Goal: Transaction & Acquisition: Book appointment/travel/reservation

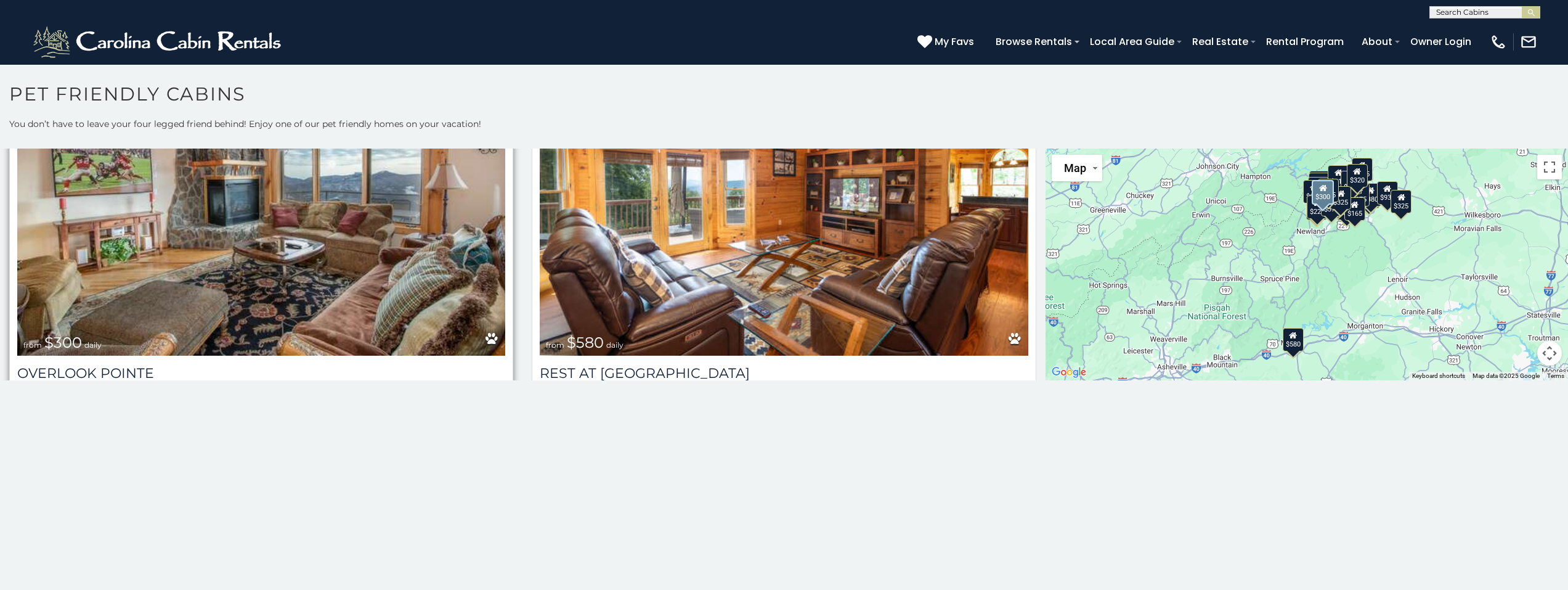
scroll to position [493, 0]
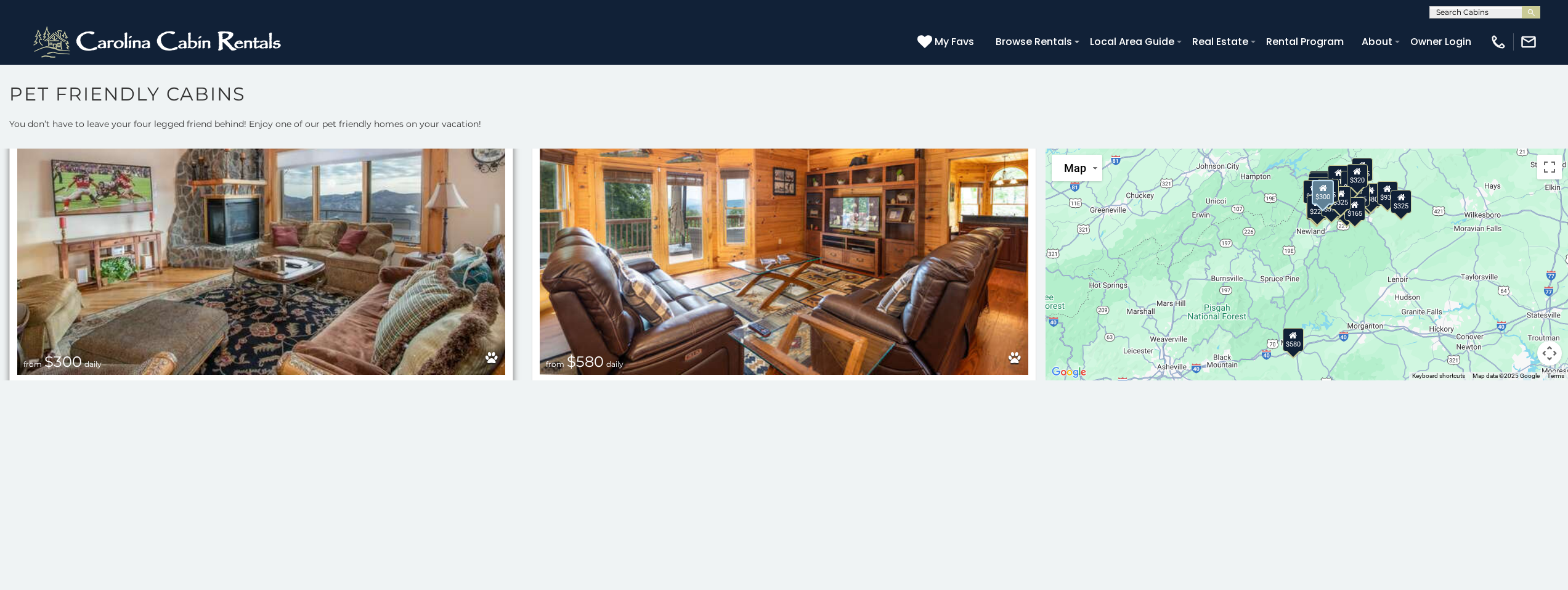
click at [421, 248] on img at bounding box center [260, 211] width 488 height 328
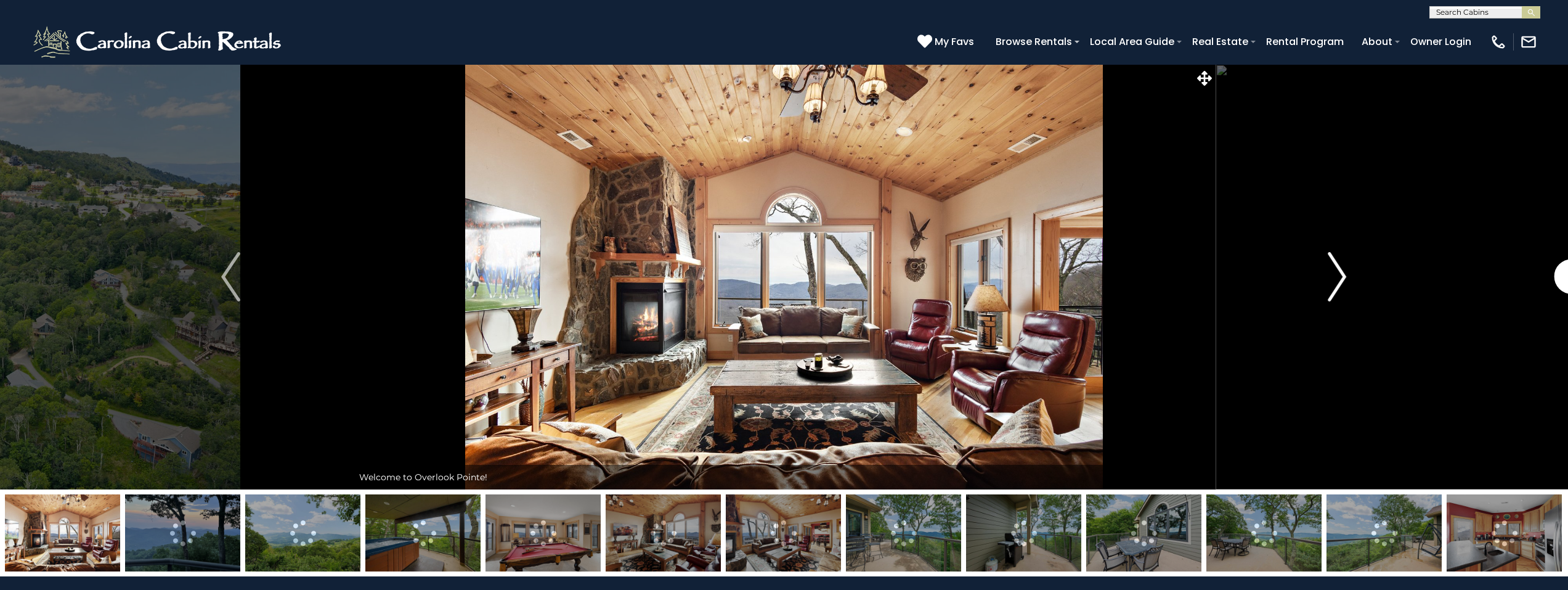
click at [1340, 280] on img "Next" at bounding box center [1337, 277] width 19 height 49
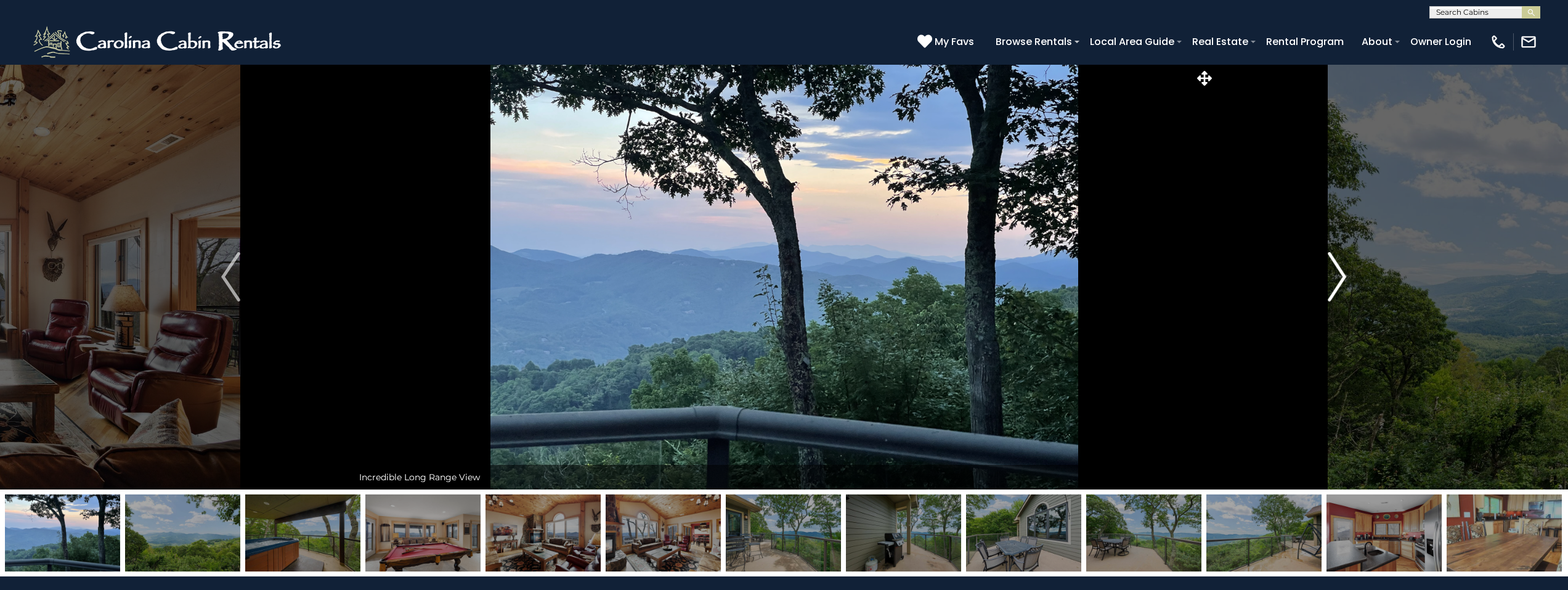
click at [1340, 280] on img "Next" at bounding box center [1337, 277] width 19 height 49
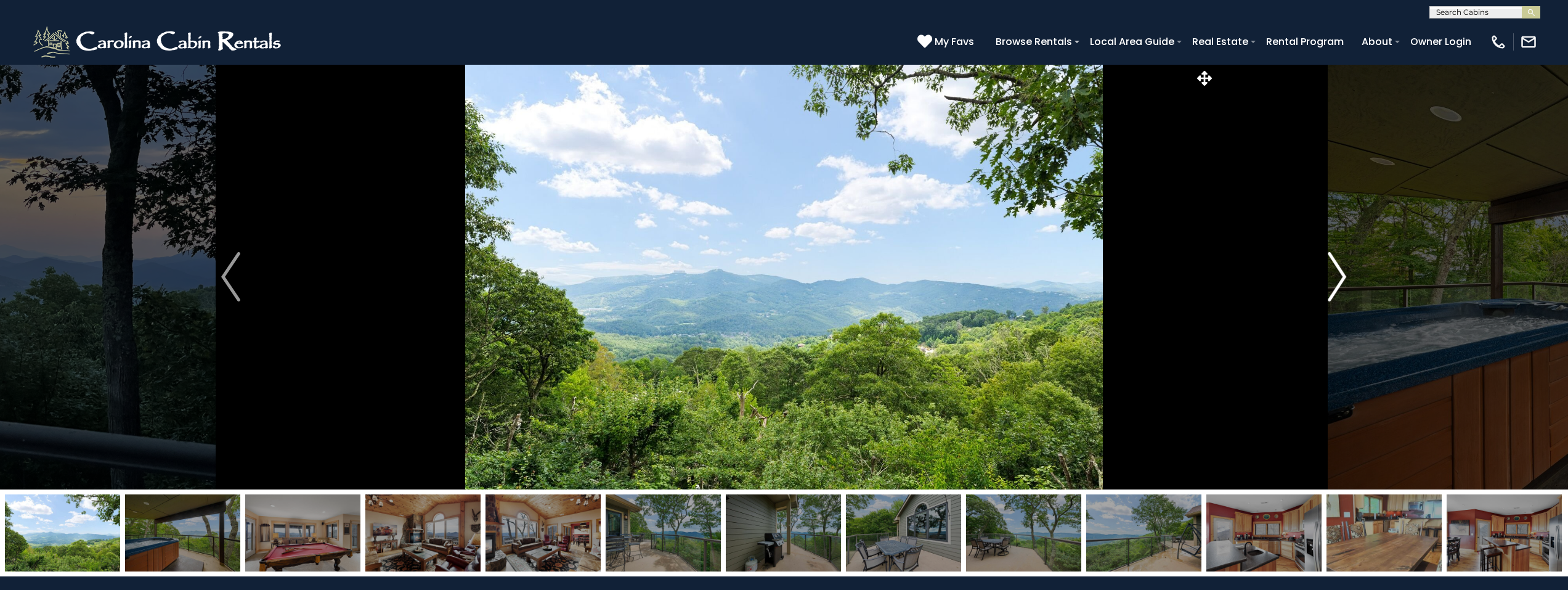
click at [1340, 280] on img "Next" at bounding box center [1337, 277] width 19 height 49
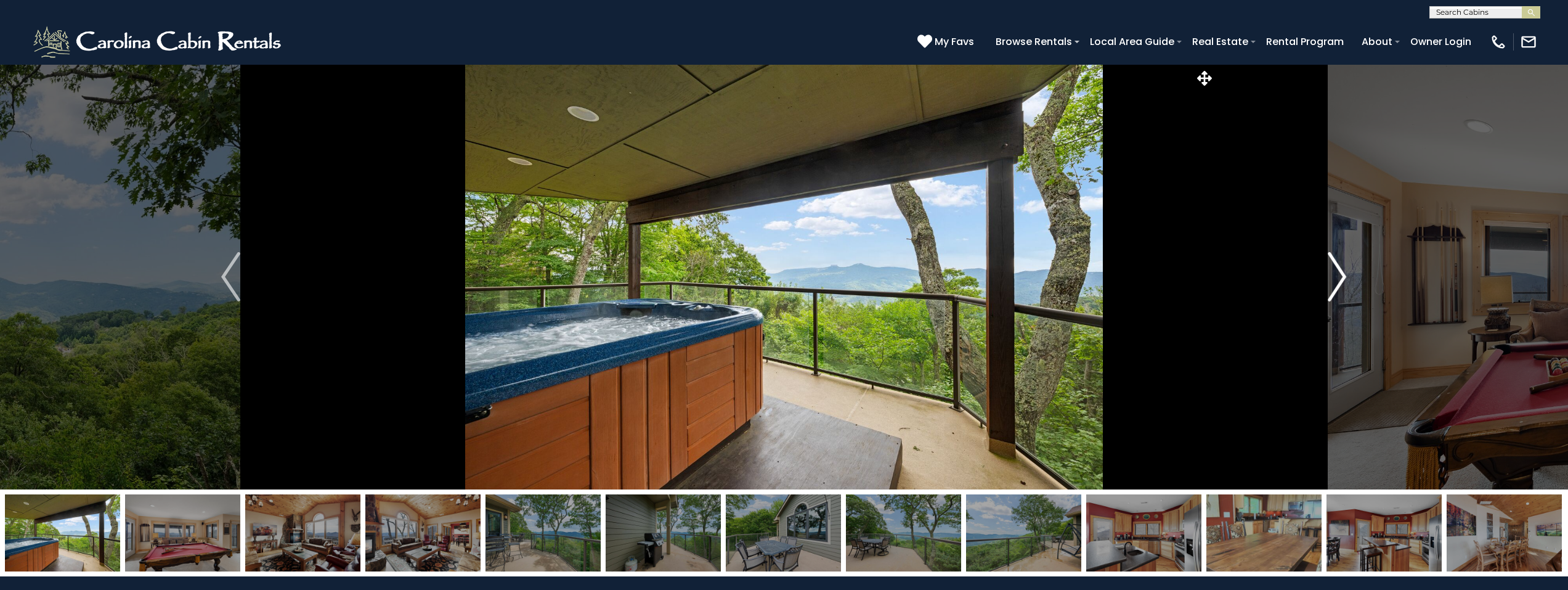
click at [1340, 280] on img "Next" at bounding box center [1337, 277] width 19 height 49
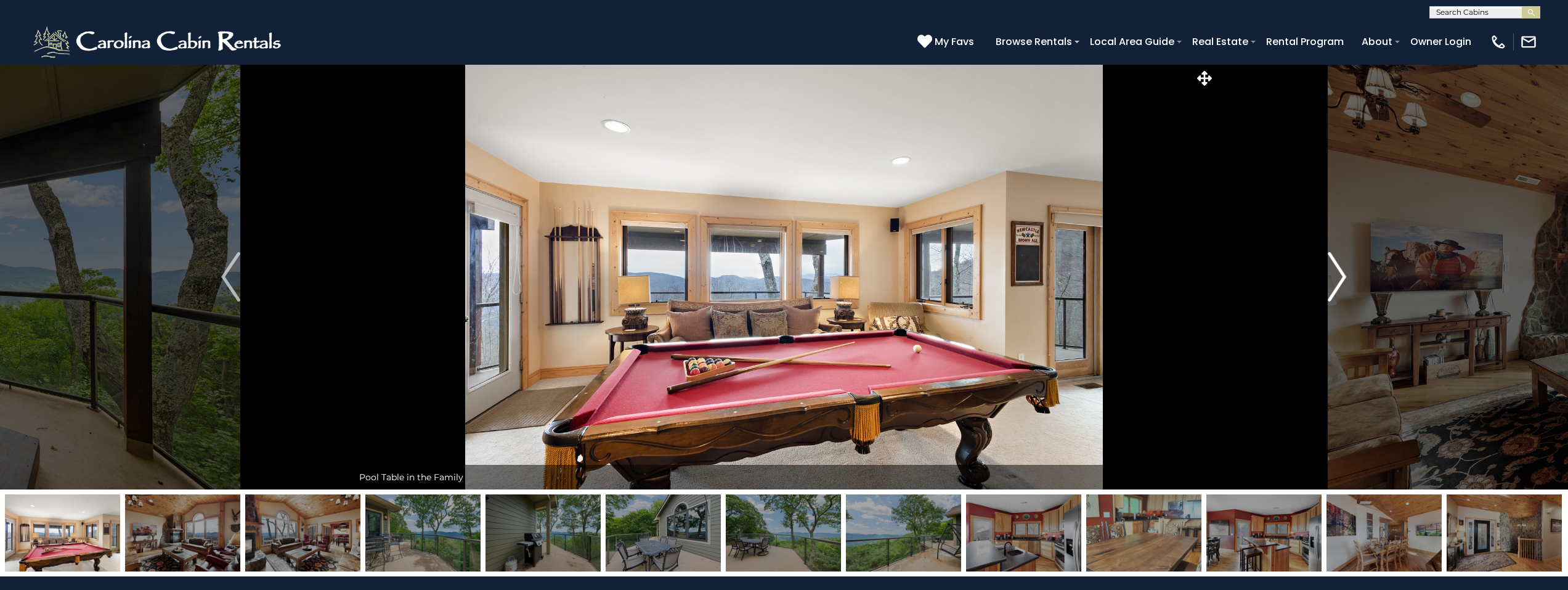
click at [1340, 280] on img "Next" at bounding box center [1337, 277] width 19 height 49
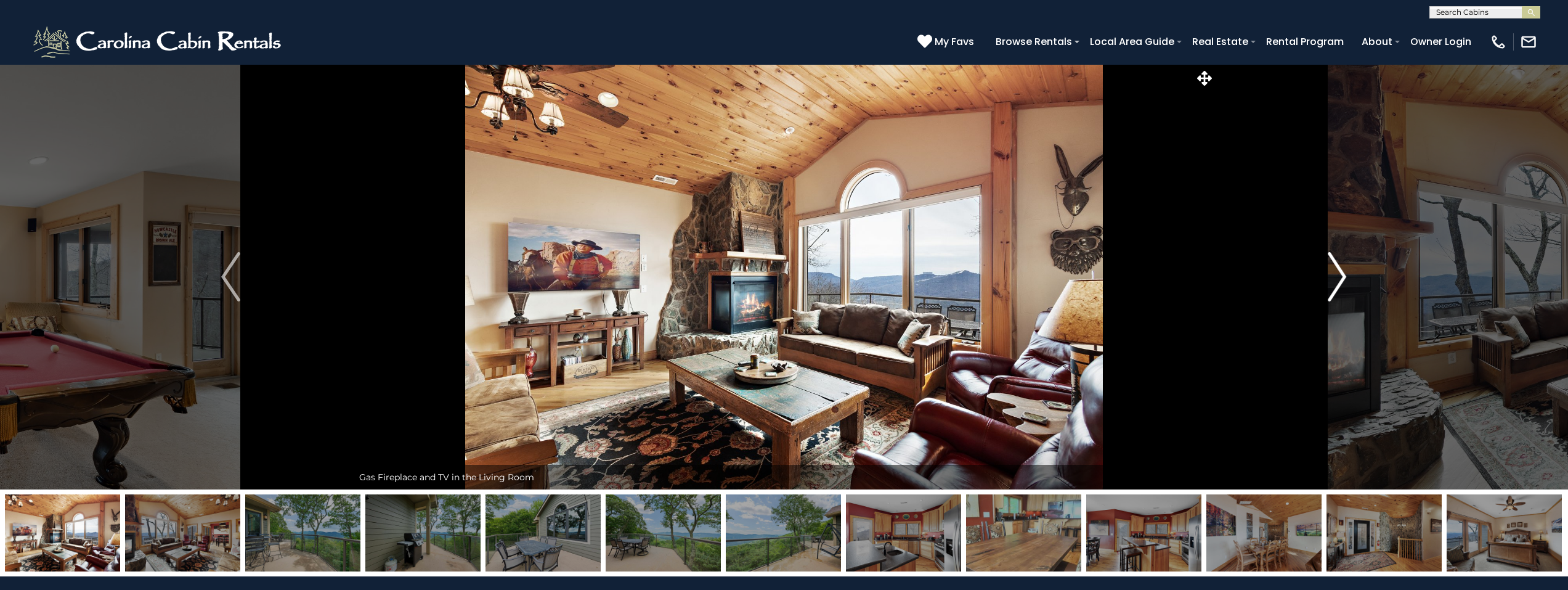
click at [1340, 280] on img "Next" at bounding box center [1337, 277] width 19 height 49
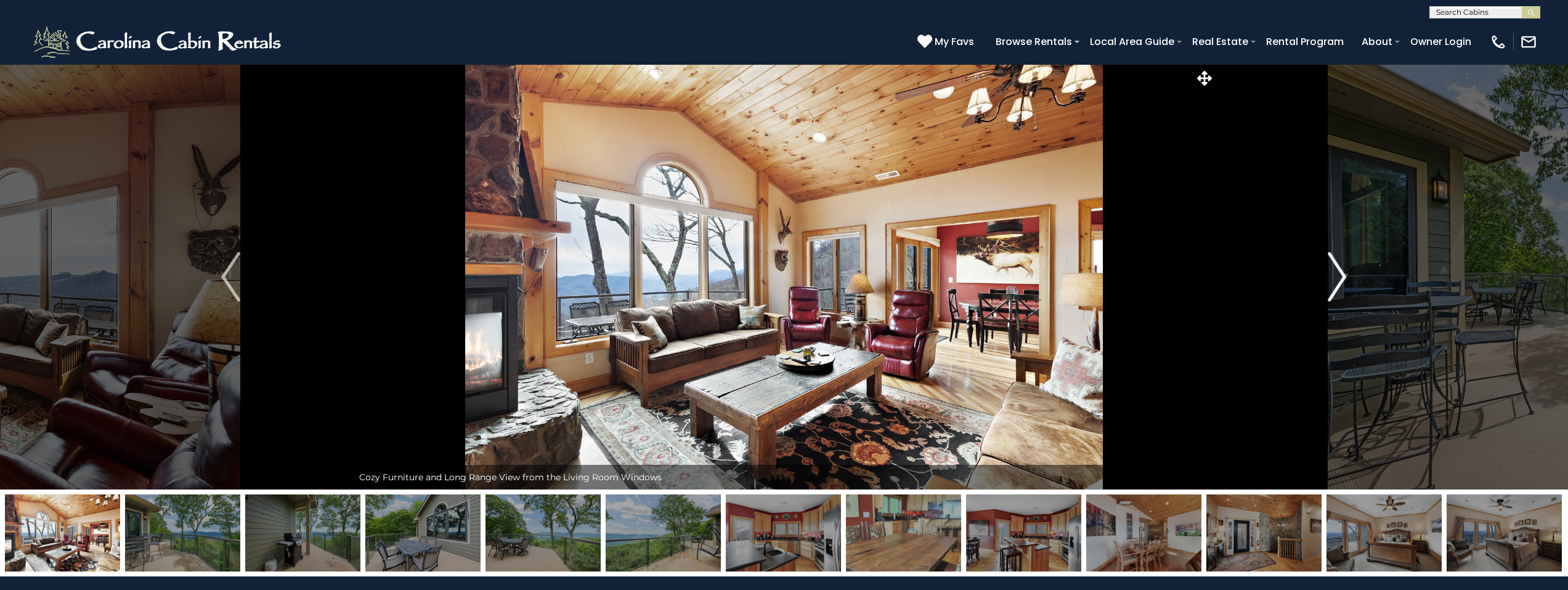
click at [1340, 280] on img "Next" at bounding box center [1337, 277] width 19 height 49
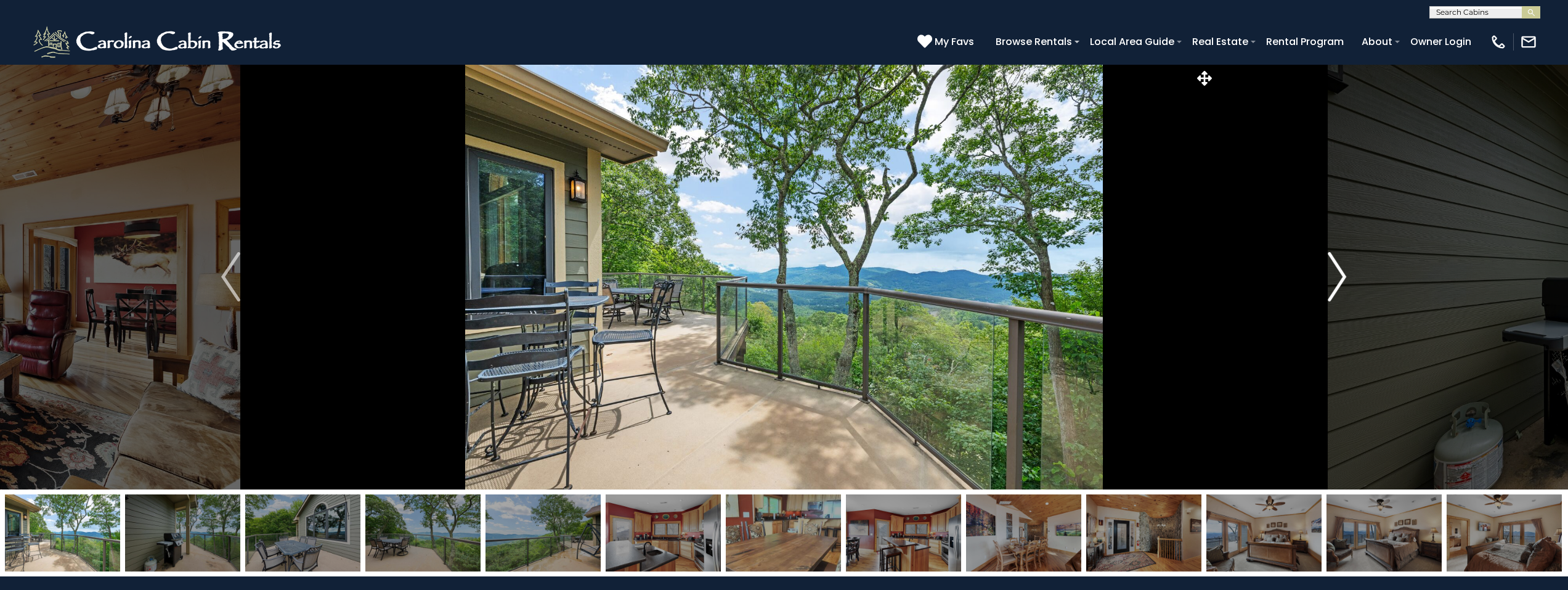
click at [1340, 280] on img "Next" at bounding box center [1337, 277] width 19 height 49
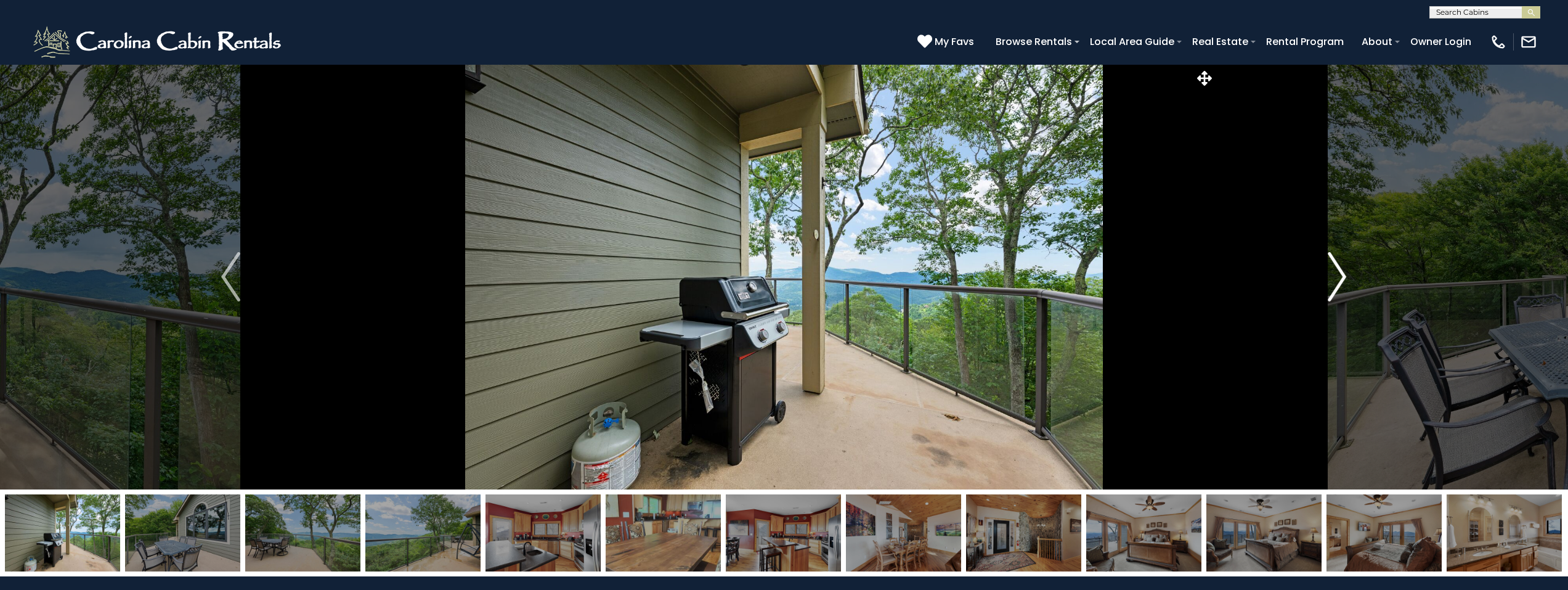
click at [1340, 280] on img "Next" at bounding box center [1337, 277] width 19 height 49
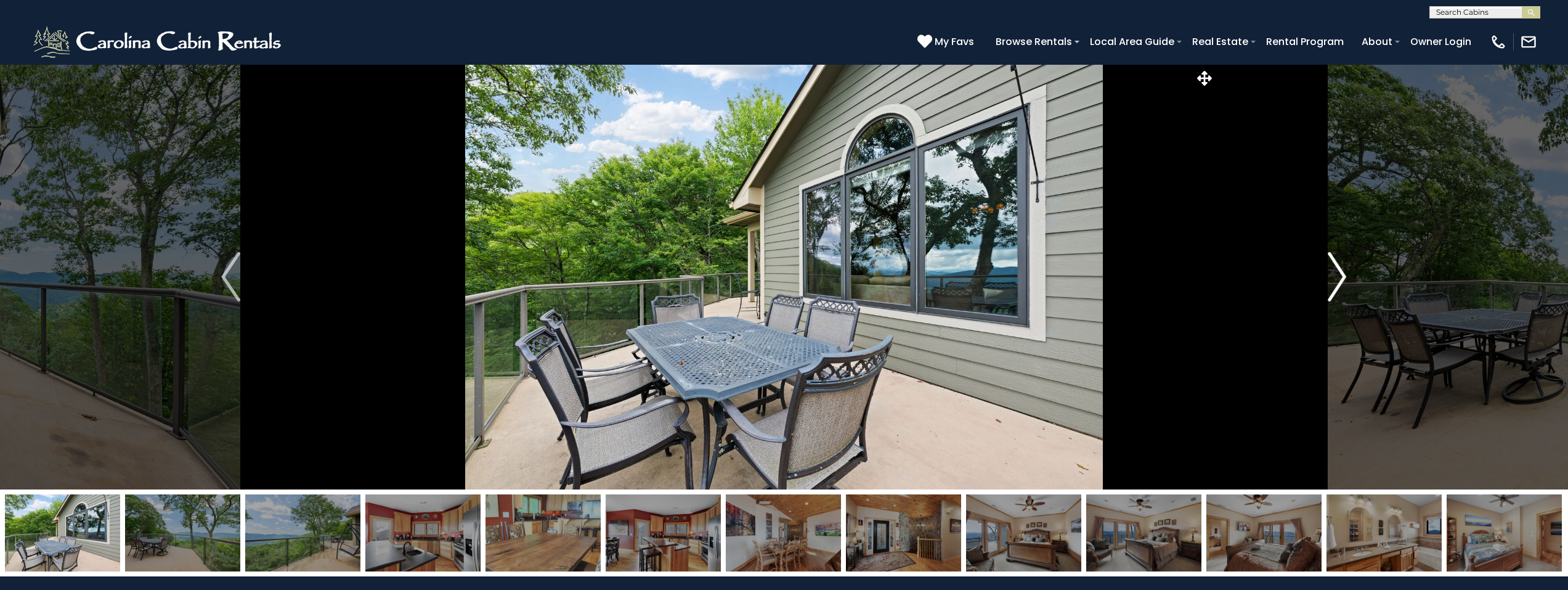
click at [1340, 280] on img "Next" at bounding box center [1337, 277] width 19 height 49
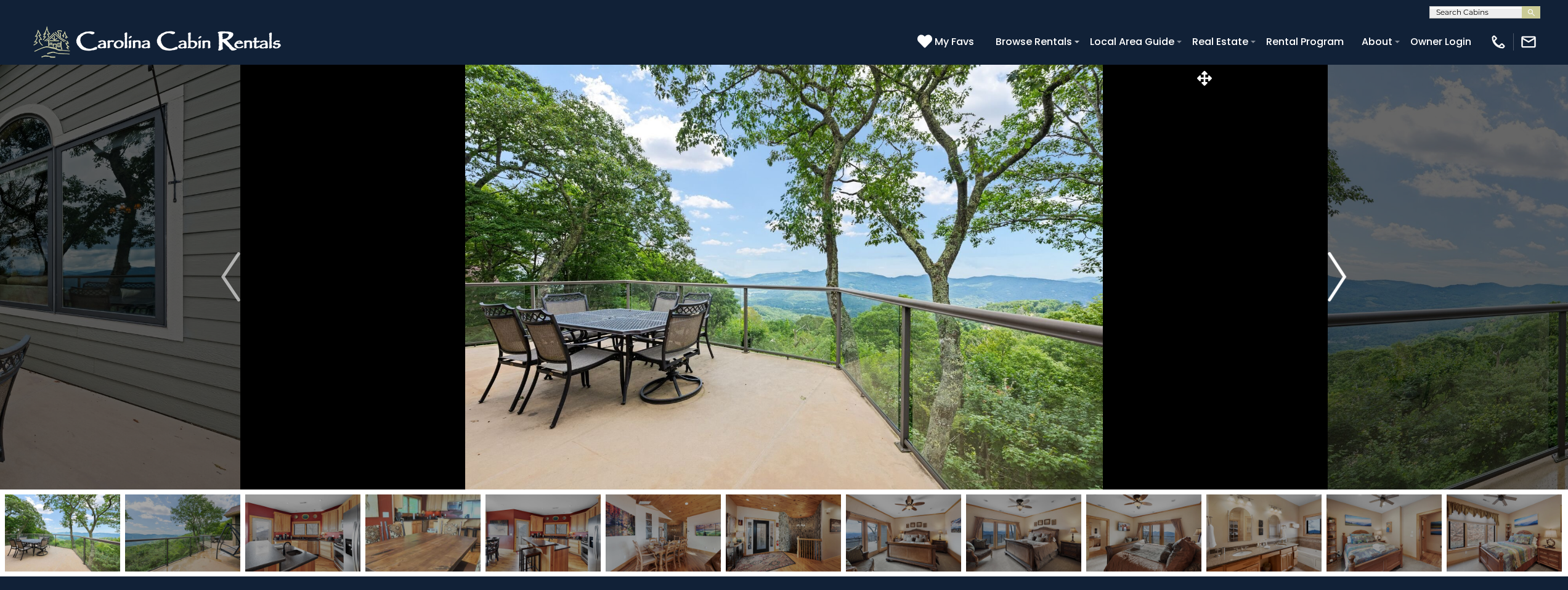
click at [1340, 280] on img "Next" at bounding box center [1337, 277] width 19 height 49
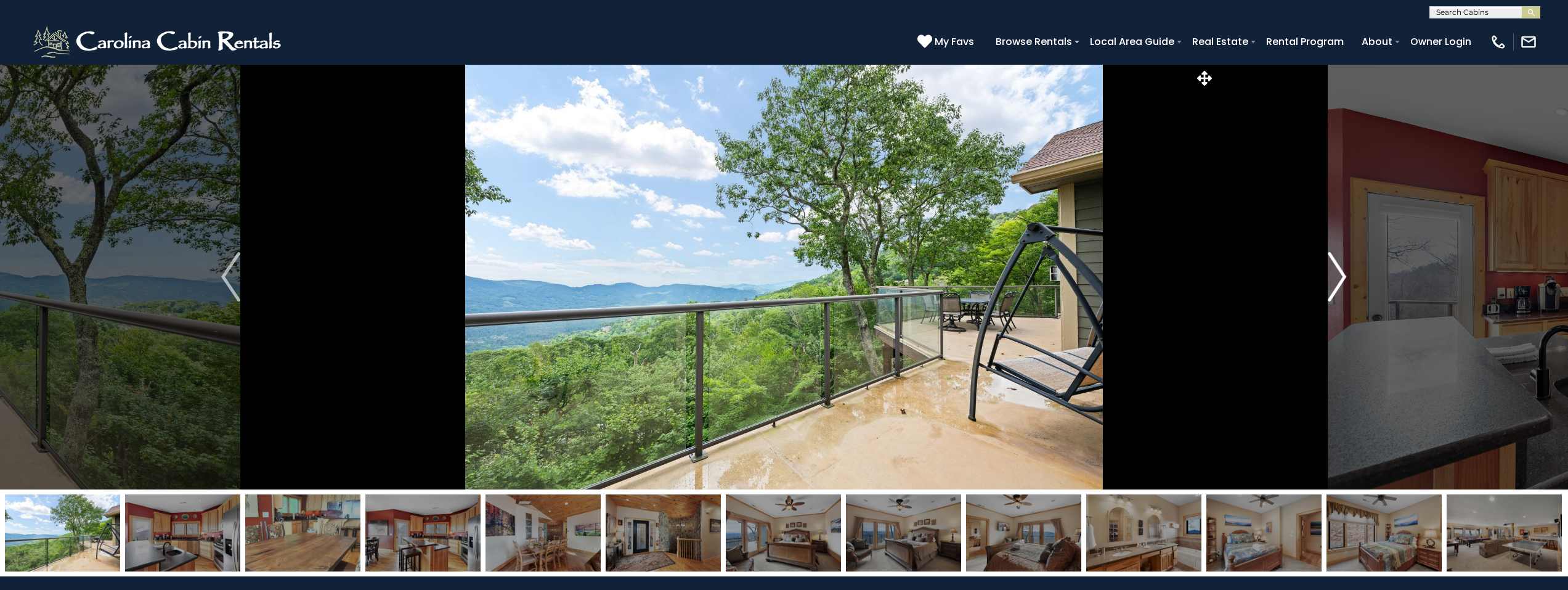
click at [1340, 280] on img "Next" at bounding box center [1337, 277] width 19 height 49
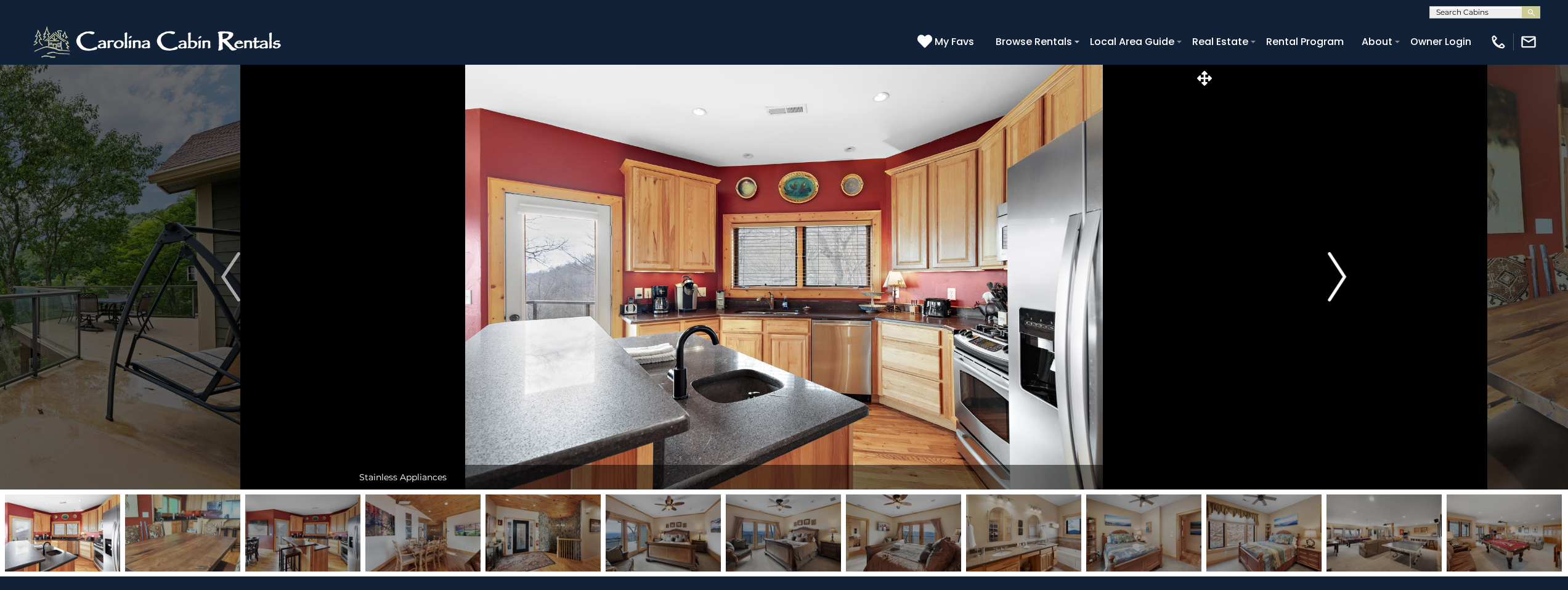
click at [1340, 280] on img "Next" at bounding box center [1337, 277] width 19 height 49
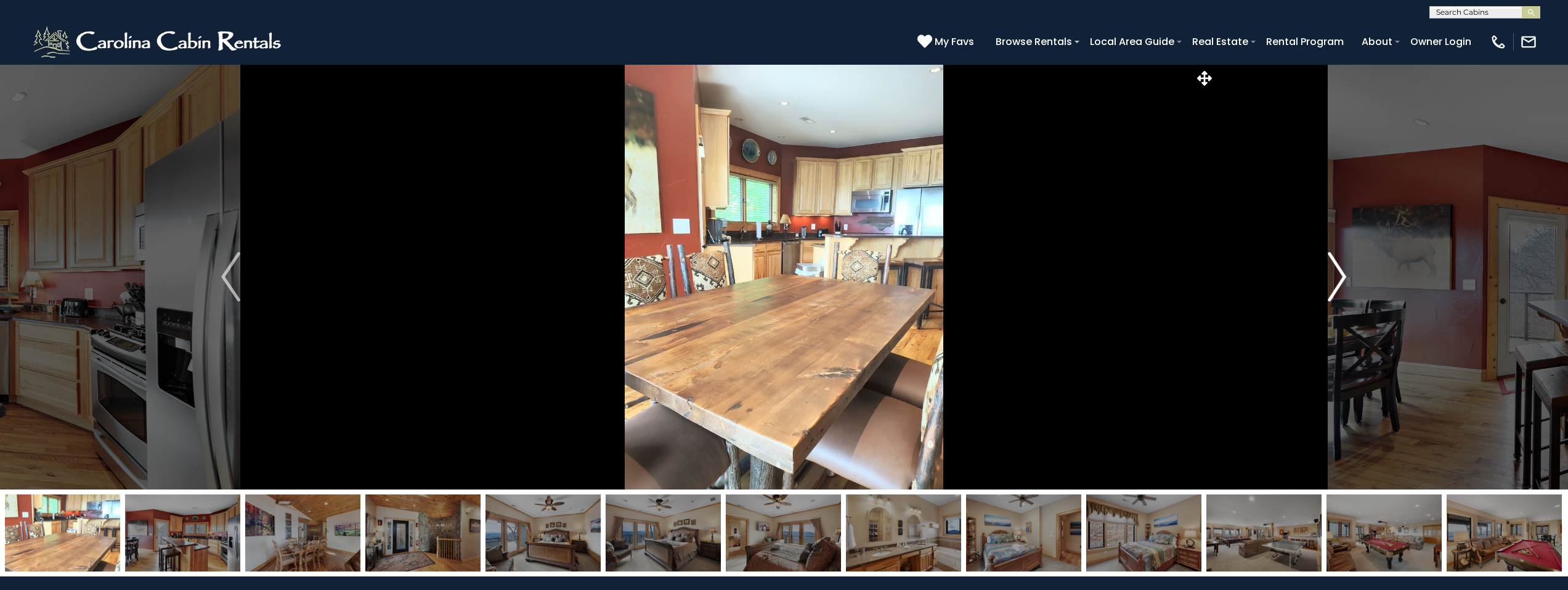
click at [1340, 280] on img "Next" at bounding box center [1337, 277] width 19 height 49
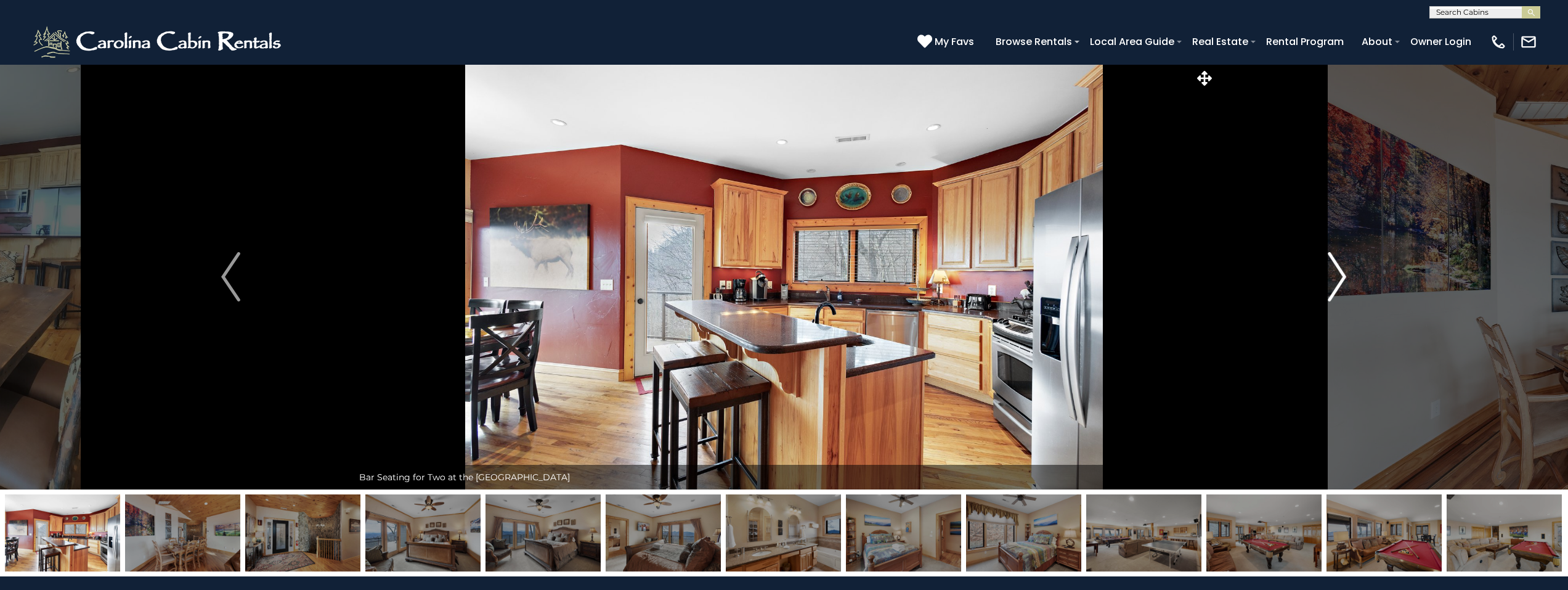
click at [1340, 280] on img "Next" at bounding box center [1337, 277] width 19 height 49
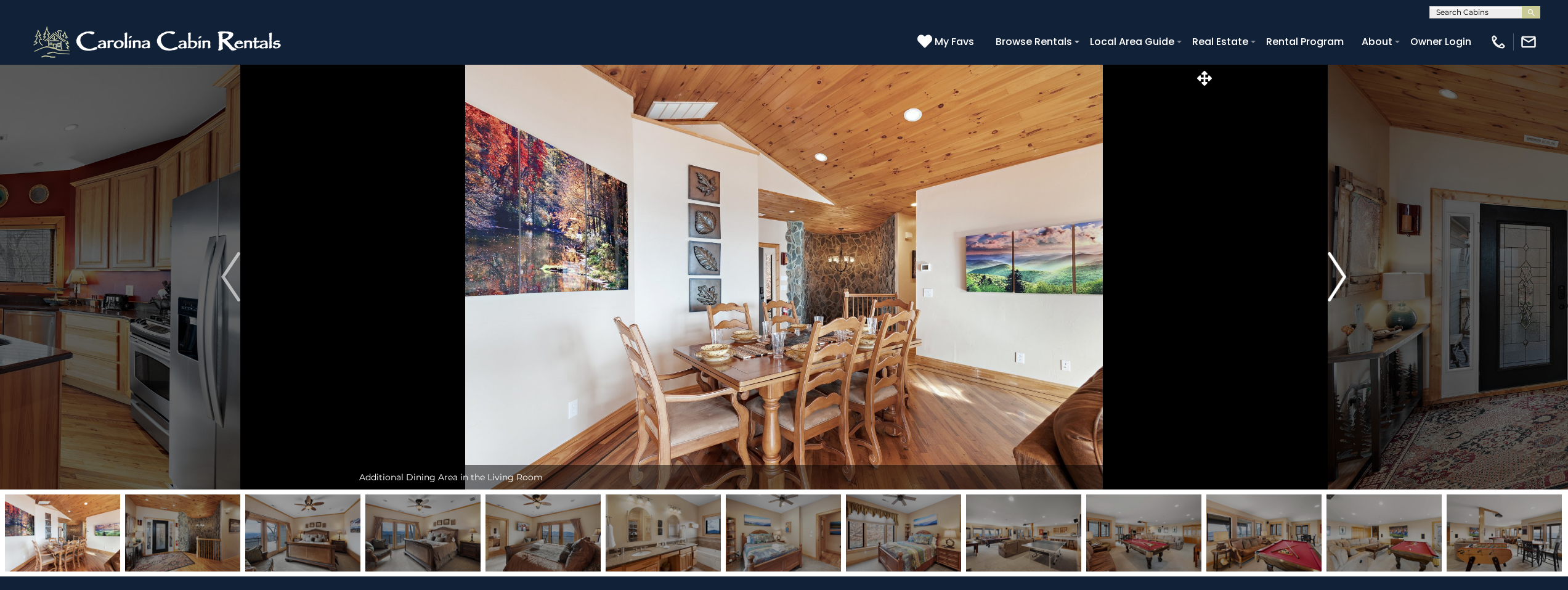
click at [1338, 280] on img "Next" at bounding box center [1337, 277] width 19 height 49
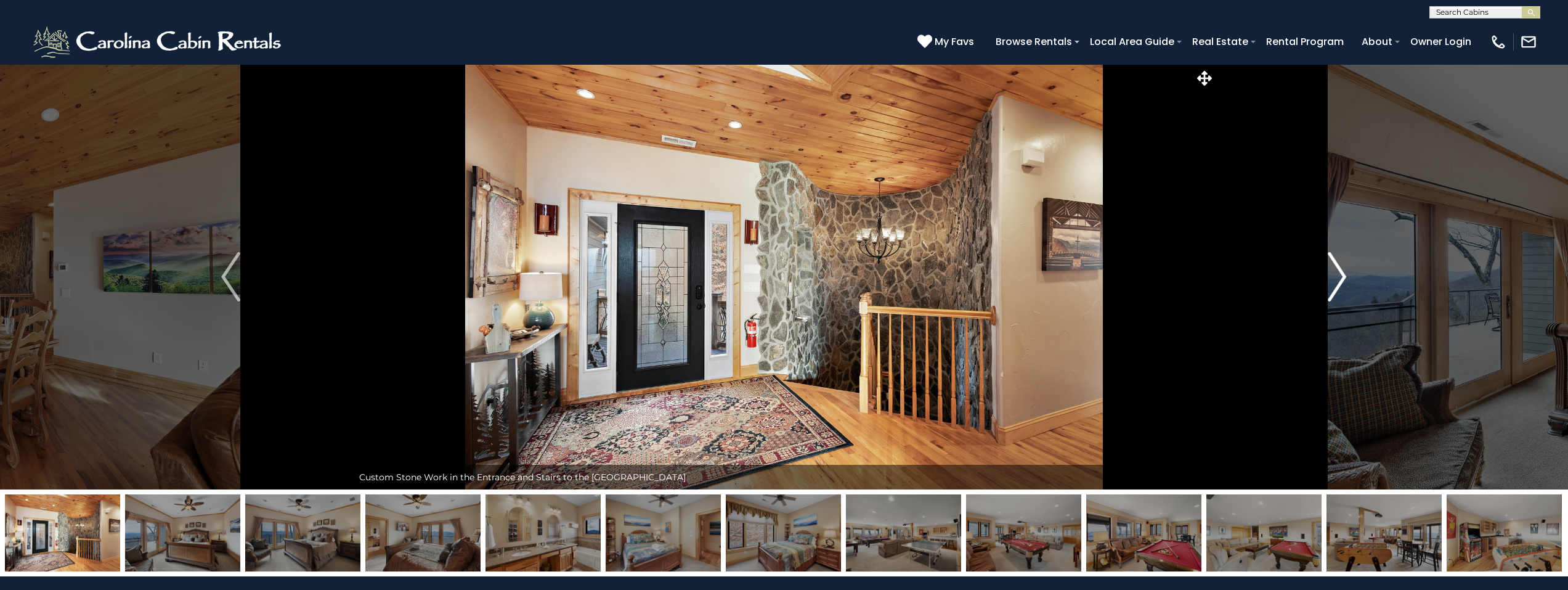
click at [1338, 280] on img "Next" at bounding box center [1337, 277] width 19 height 49
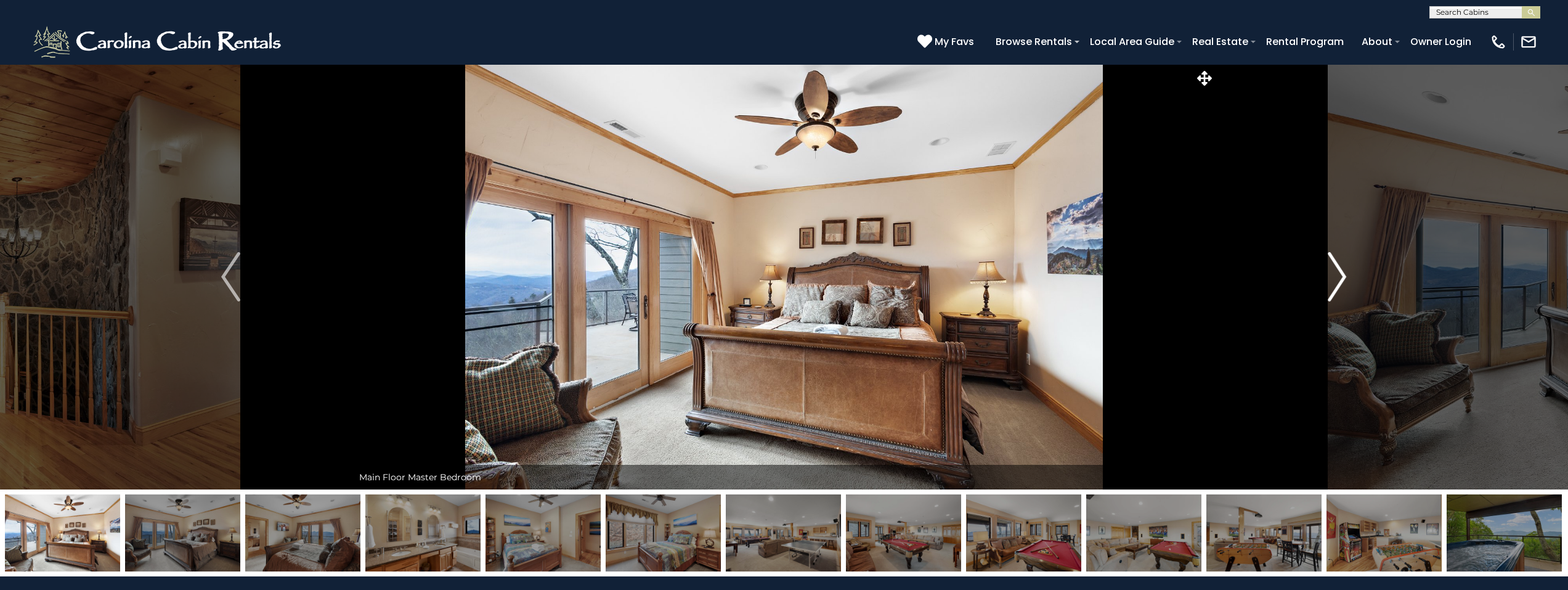
click at [1338, 280] on img "Next" at bounding box center [1337, 277] width 19 height 49
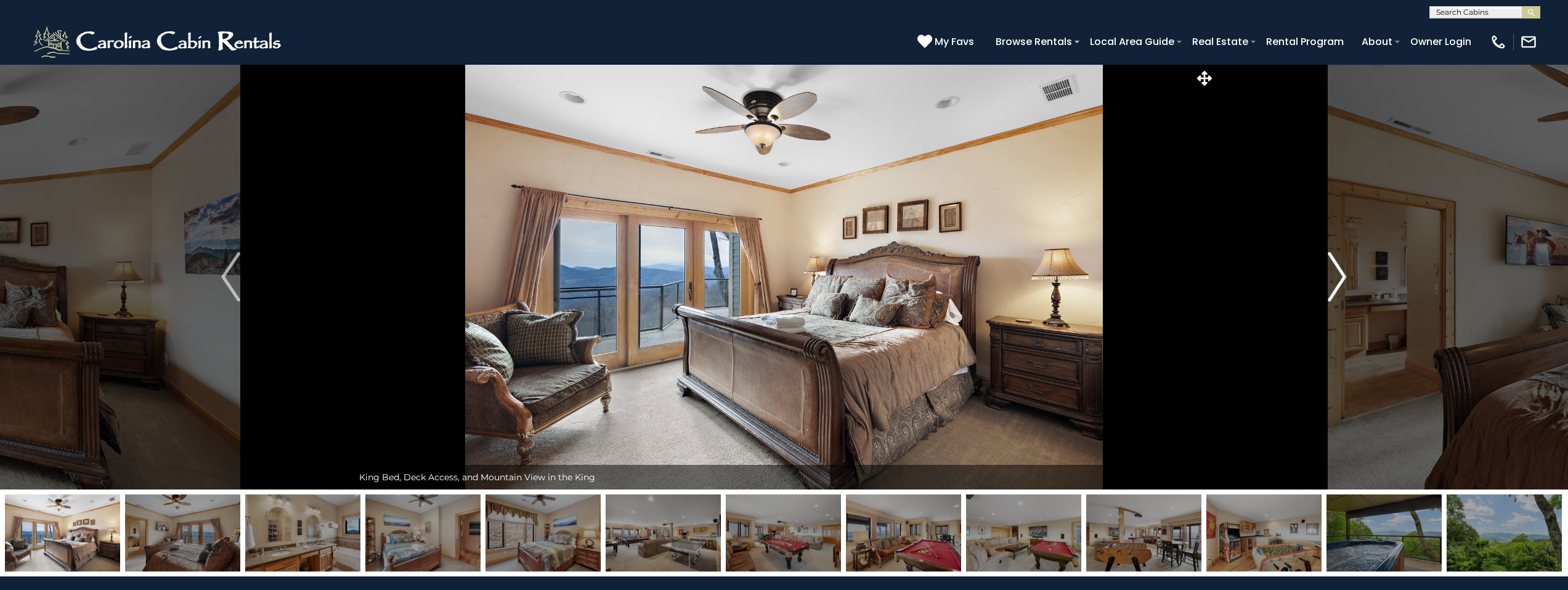
click at [1338, 280] on img "Next" at bounding box center [1337, 277] width 19 height 49
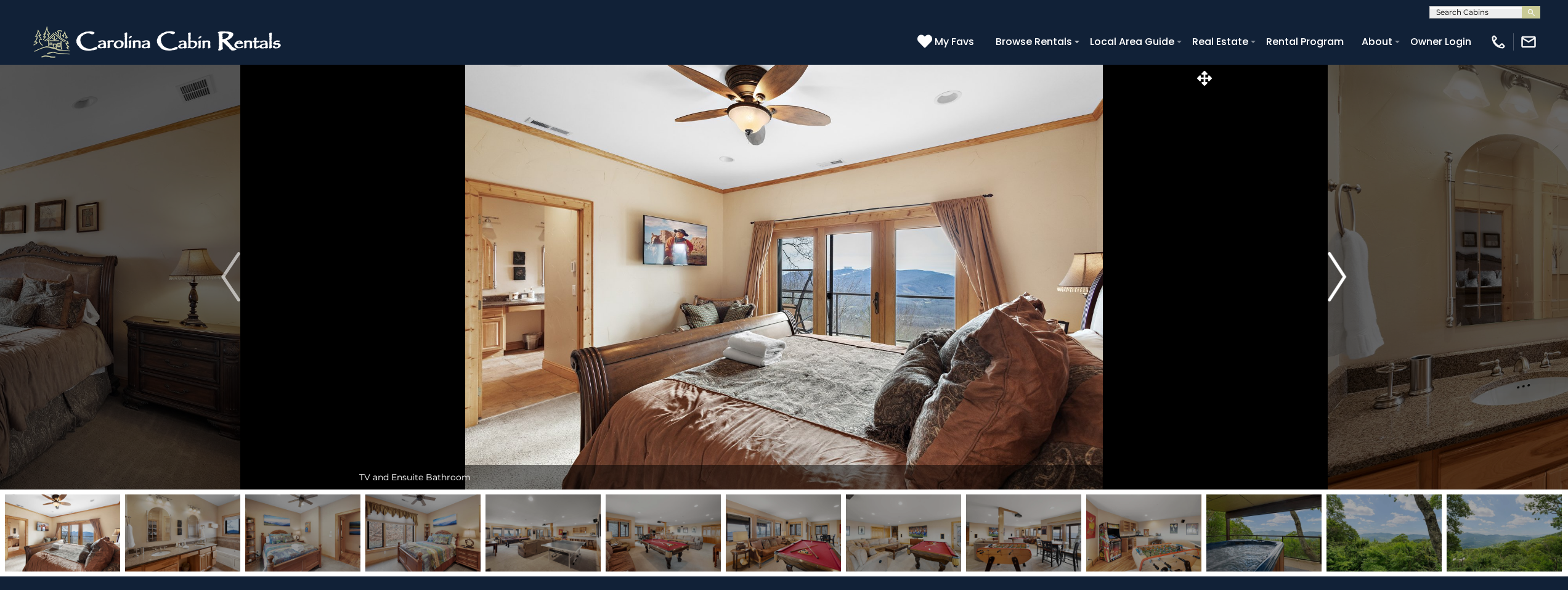
click at [1338, 280] on img "Next" at bounding box center [1337, 277] width 19 height 49
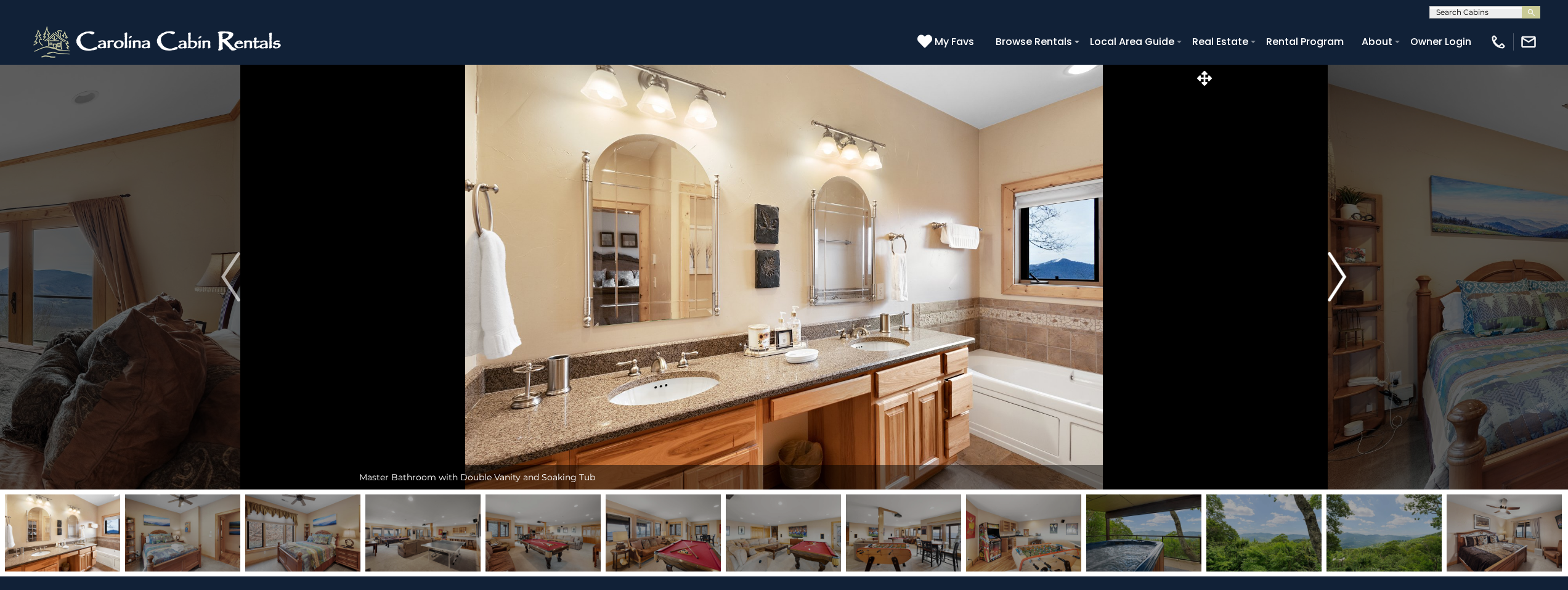
click at [1338, 280] on img "Next" at bounding box center [1337, 277] width 19 height 49
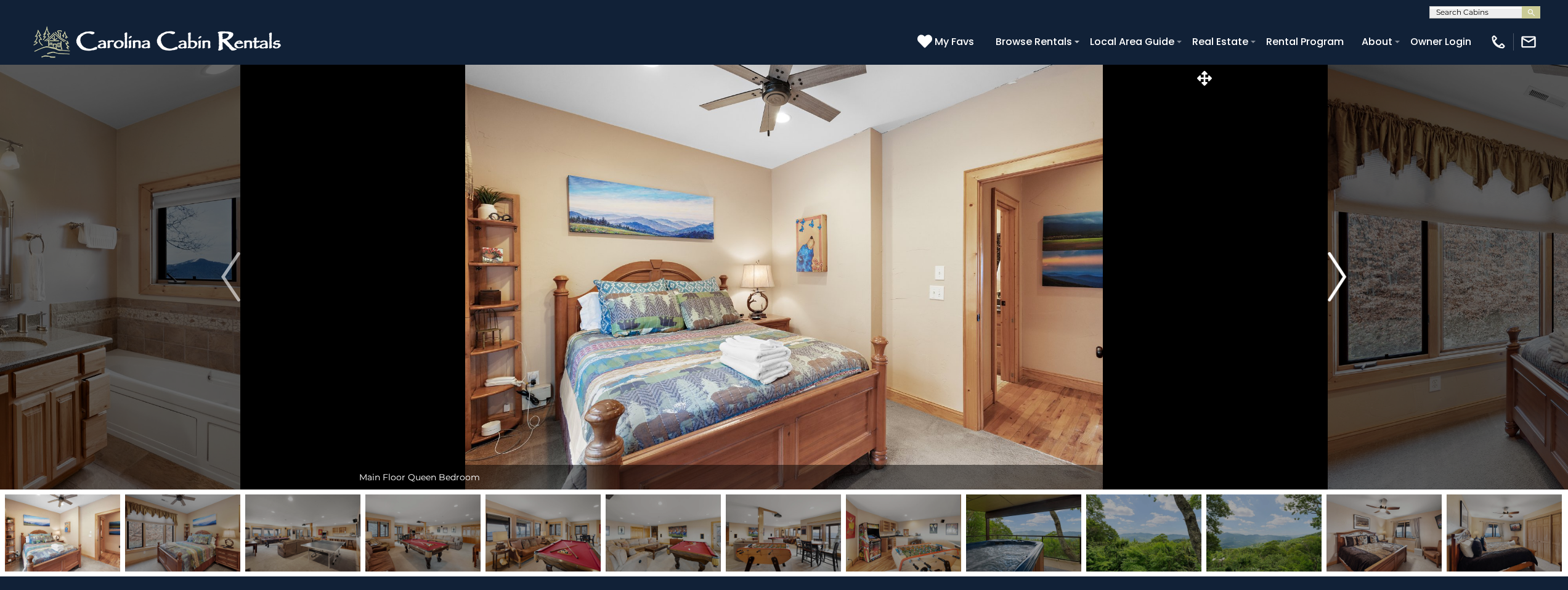
click at [1338, 280] on img "Next" at bounding box center [1337, 277] width 19 height 49
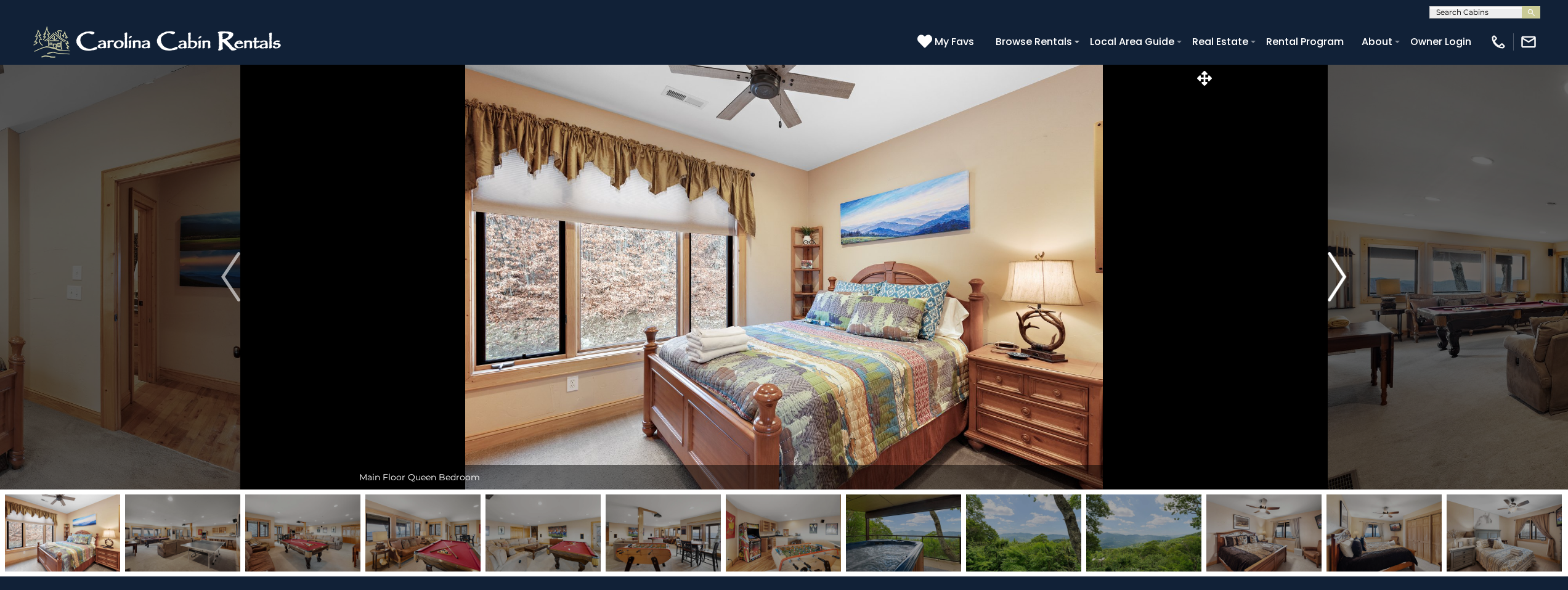
click at [1338, 280] on img "Next" at bounding box center [1337, 277] width 19 height 49
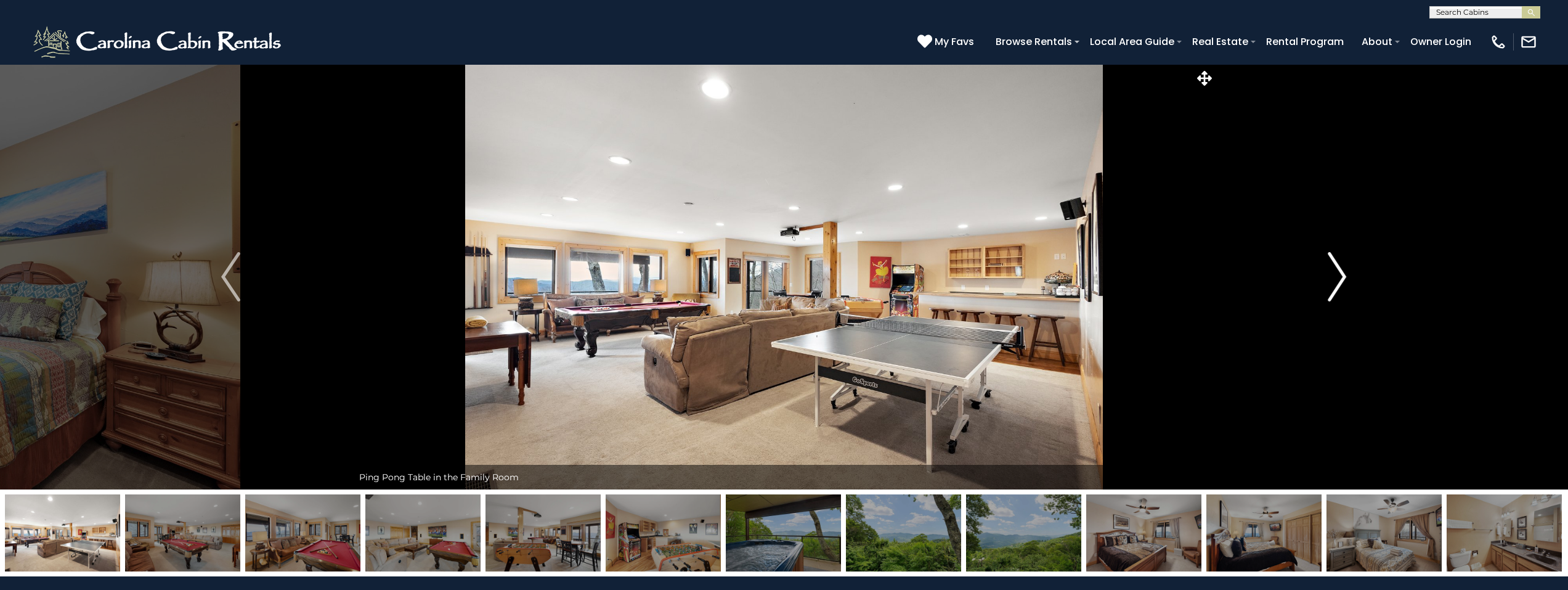
click at [1338, 280] on img "Next" at bounding box center [1337, 277] width 19 height 49
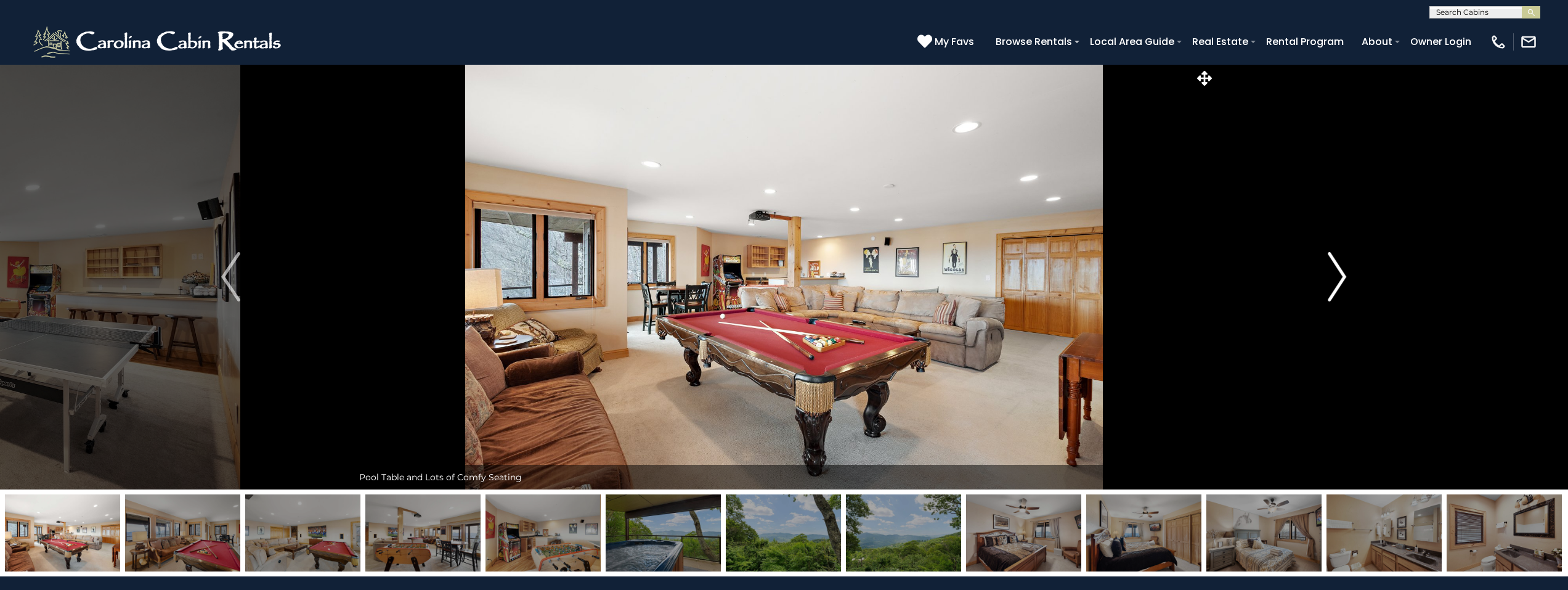
click at [1338, 280] on img "Next" at bounding box center [1337, 277] width 19 height 49
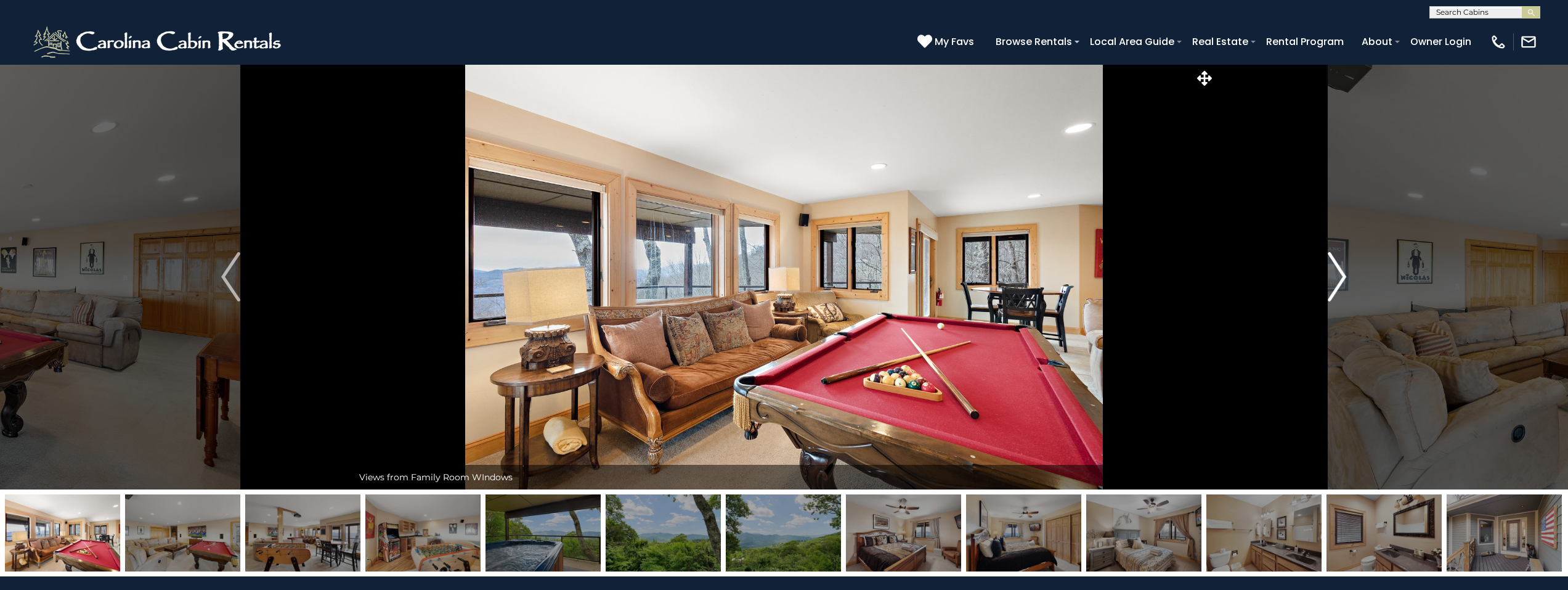
click at [1338, 280] on img "Next" at bounding box center [1337, 277] width 19 height 49
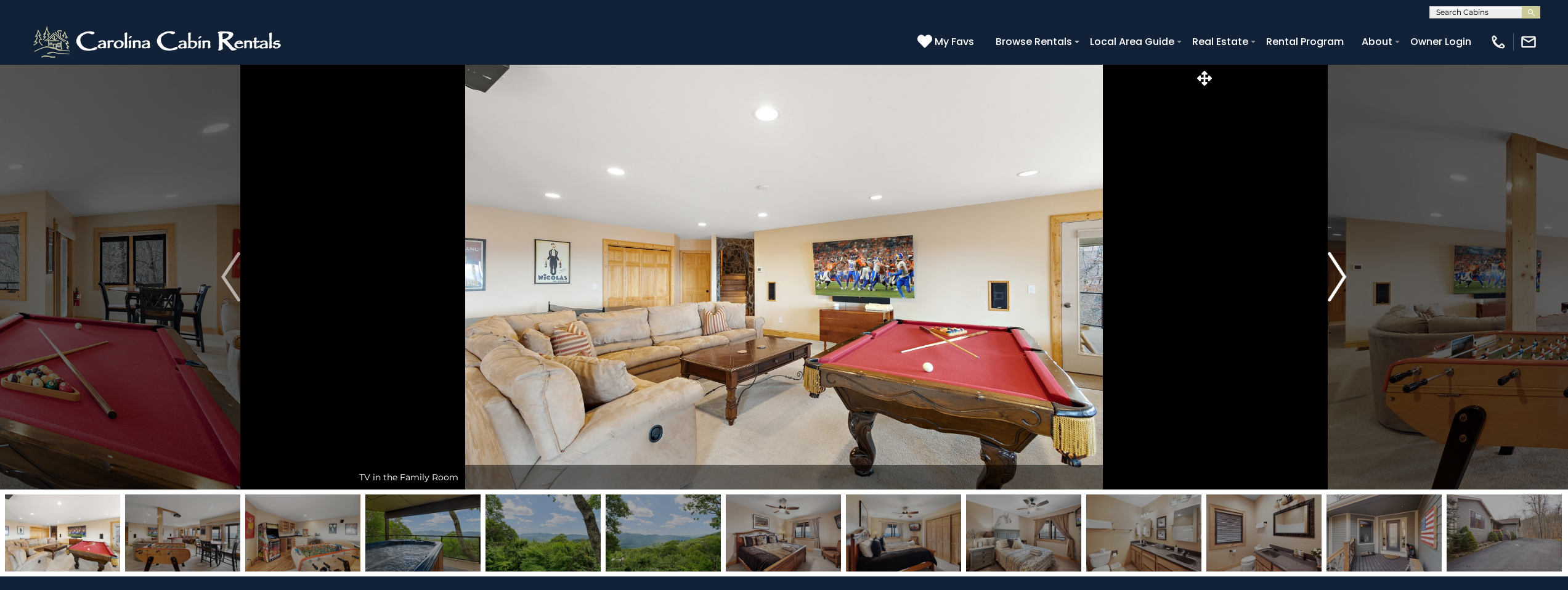
click at [1338, 280] on img "Next" at bounding box center [1337, 277] width 19 height 49
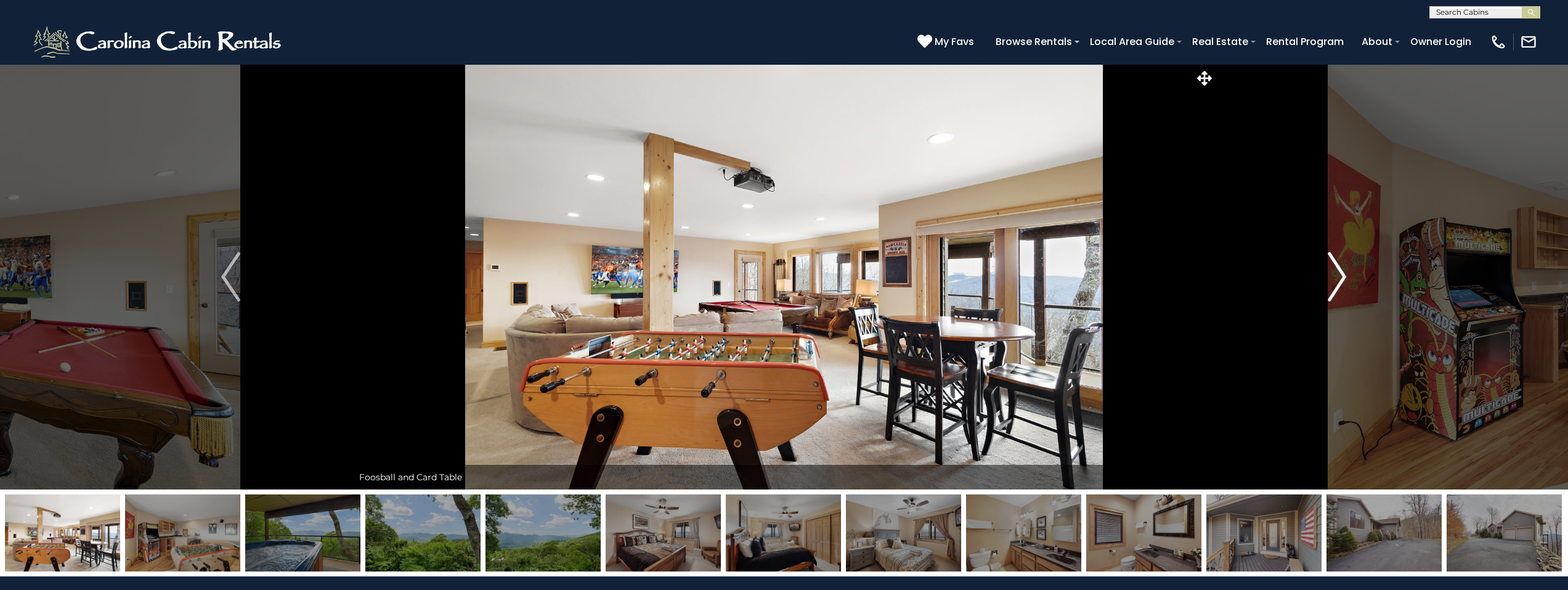
click at [1338, 280] on img "Next" at bounding box center [1337, 277] width 19 height 49
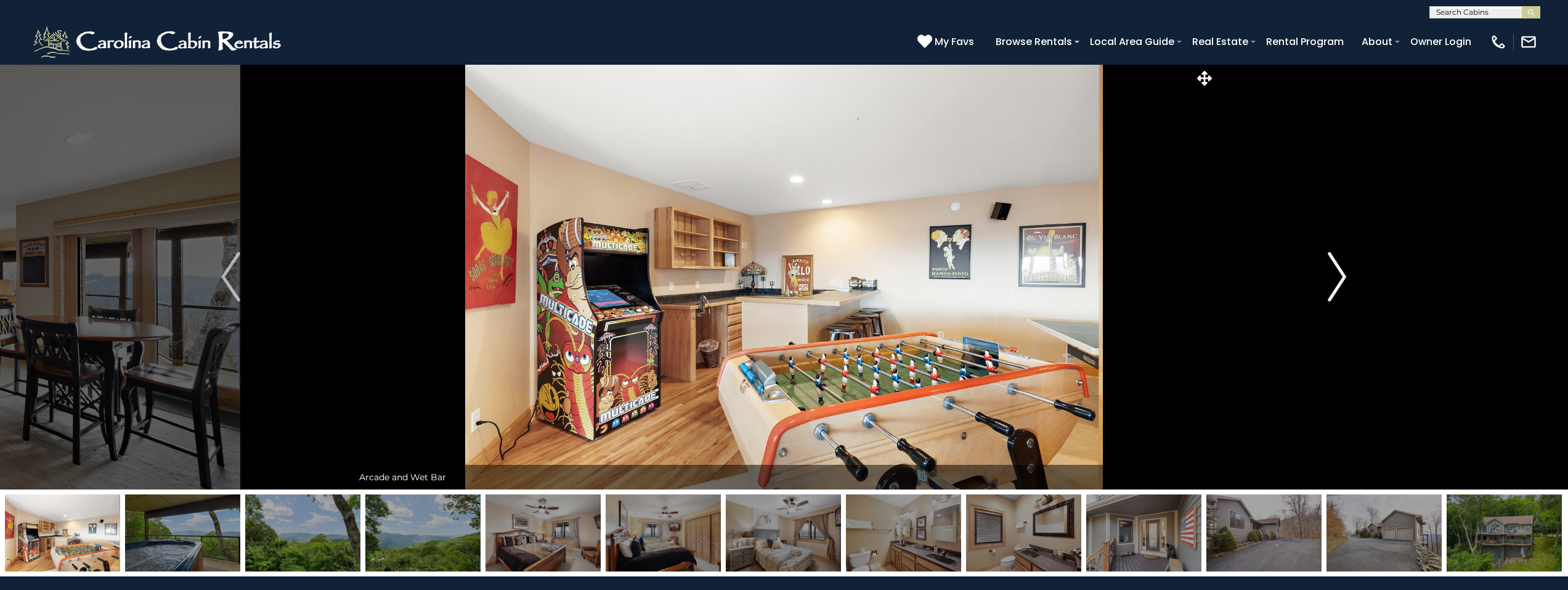
click at [1338, 280] on img "Next" at bounding box center [1337, 277] width 19 height 49
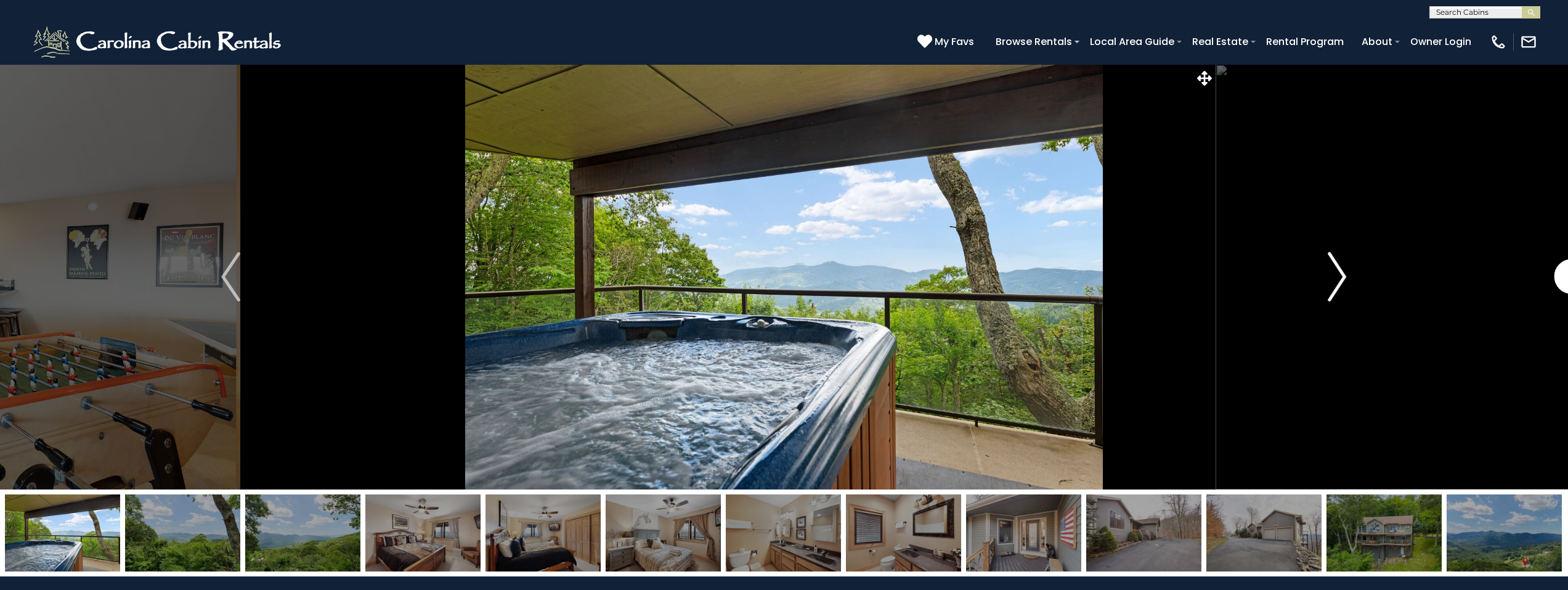
click at [1338, 280] on img "Next" at bounding box center [1337, 277] width 19 height 49
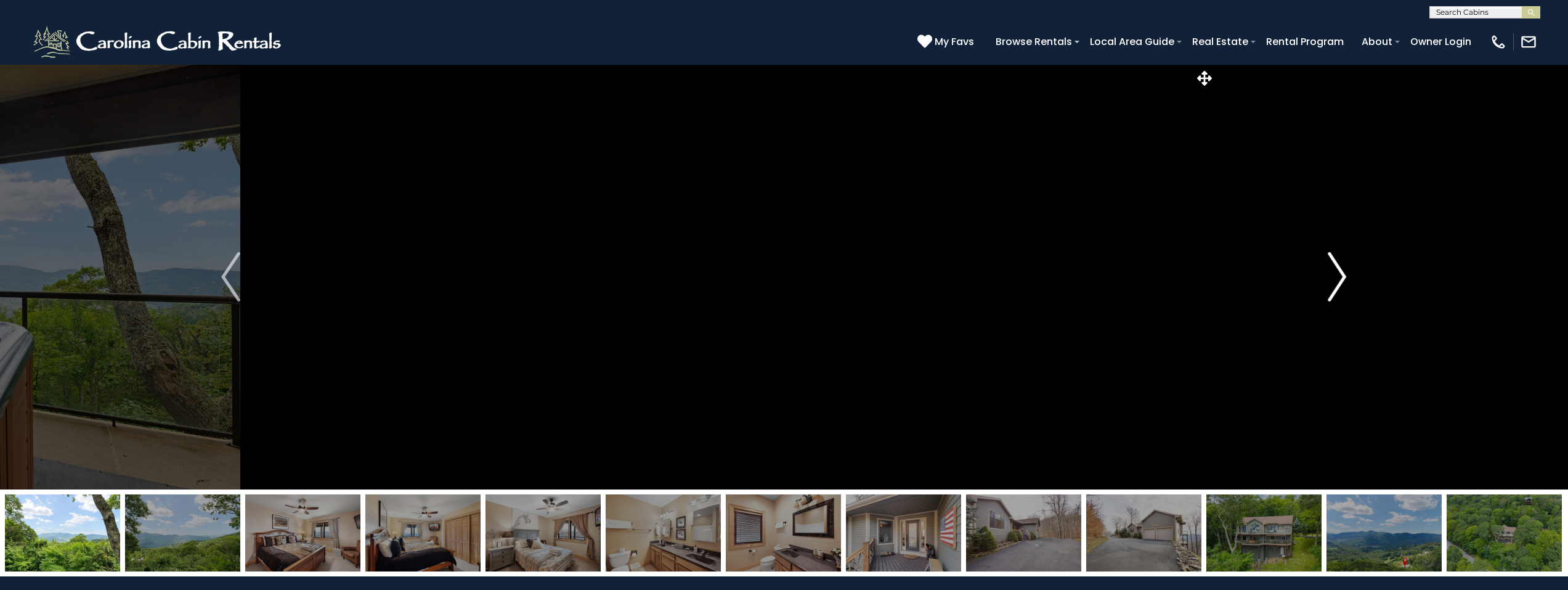
click at [1338, 280] on img "Next" at bounding box center [1337, 277] width 19 height 49
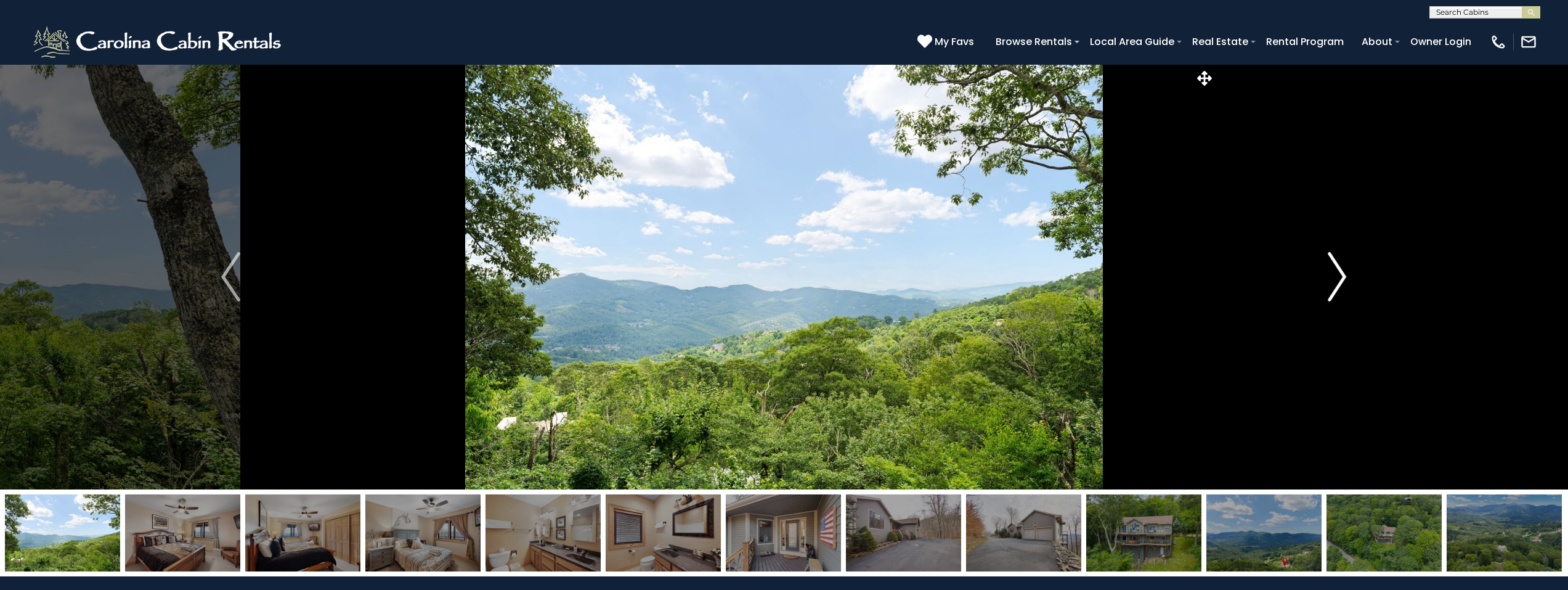
click at [1337, 280] on img "Next" at bounding box center [1337, 277] width 19 height 49
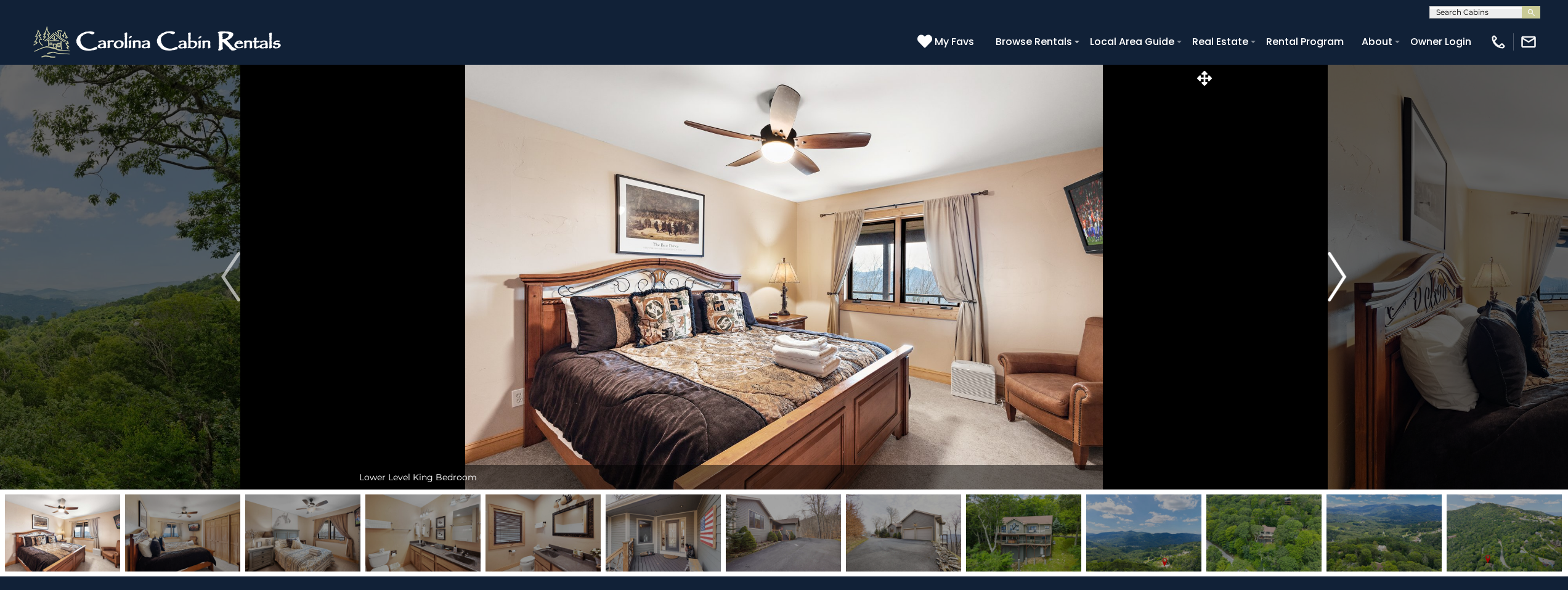
click at [1337, 280] on img "Next" at bounding box center [1337, 277] width 19 height 49
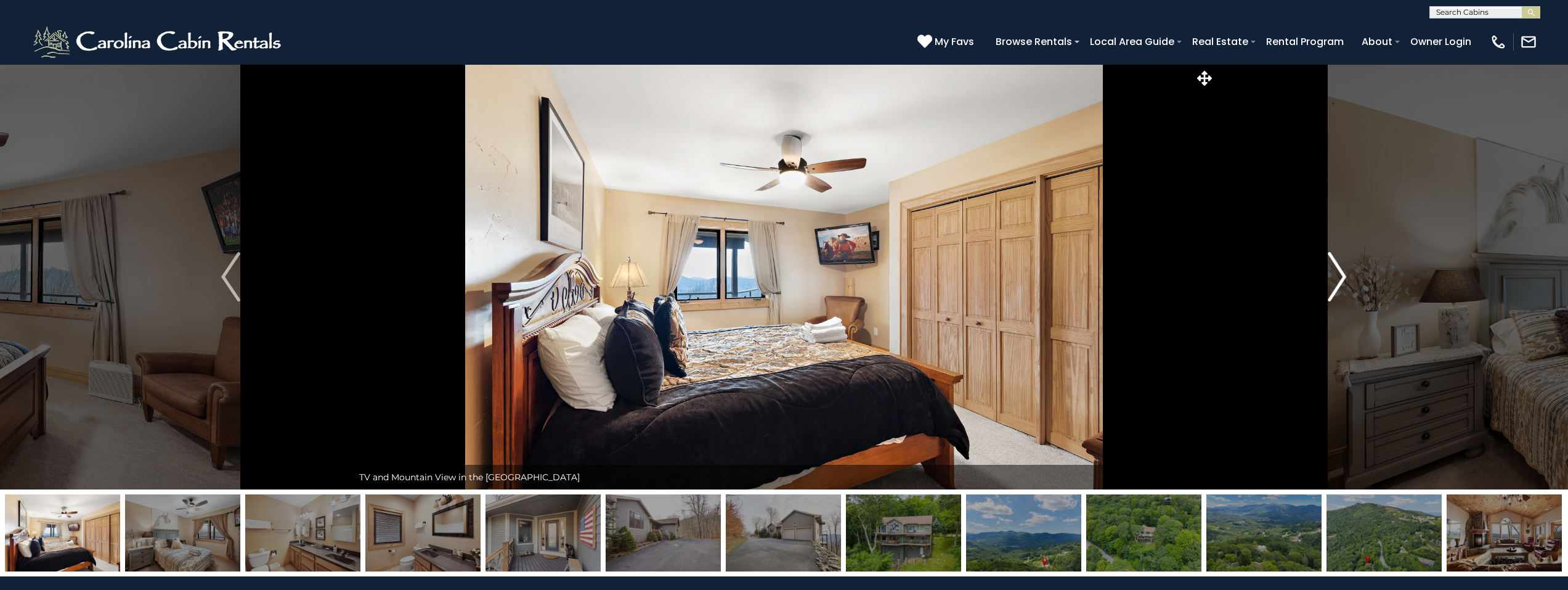
click at [1337, 280] on img "Next" at bounding box center [1337, 277] width 19 height 49
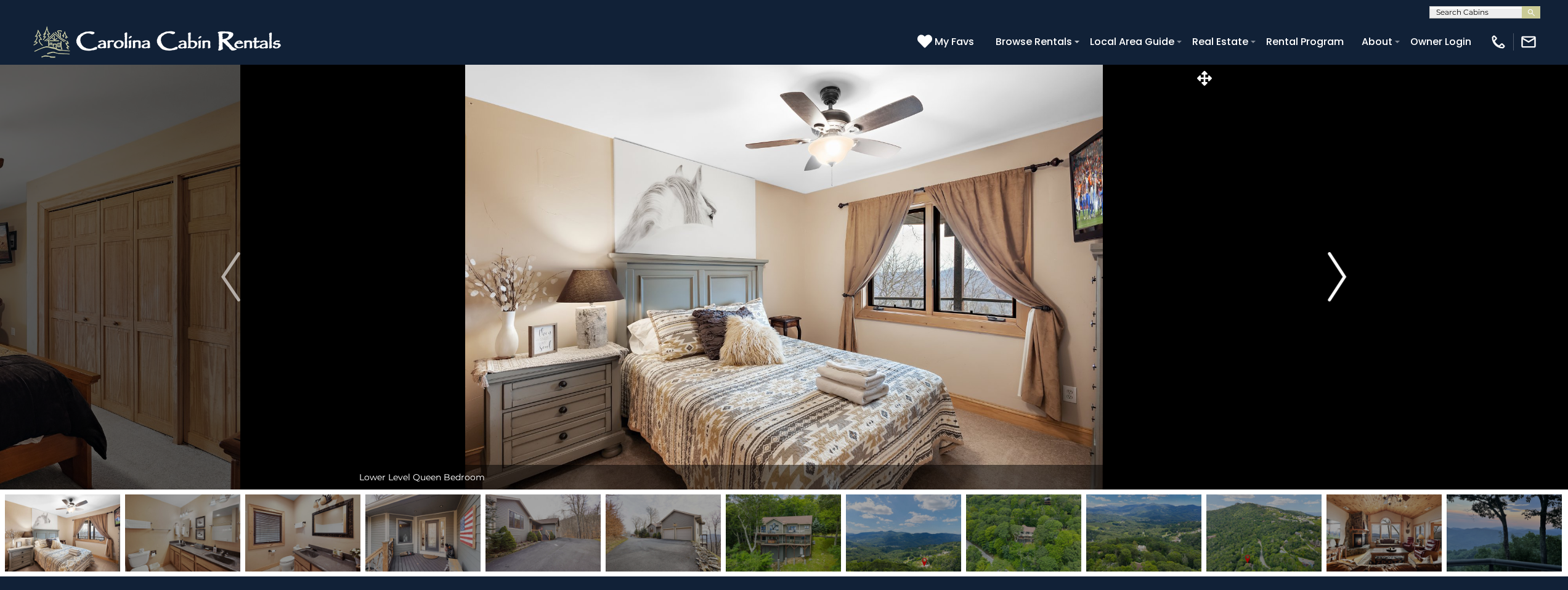
click at [1337, 280] on img "Next" at bounding box center [1337, 277] width 19 height 49
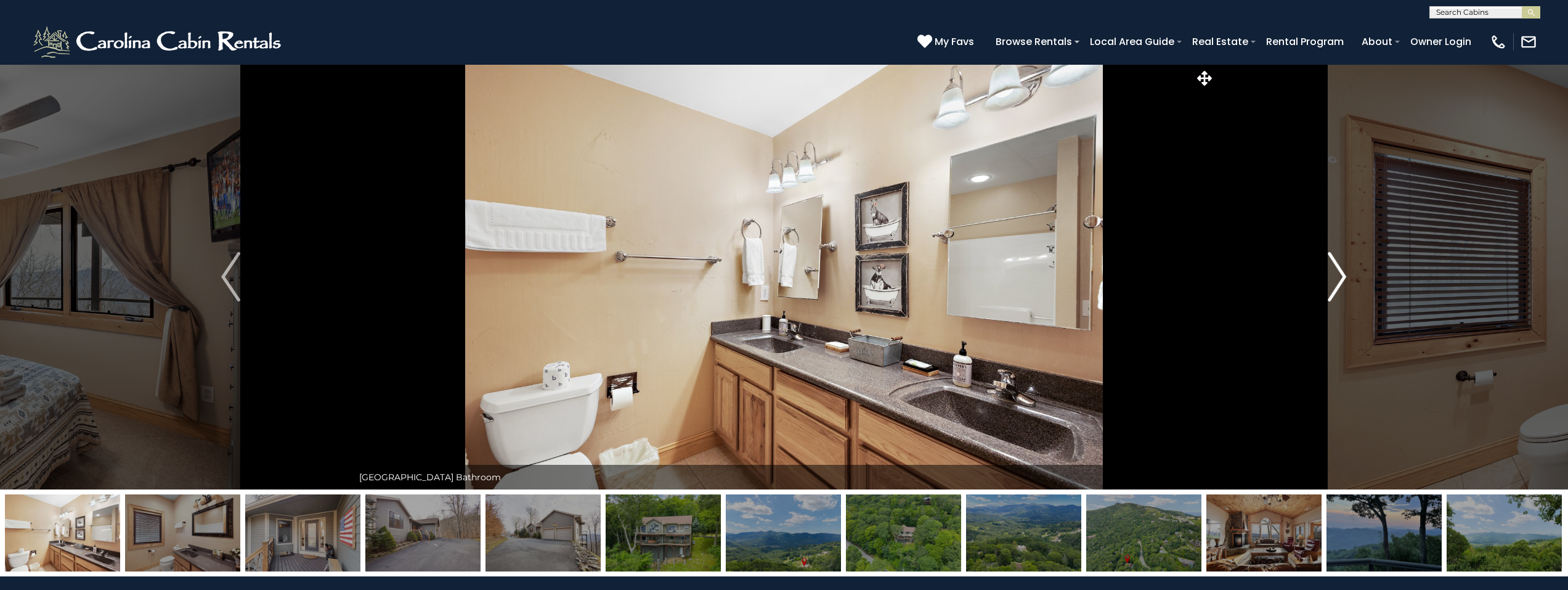
click at [1337, 280] on img "Next" at bounding box center [1337, 277] width 19 height 49
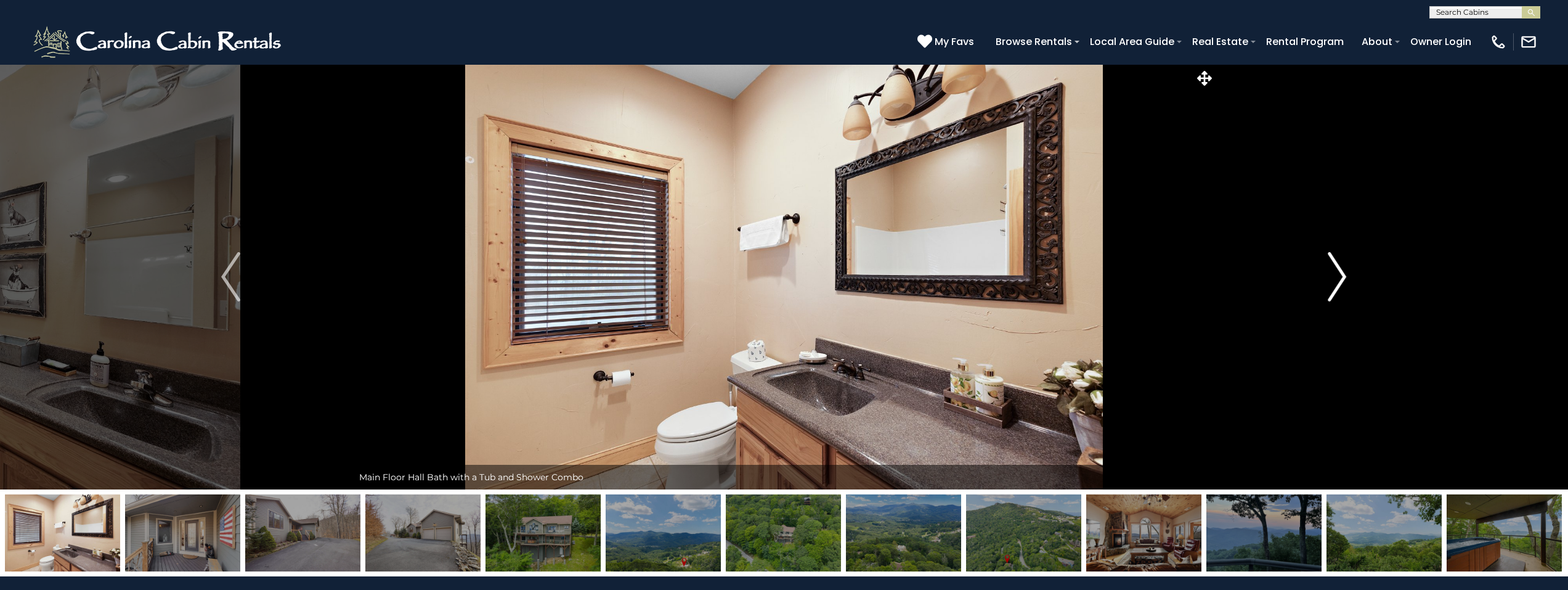
click at [1337, 280] on img "Next" at bounding box center [1337, 277] width 19 height 49
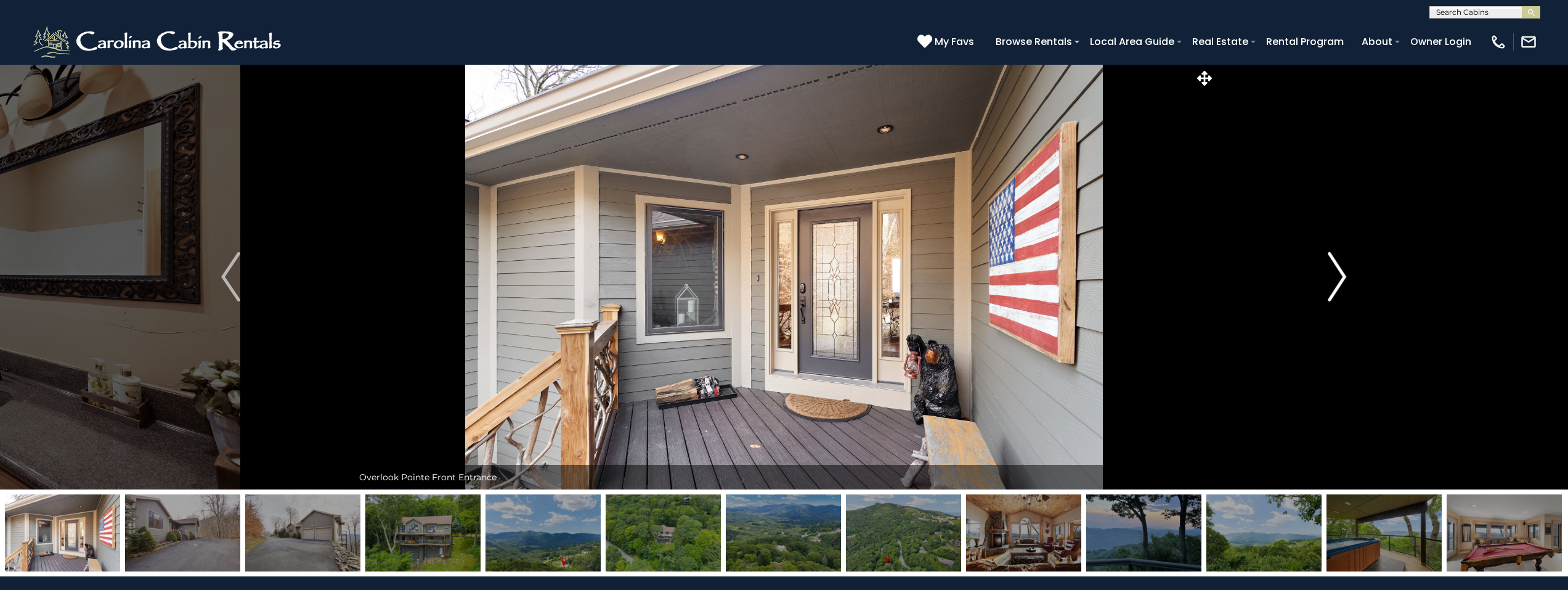
click at [1337, 280] on img "Next" at bounding box center [1337, 277] width 19 height 49
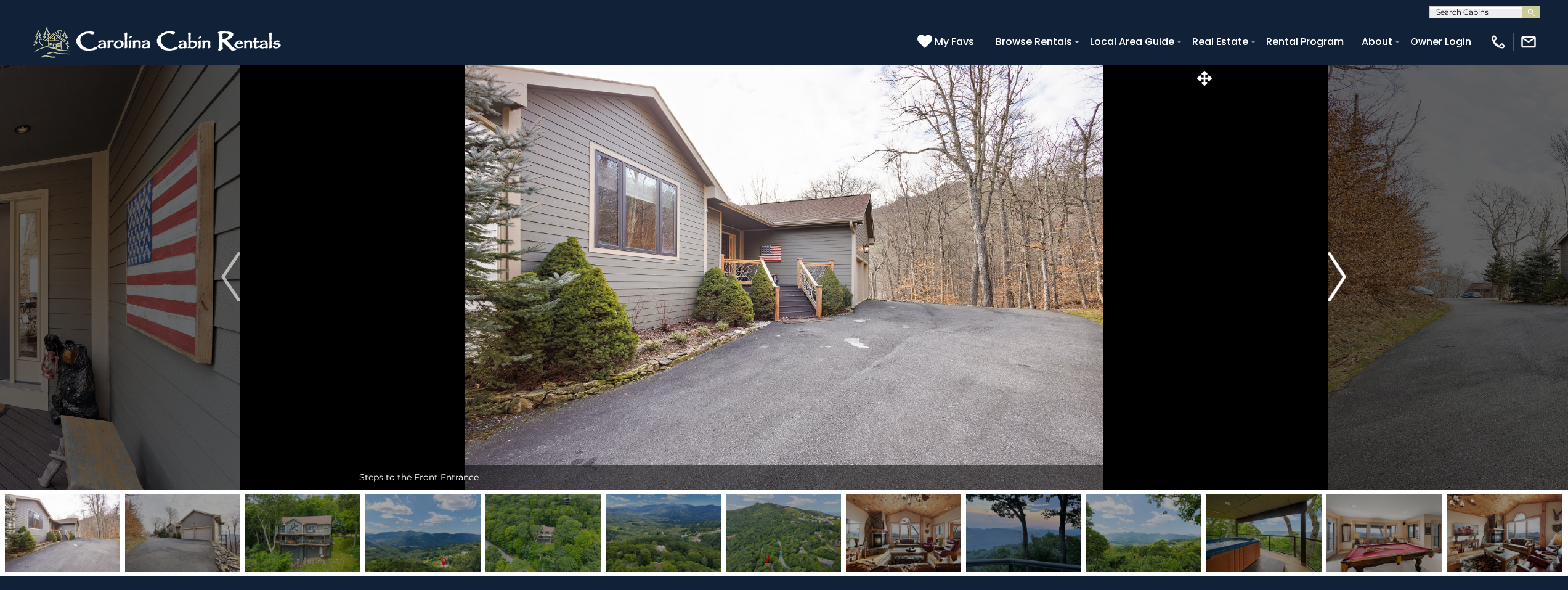
click at [1337, 280] on img "Next" at bounding box center [1337, 277] width 19 height 49
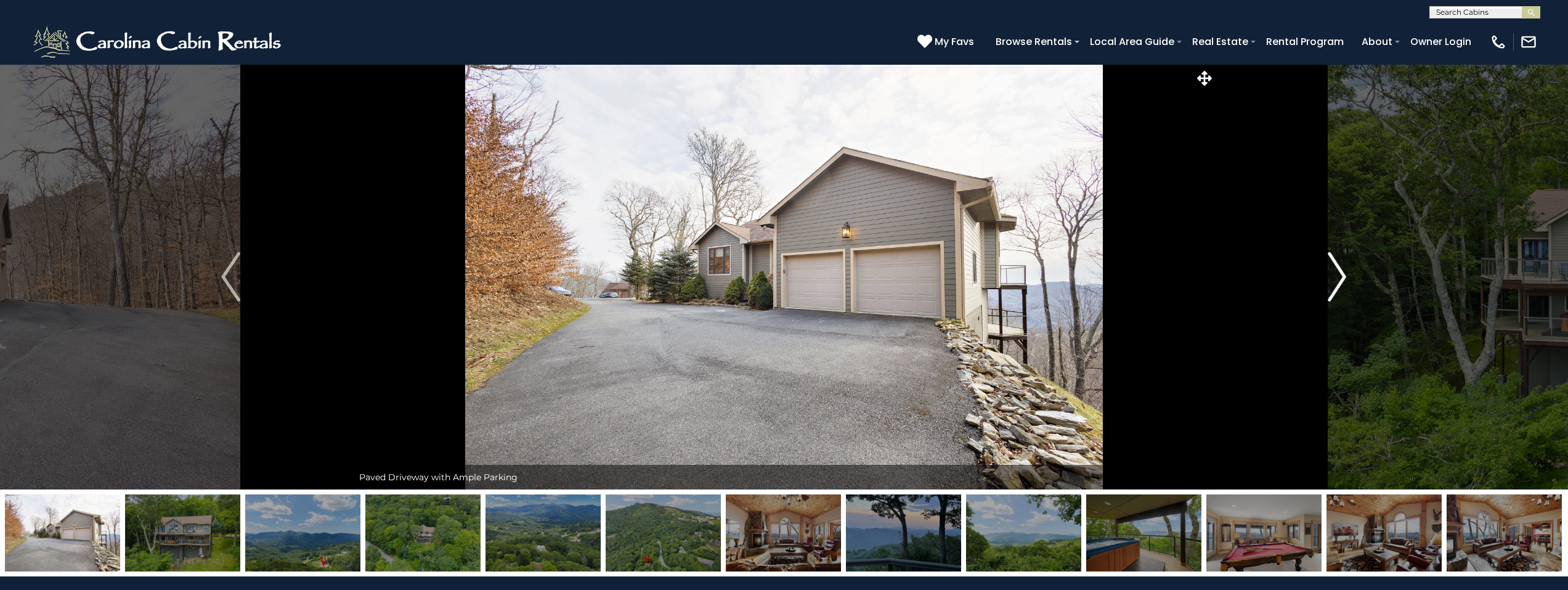
click at [1337, 280] on img "Next" at bounding box center [1337, 277] width 19 height 49
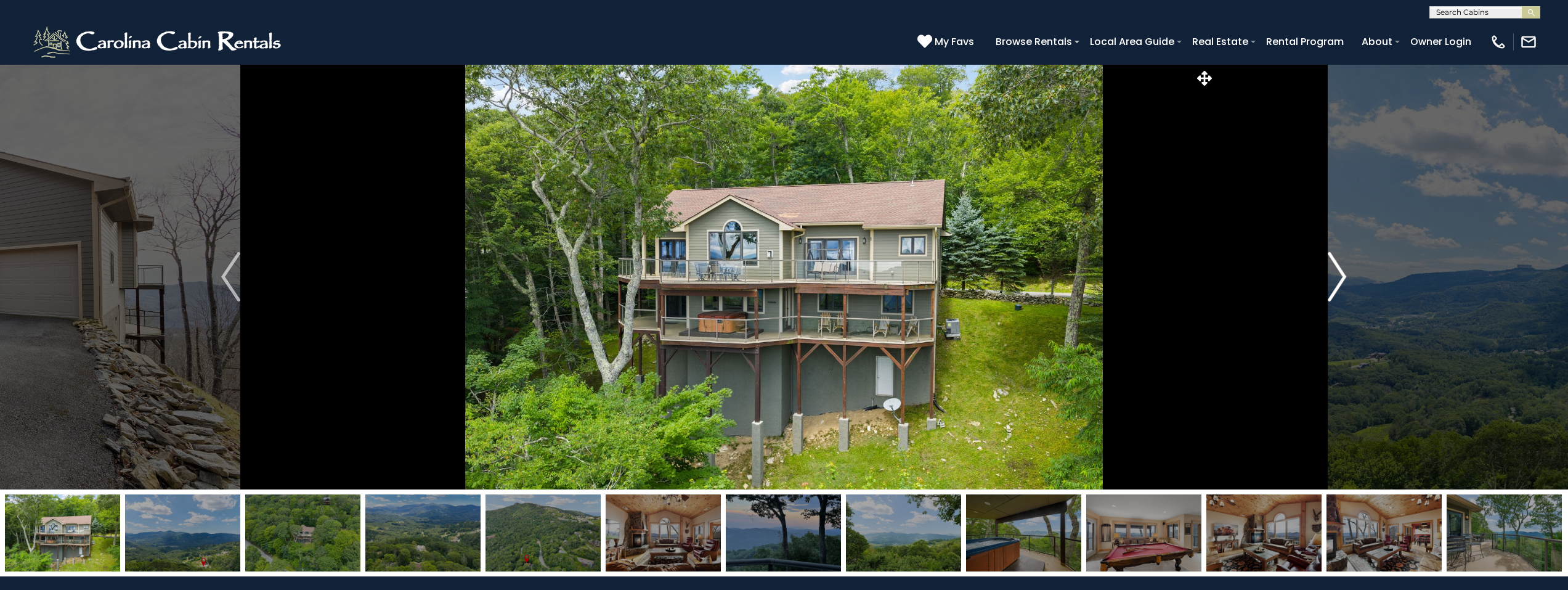
click at [1337, 280] on img "Next" at bounding box center [1337, 277] width 19 height 49
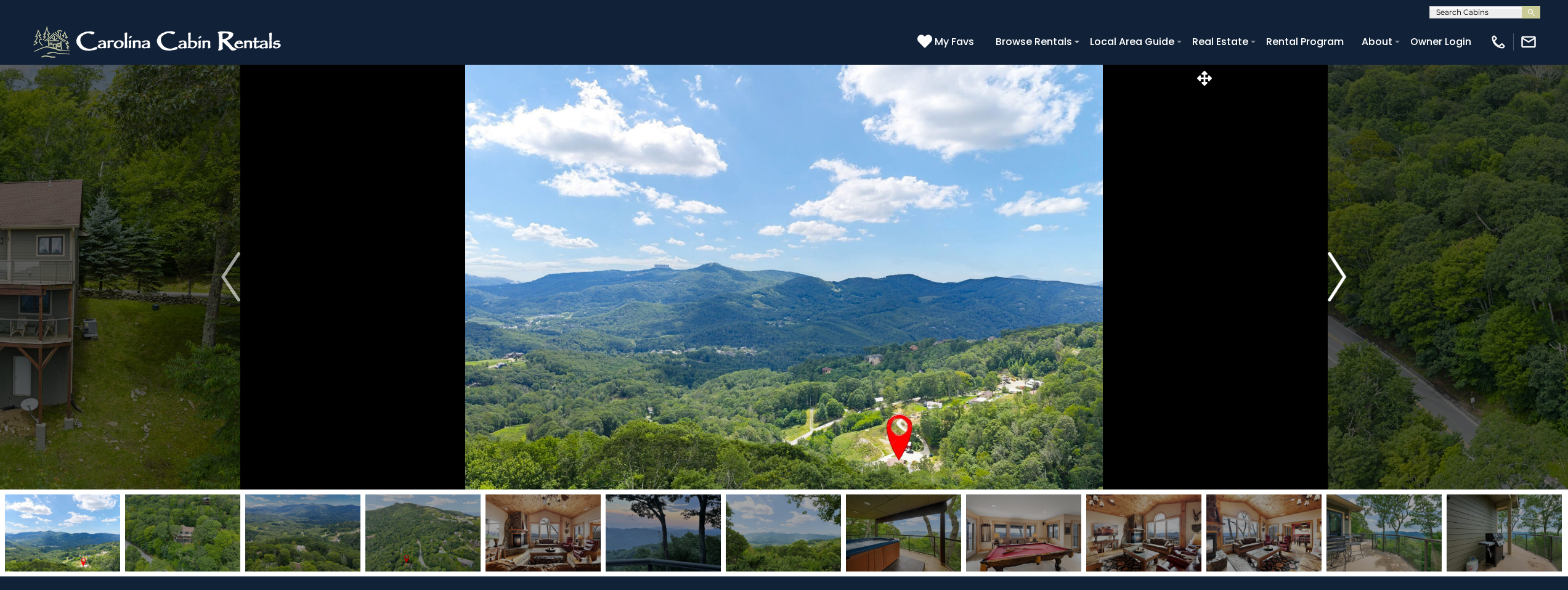
click at [1336, 280] on img "Next" at bounding box center [1337, 277] width 19 height 49
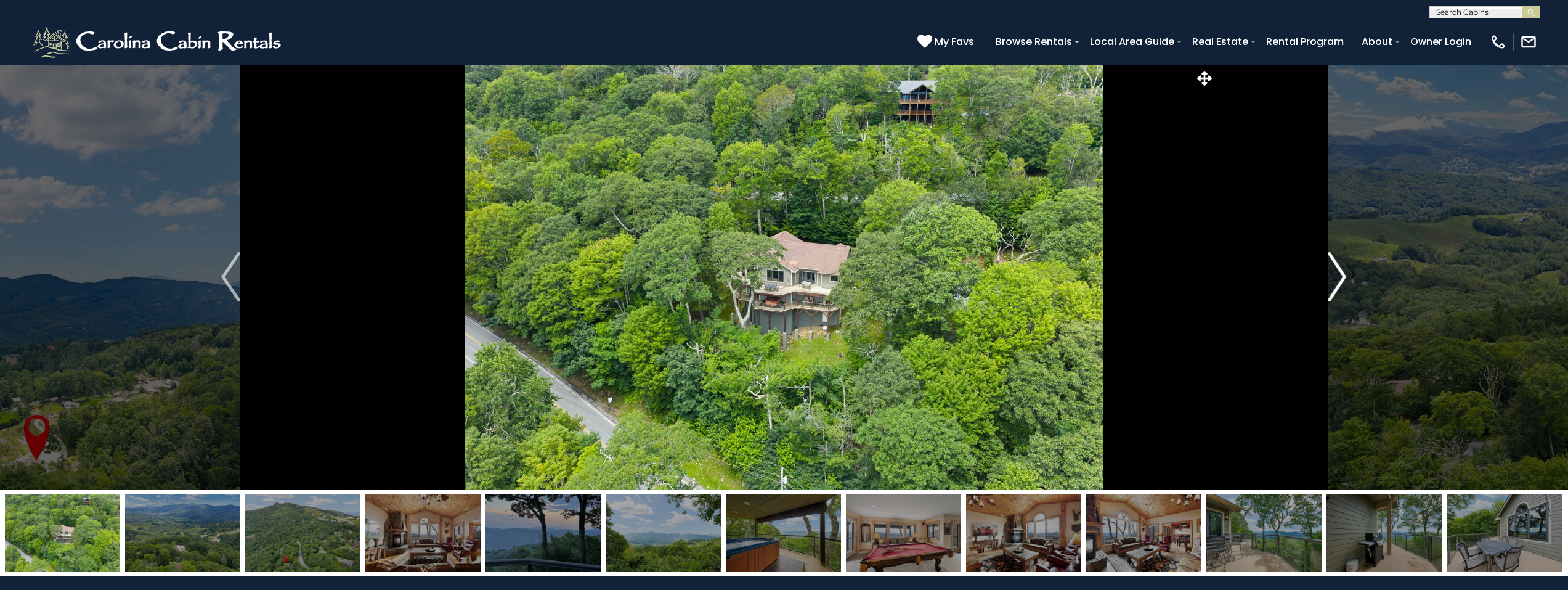
click at [1336, 280] on img "Next" at bounding box center [1337, 277] width 19 height 49
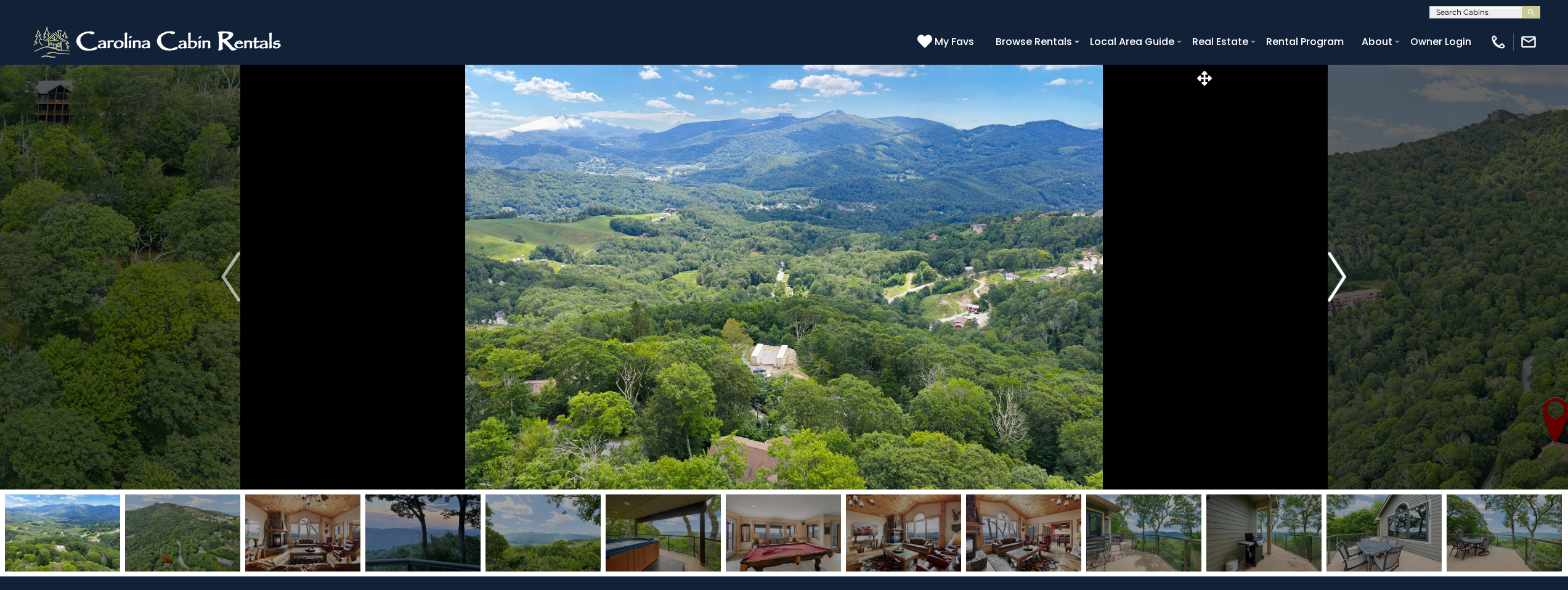
click at [1334, 280] on img "Next" at bounding box center [1337, 277] width 19 height 49
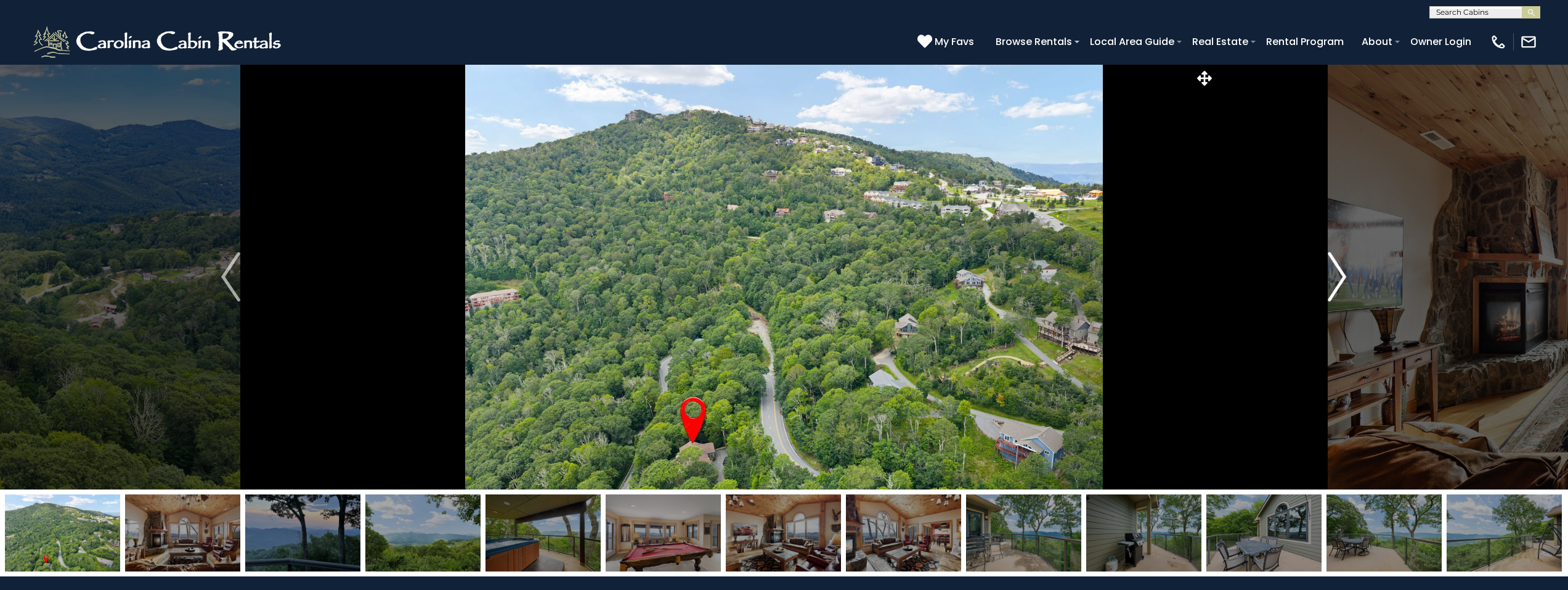
click at [1334, 280] on img "Next" at bounding box center [1337, 277] width 19 height 49
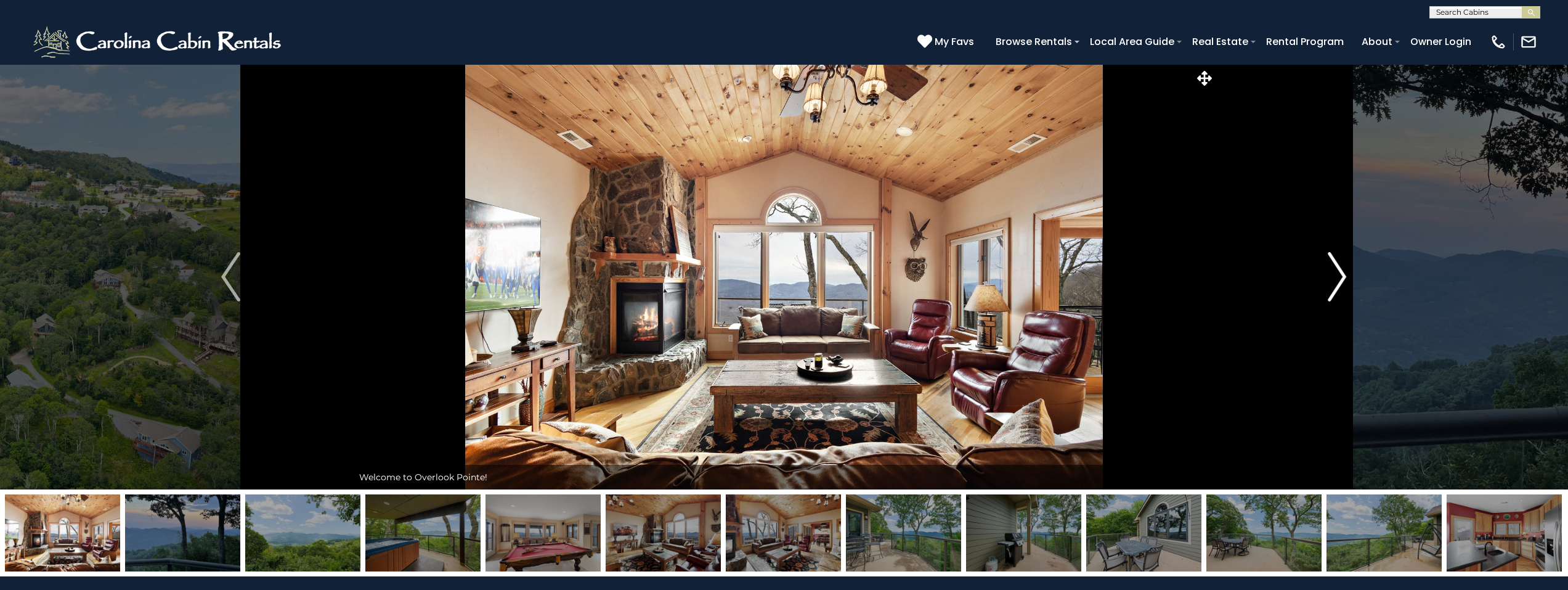
click at [1332, 280] on img "Next" at bounding box center [1337, 277] width 19 height 49
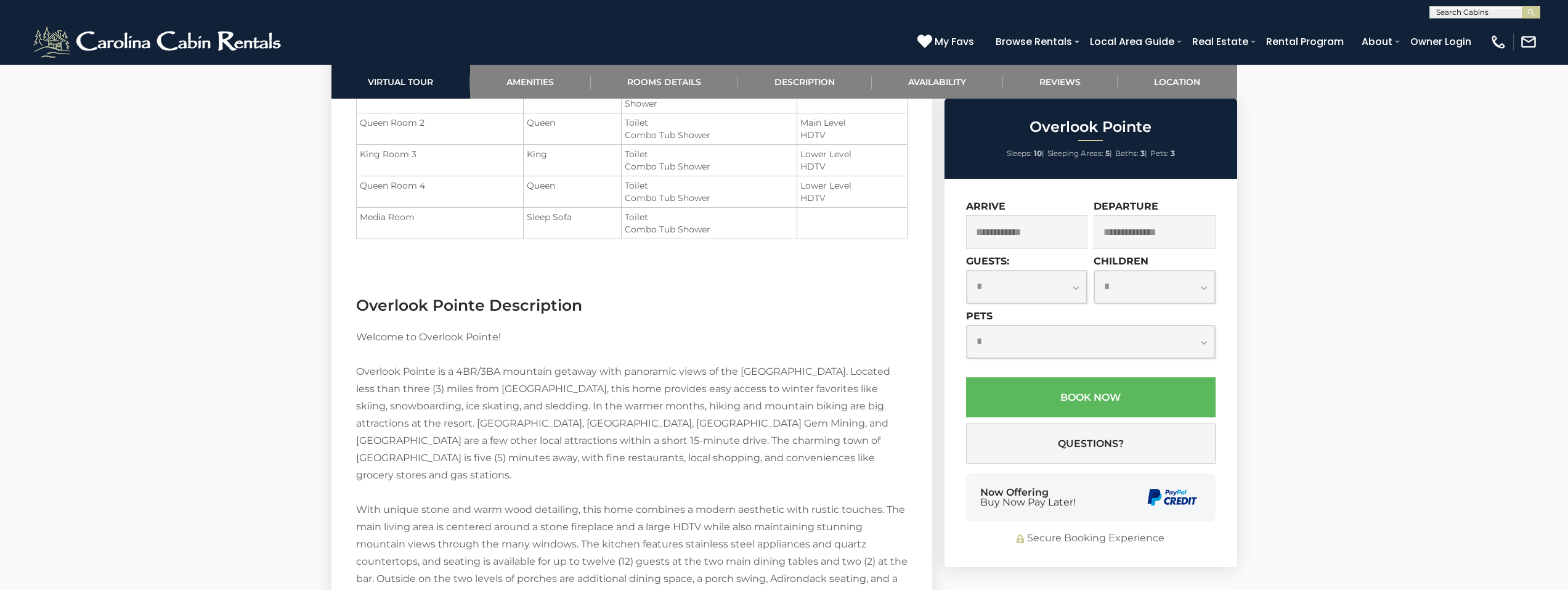
scroll to position [1727, 0]
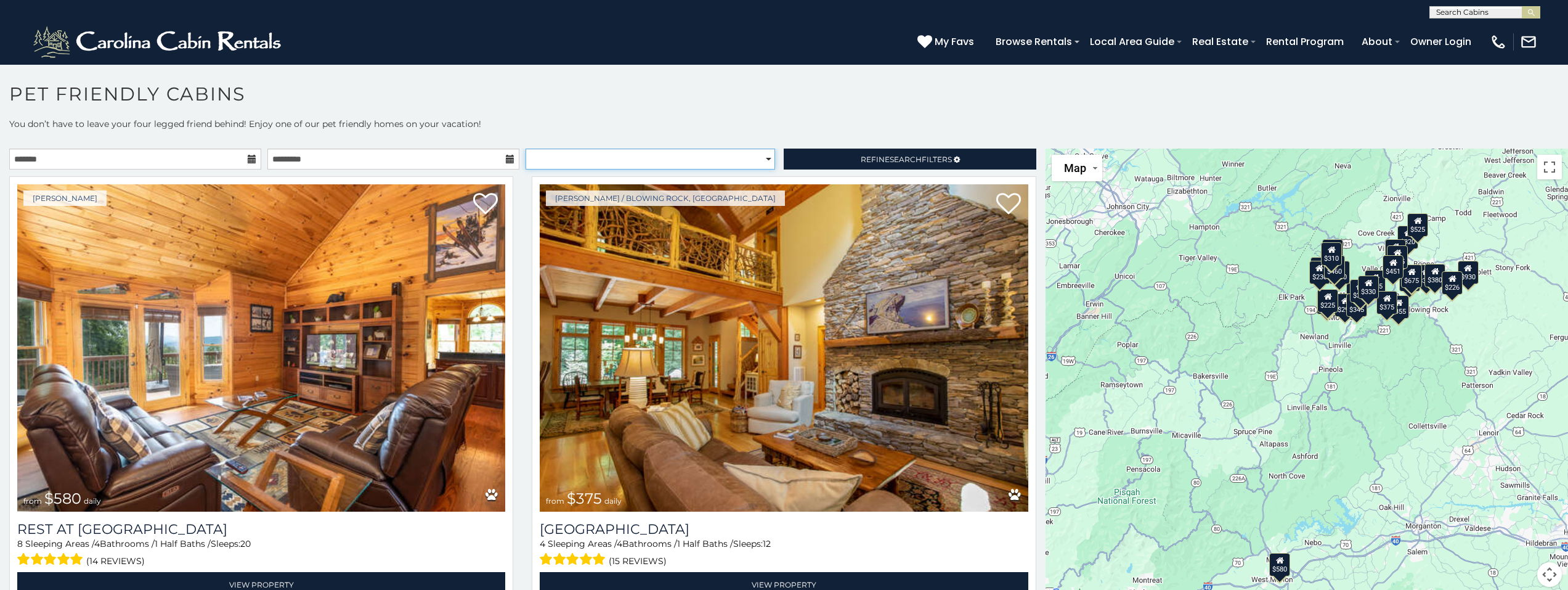
click at [594, 155] on select "**********" at bounding box center [650, 159] width 249 height 21
click at [526, 149] on select "**********" at bounding box center [650, 159] width 249 height 21
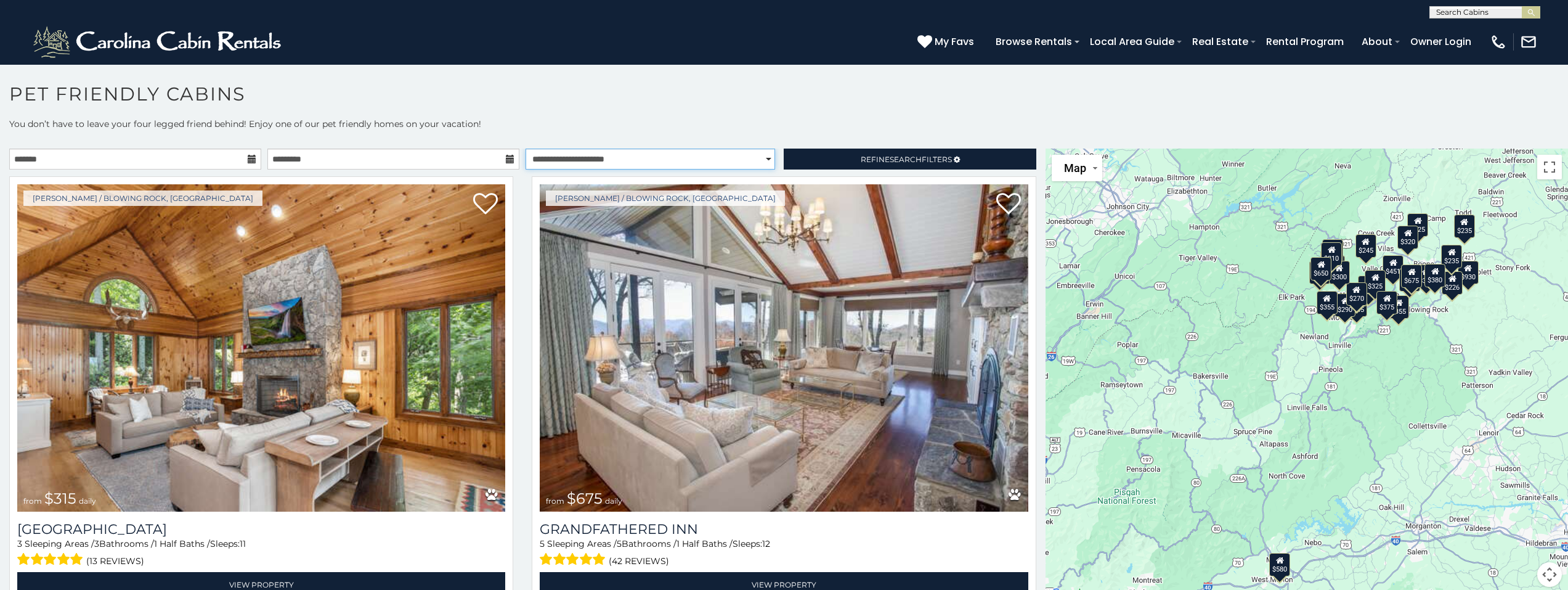
click at [552, 155] on select "**********" at bounding box center [650, 159] width 249 height 21
select select "*********"
click at [526, 149] on select "**********" at bounding box center [650, 159] width 249 height 21
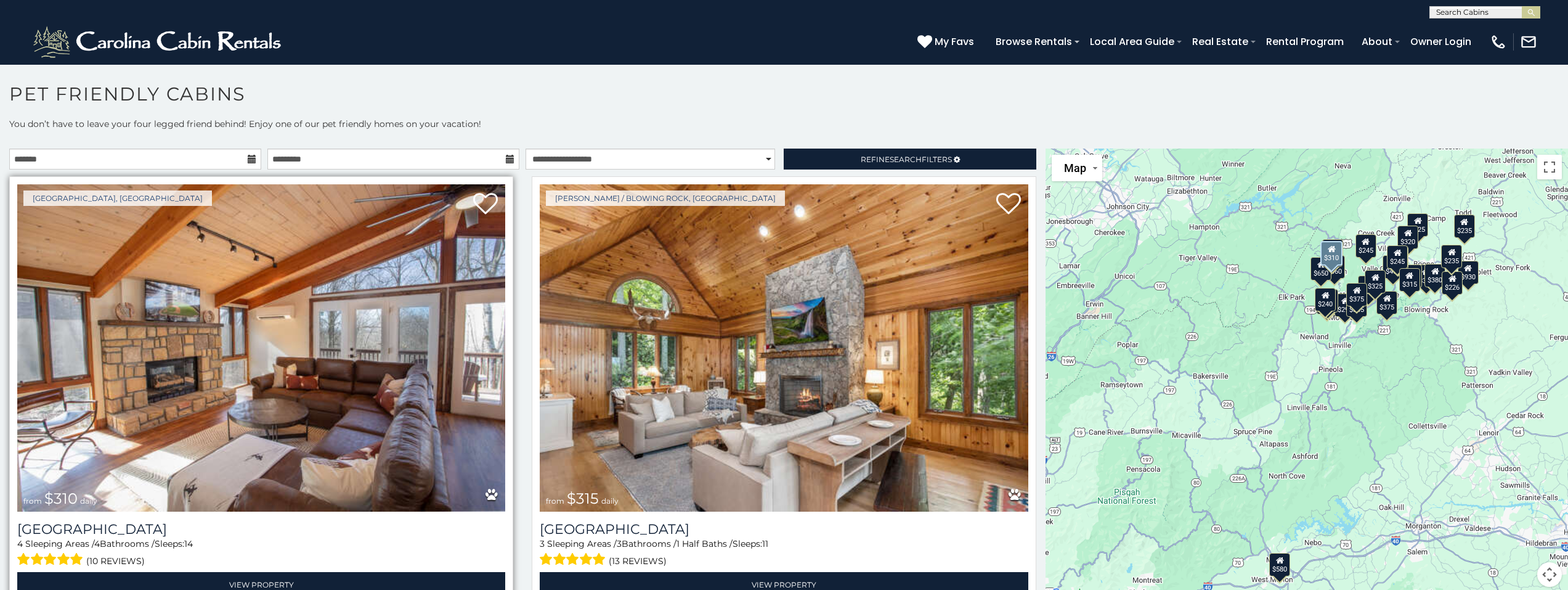
click at [391, 302] on img at bounding box center [260, 348] width 488 height 328
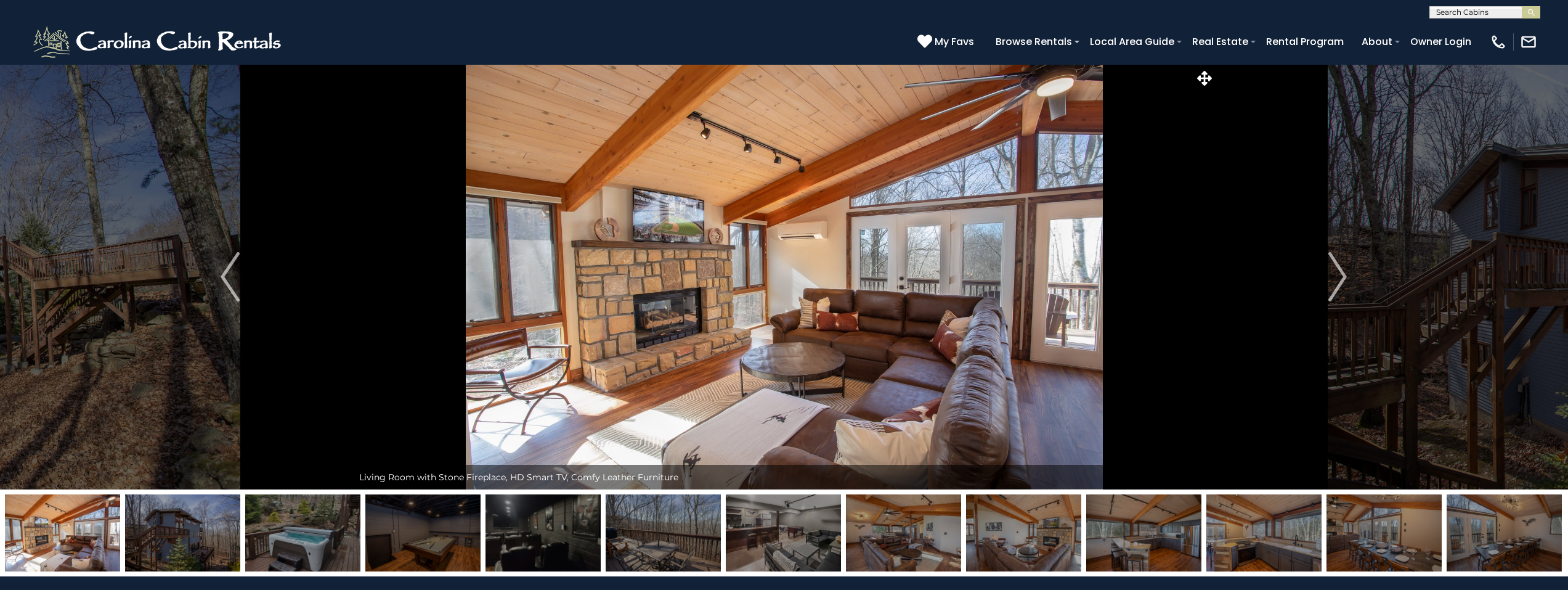
click at [806, 526] on img at bounding box center [783, 533] width 115 height 77
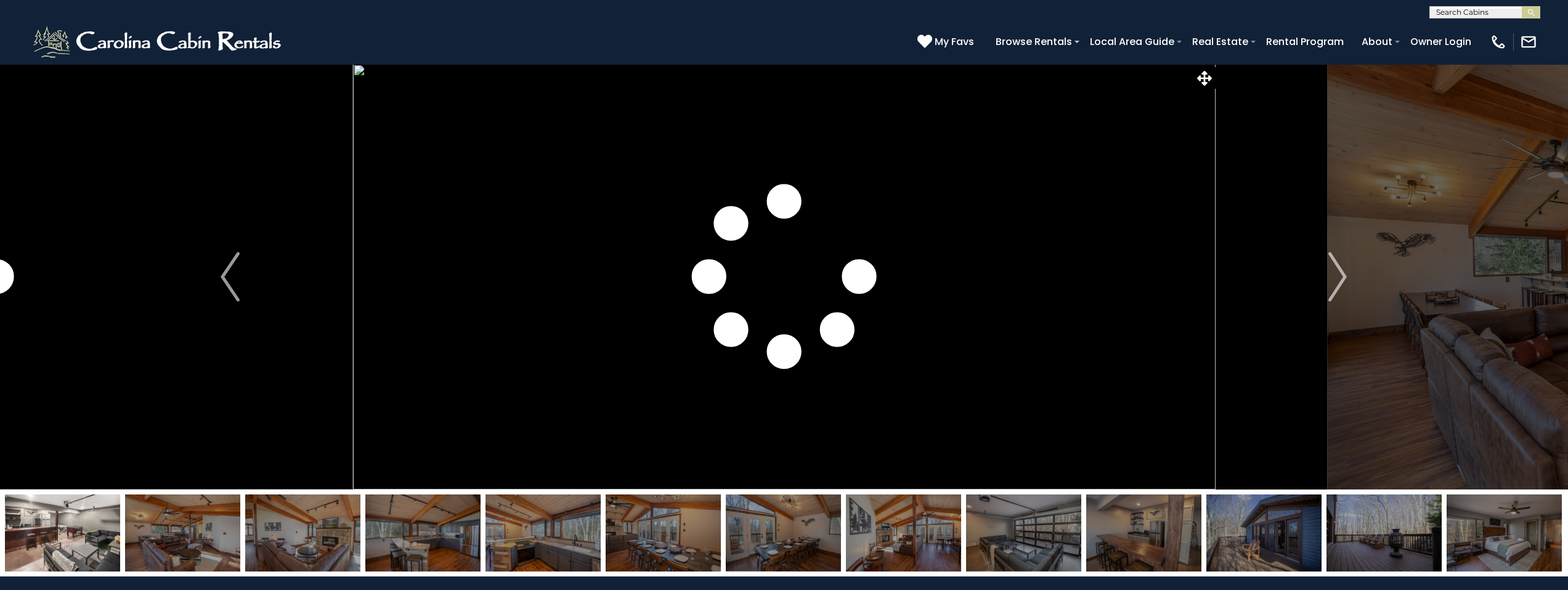
click at [1263, 546] on img at bounding box center [1264, 533] width 115 height 77
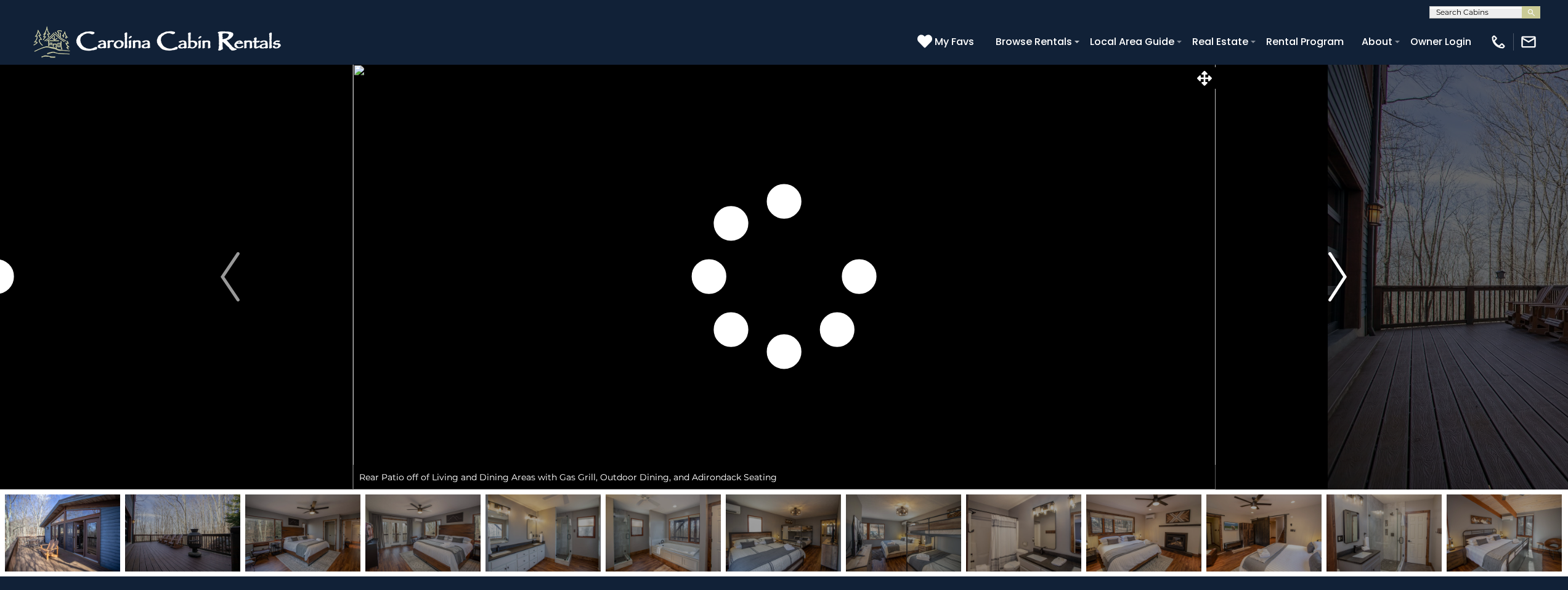
click at [1333, 273] on img "Next" at bounding box center [1337, 277] width 19 height 49
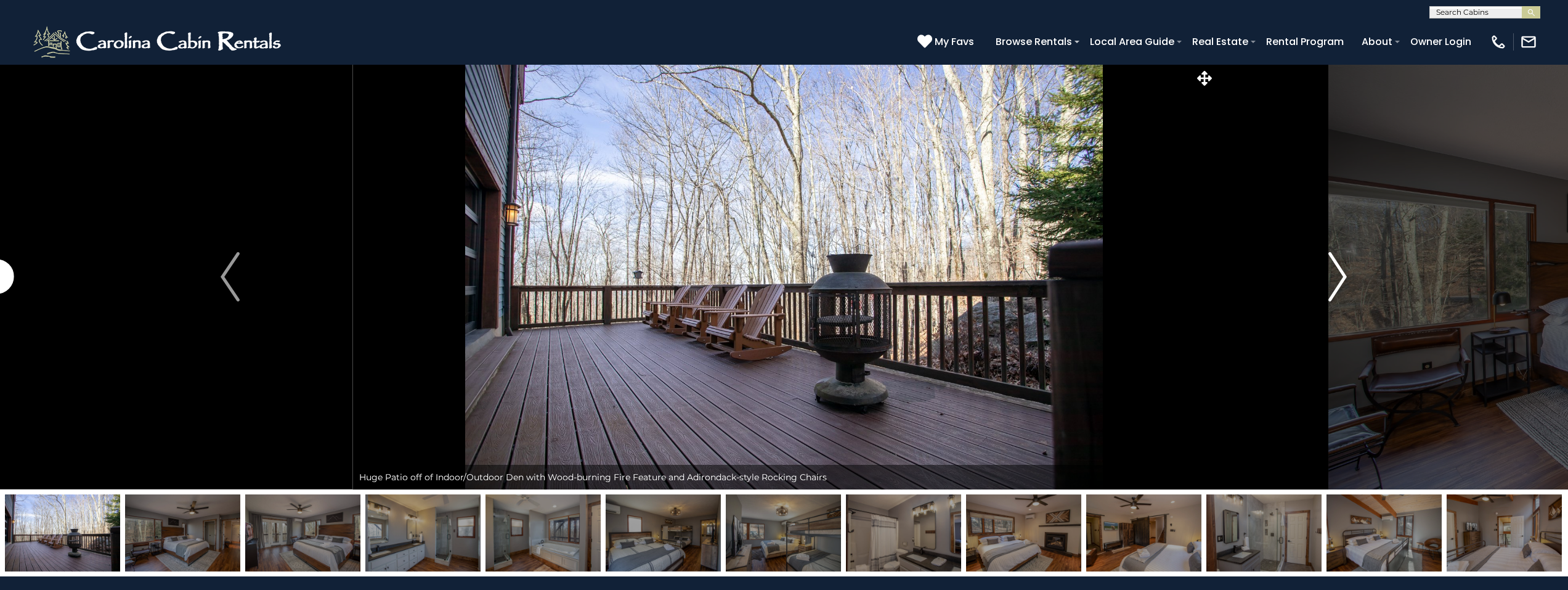
click at [1333, 273] on img "Next" at bounding box center [1337, 277] width 19 height 49
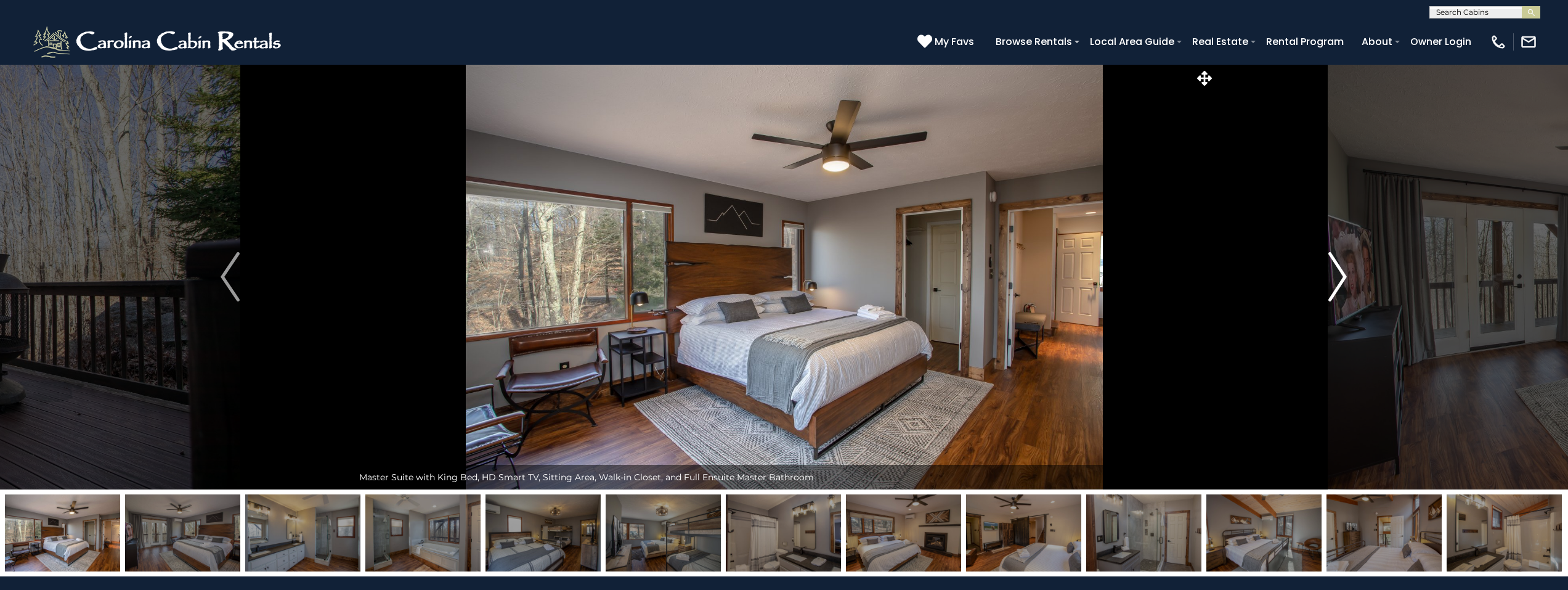
click at [1333, 273] on img "Next" at bounding box center [1337, 277] width 19 height 49
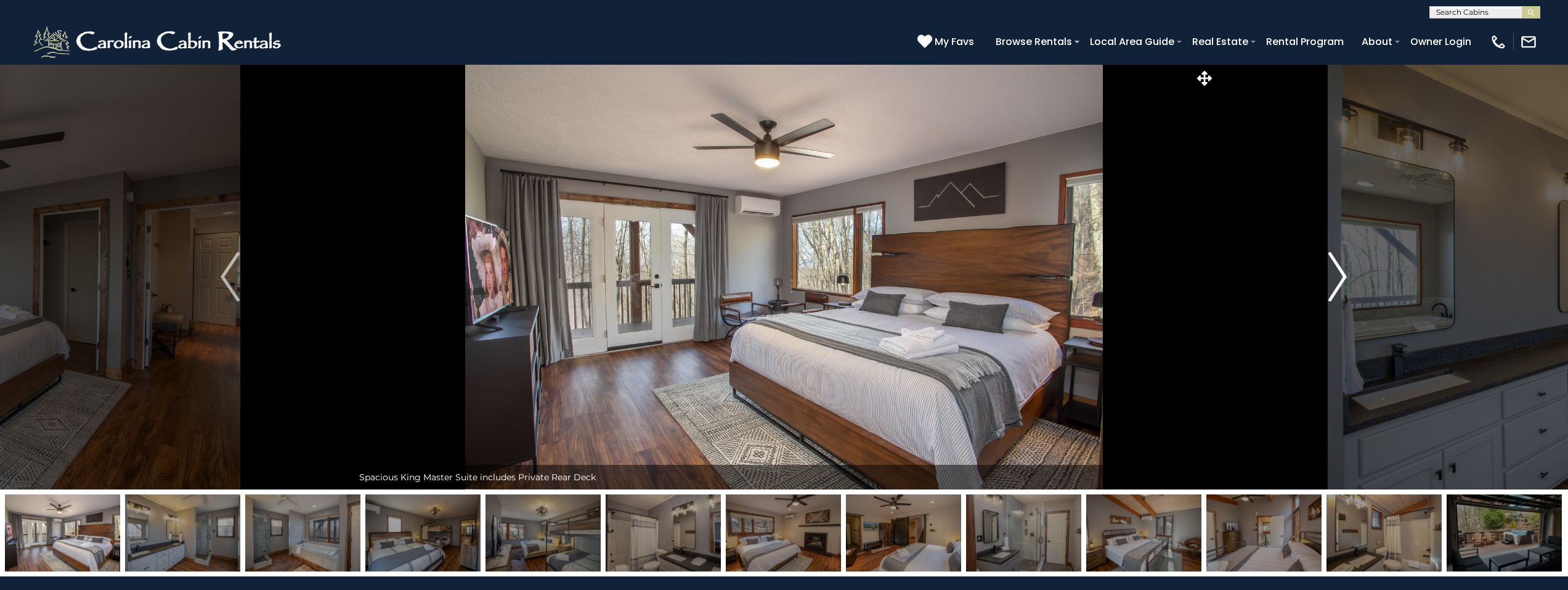
click at [1333, 273] on img "Next" at bounding box center [1337, 277] width 19 height 49
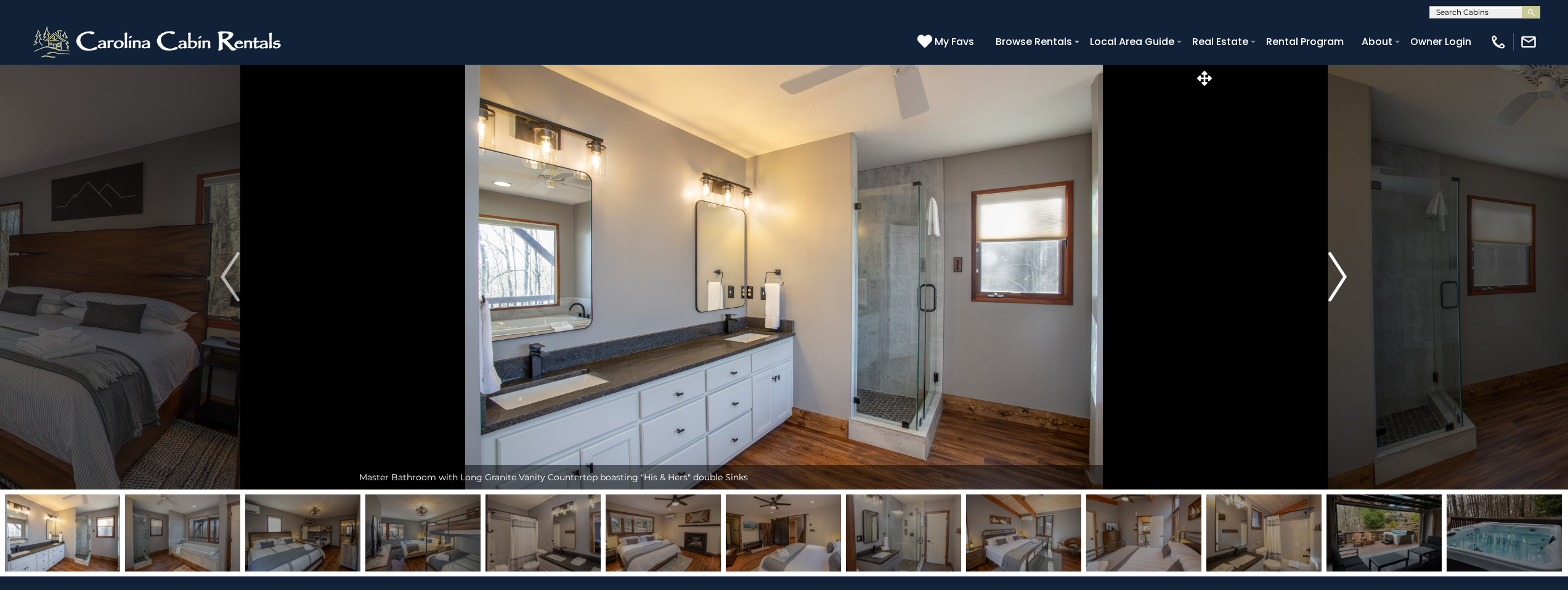
click at [1333, 273] on img "Next" at bounding box center [1337, 277] width 19 height 49
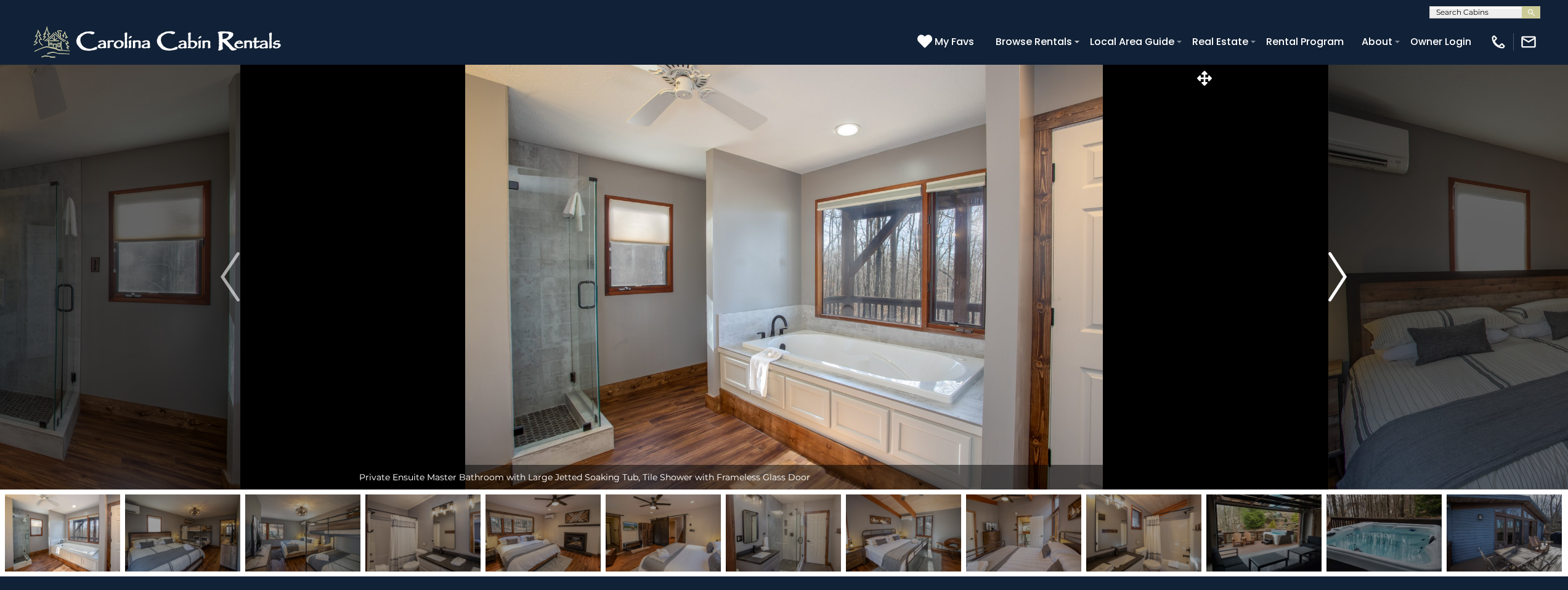
click at [1333, 273] on img "Next" at bounding box center [1337, 277] width 19 height 49
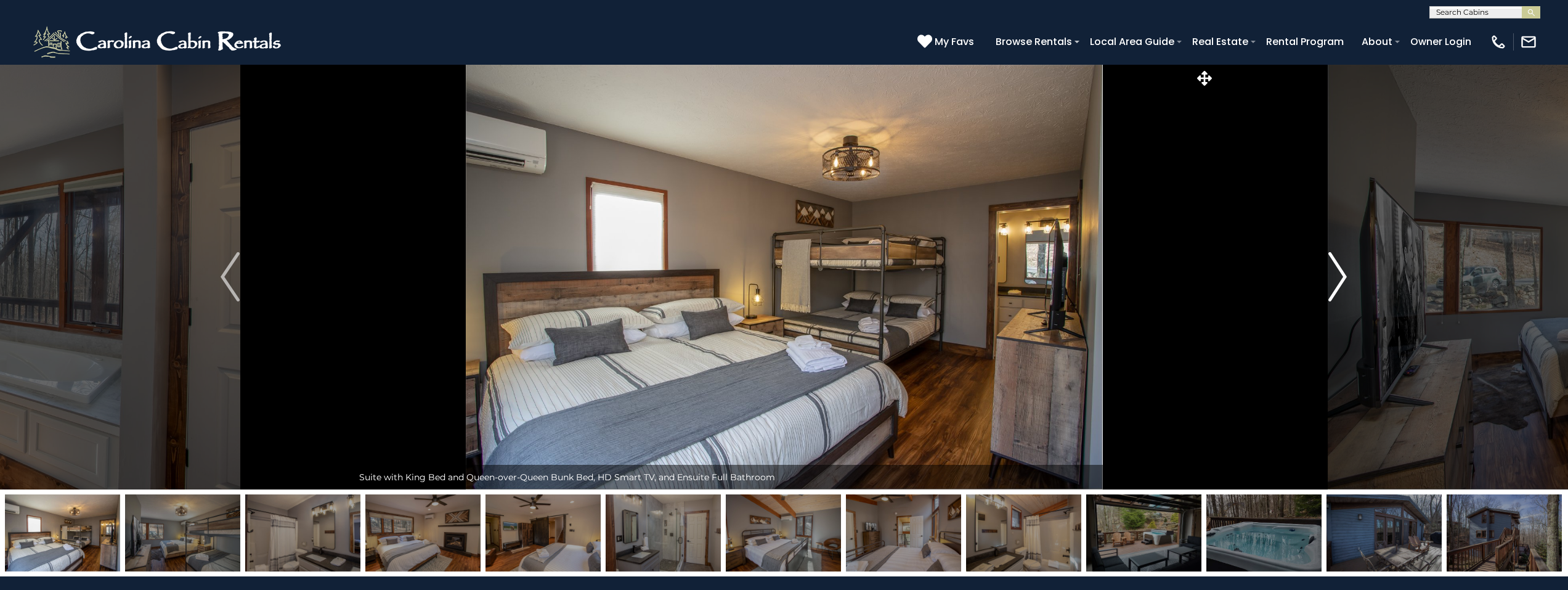
click at [1333, 273] on img "Next" at bounding box center [1337, 277] width 19 height 49
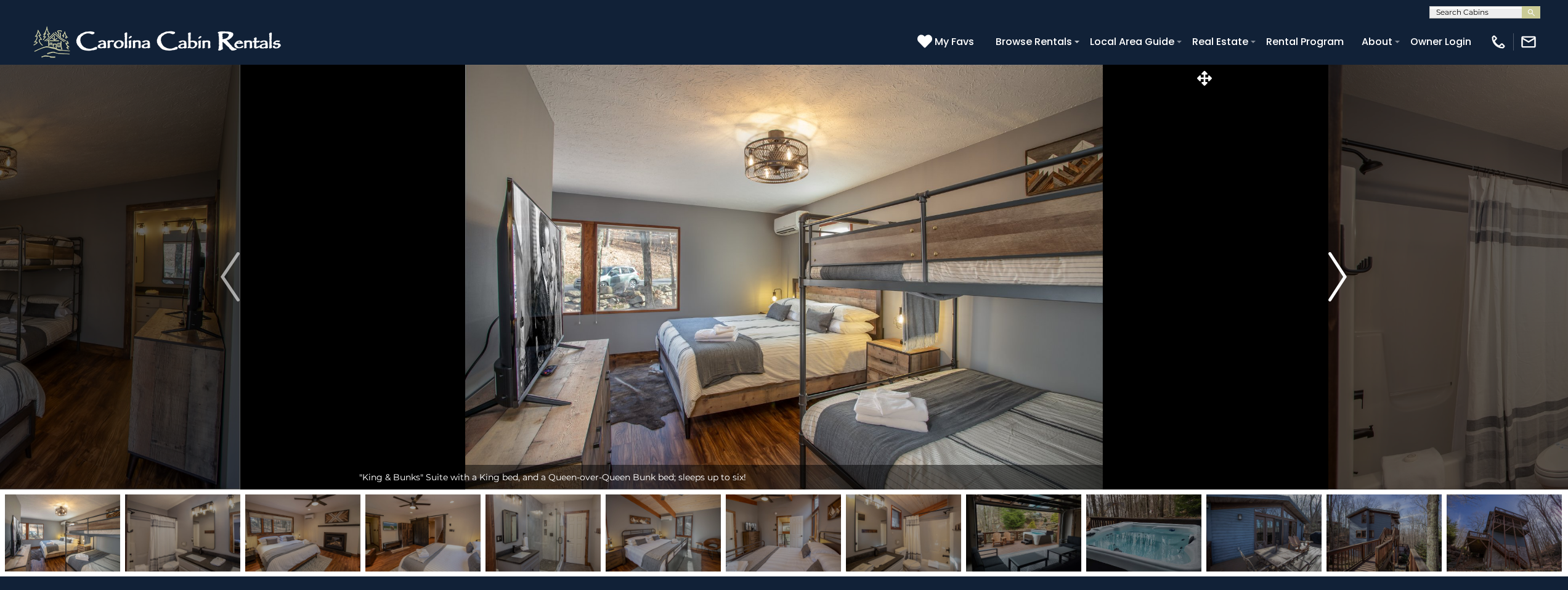
click at [1333, 273] on img "Next" at bounding box center [1337, 277] width 19 height 49
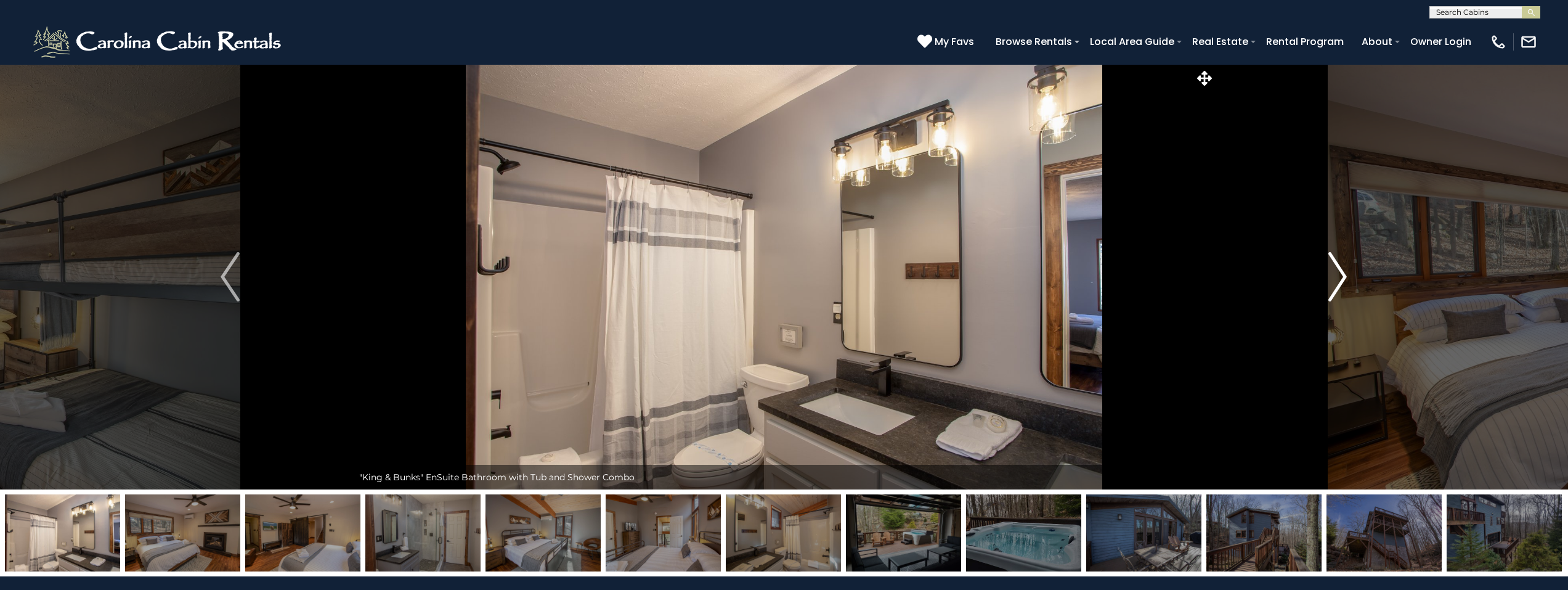
click at [1333, 273] on img "Next" at bounding box center [1337, 277] width 19 height 49
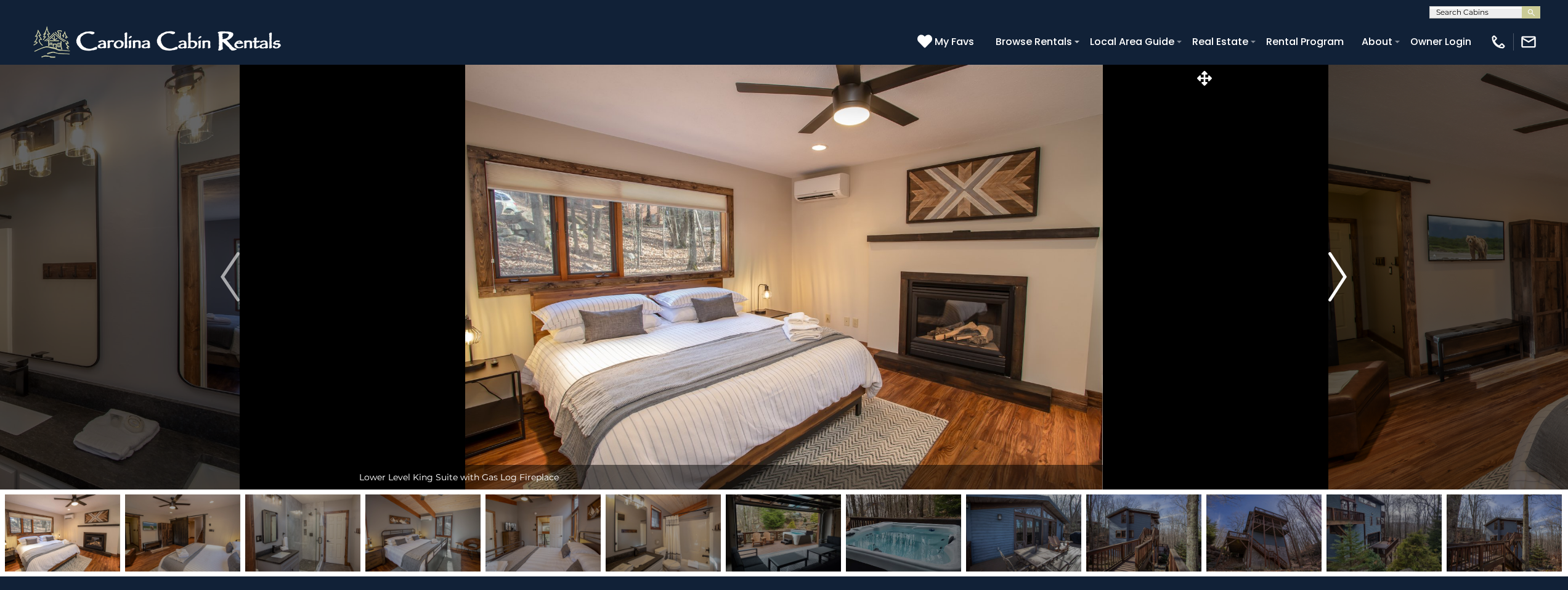
click at [1333, 273] on img "Next" at bounding box center [1337, 277] width 19 height 49
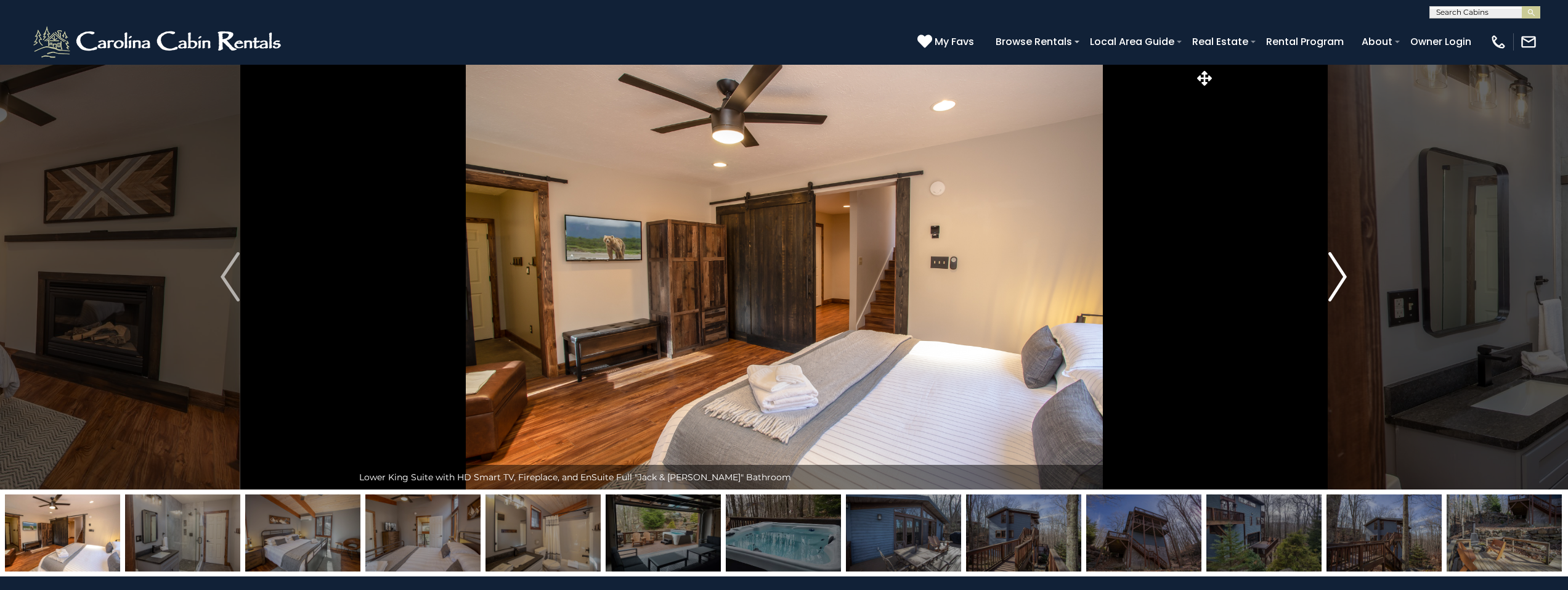
click at [1333, 273] on img "Next" at bounding box center [1337, 277] width 19 height 49
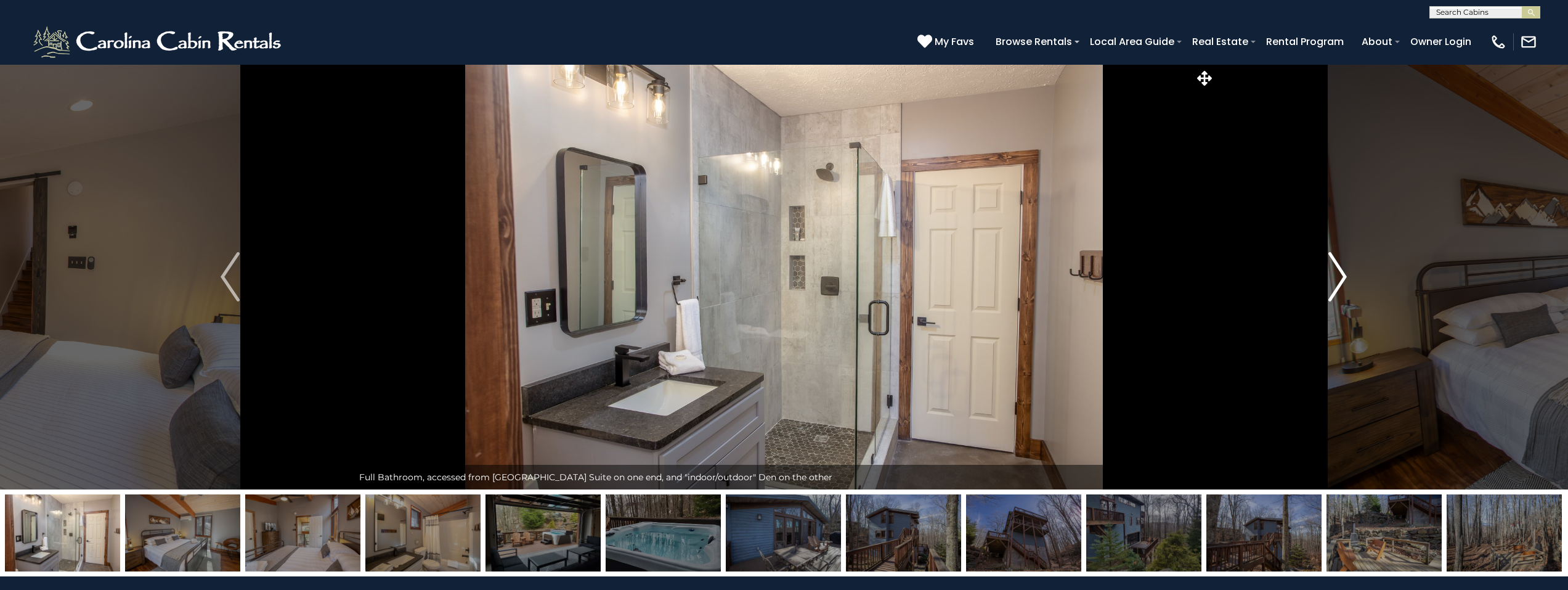
click at [1333, 273] on img "Next" at bounding box center [1337, 277] width 19 height 49
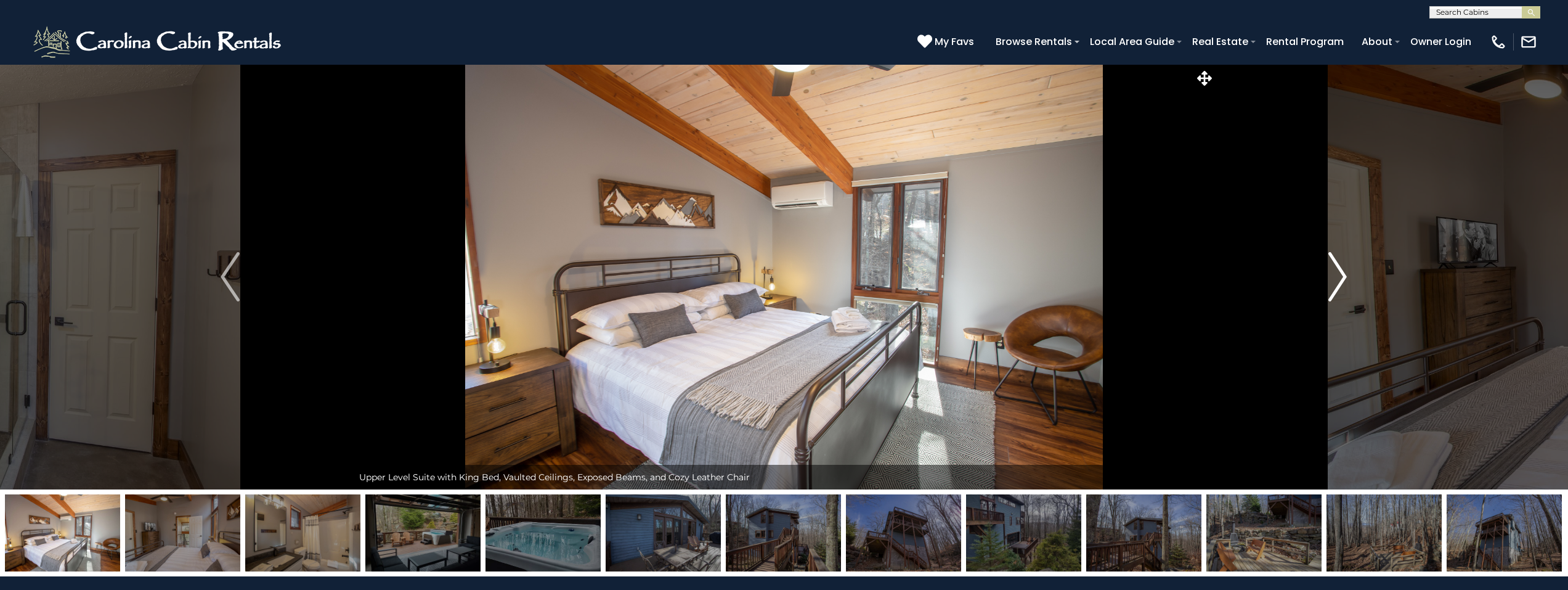
click at [1333, 273] on img "Next" at bounding box center [1337, 277] width 19 height 49
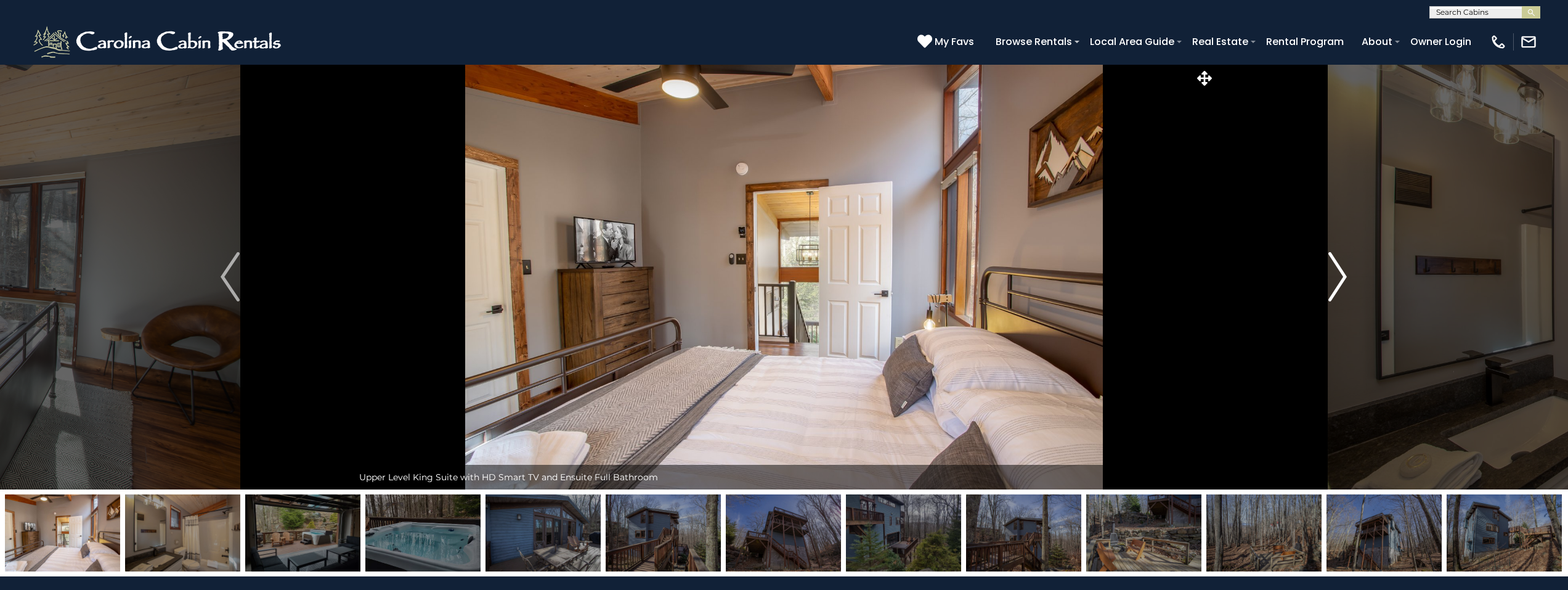
click at [1333, 273] on img "Next" at bounding box center [1337, 277] width 19 height 49
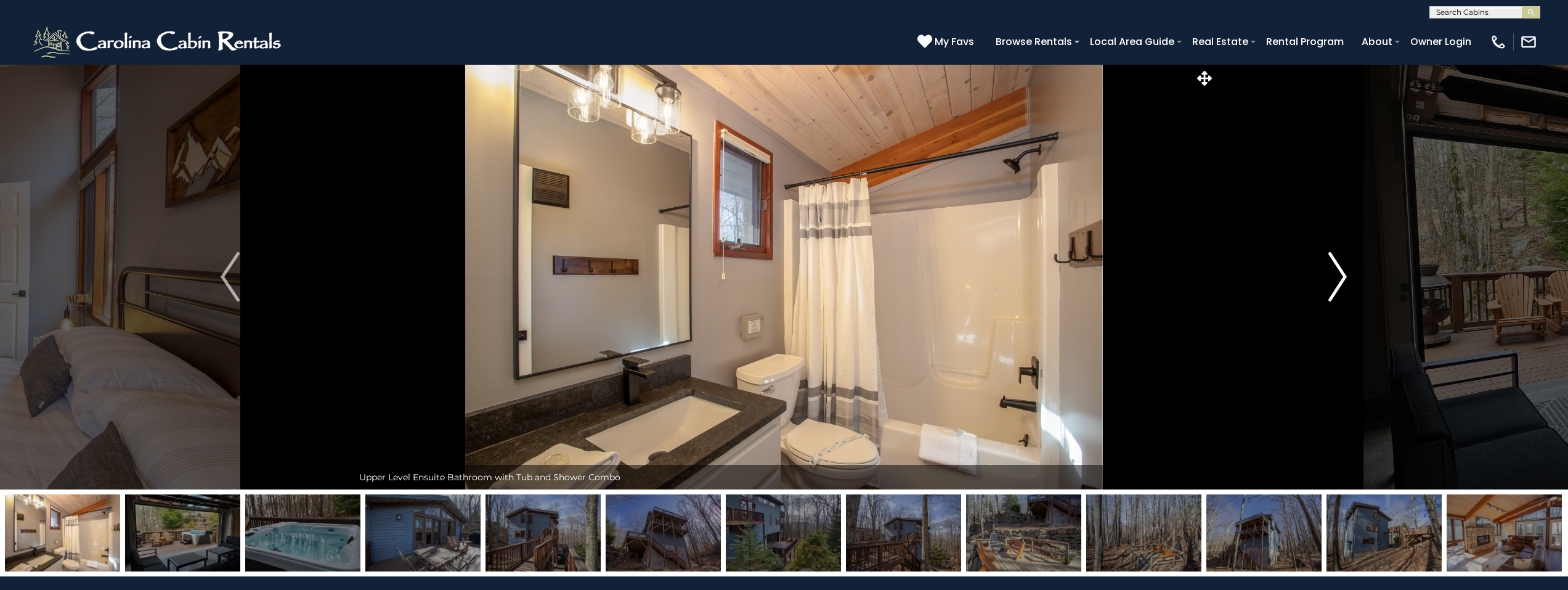
click at [1333, 273] on img "Next" at bounding box center [1337, 277] width 19 height 49
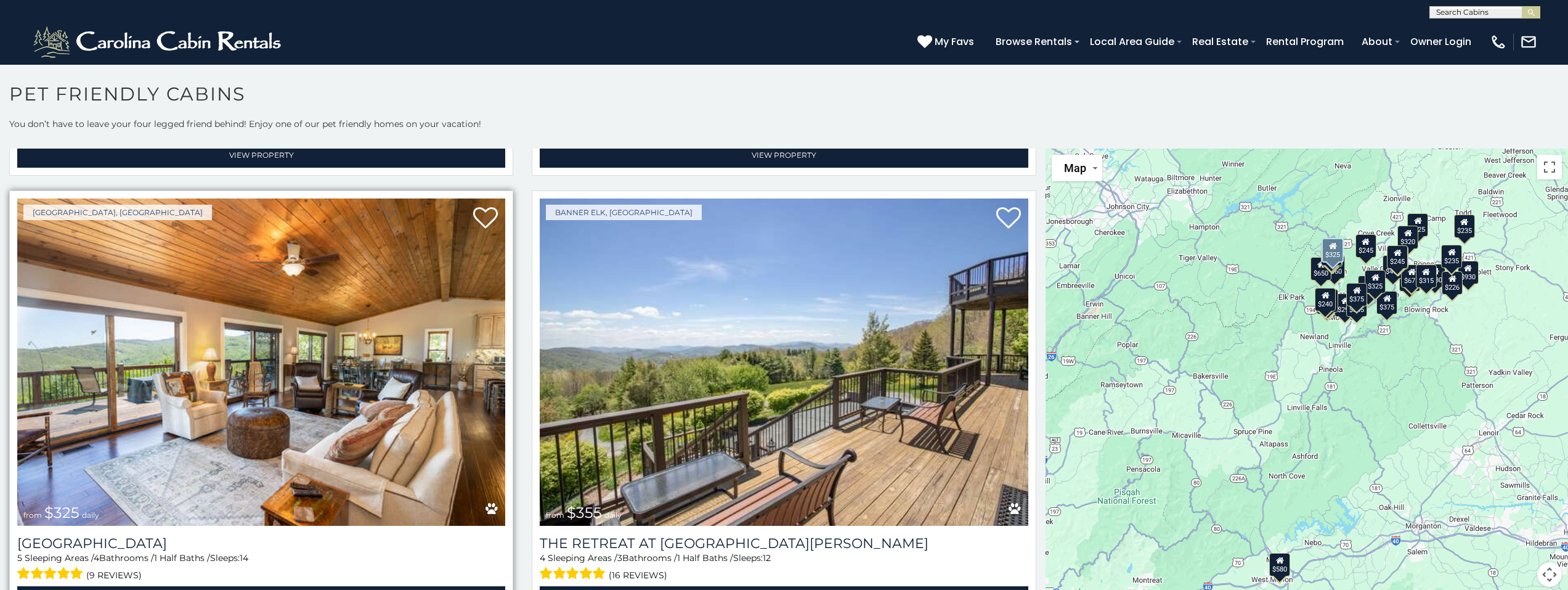
scroll to position [924, 0]
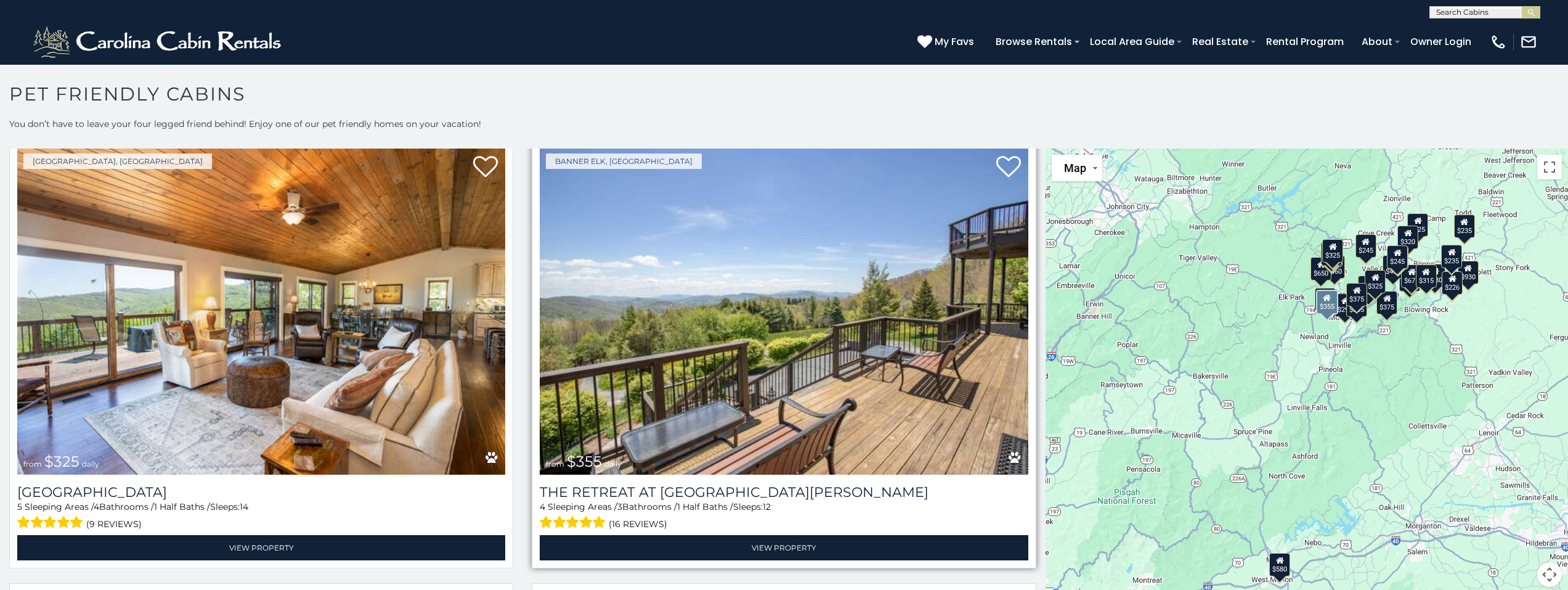
click at [773, 323] on img at bounding box center [783, 311] width 488 height 328
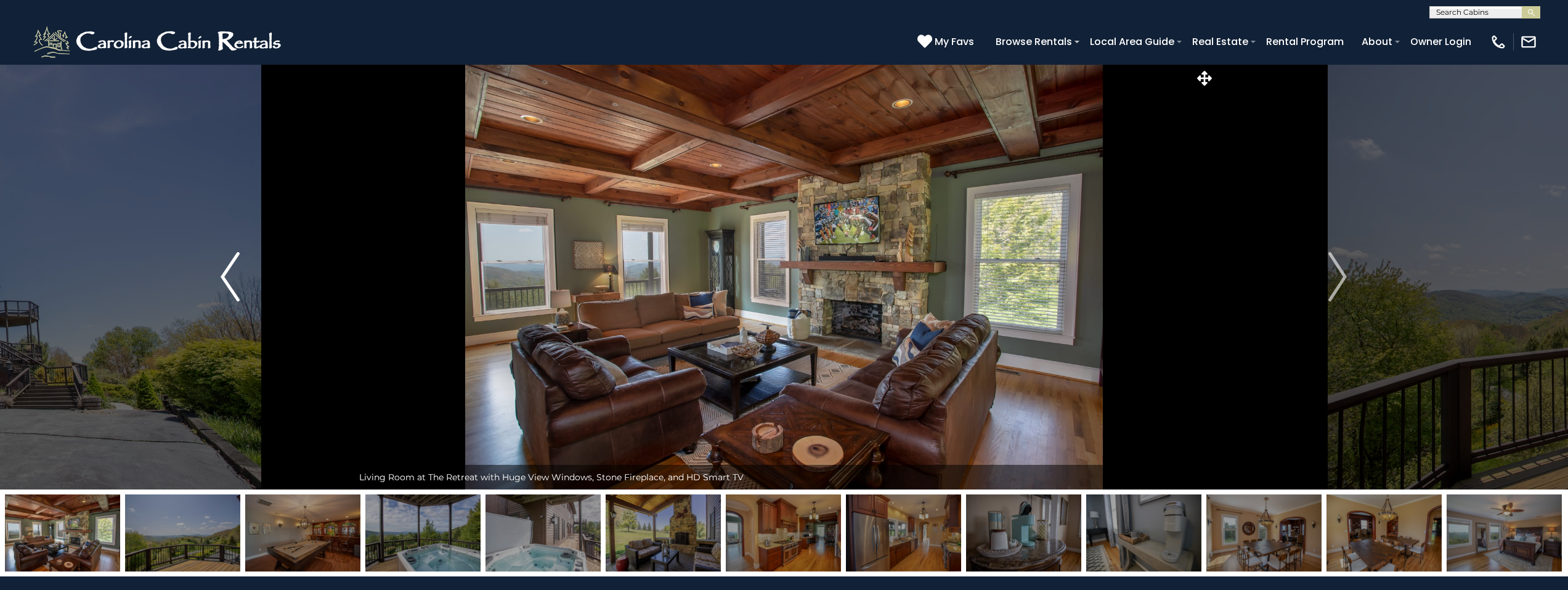
click at [231, 292] on img "Previous" at bounding box center [230, 277] width 19 height 49
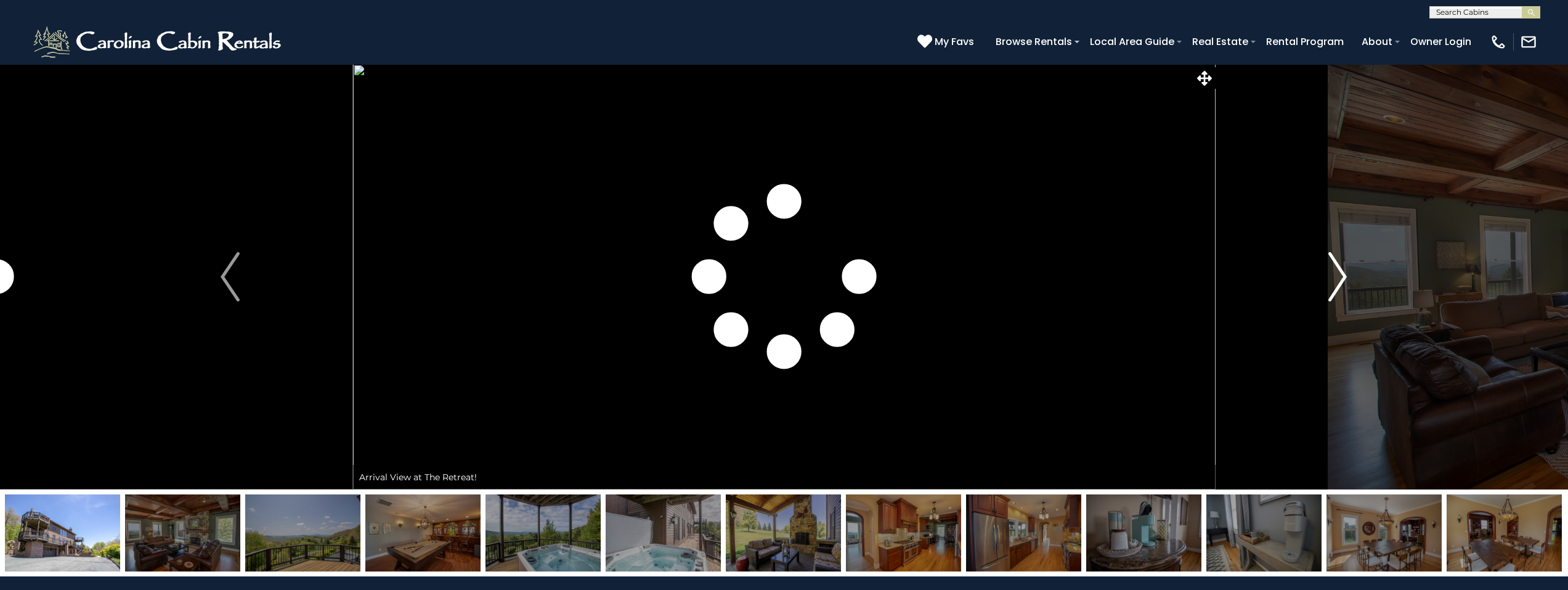
click at [1339, 268] on img "Next" at bounding box center [1337, 277] width 19 height 49
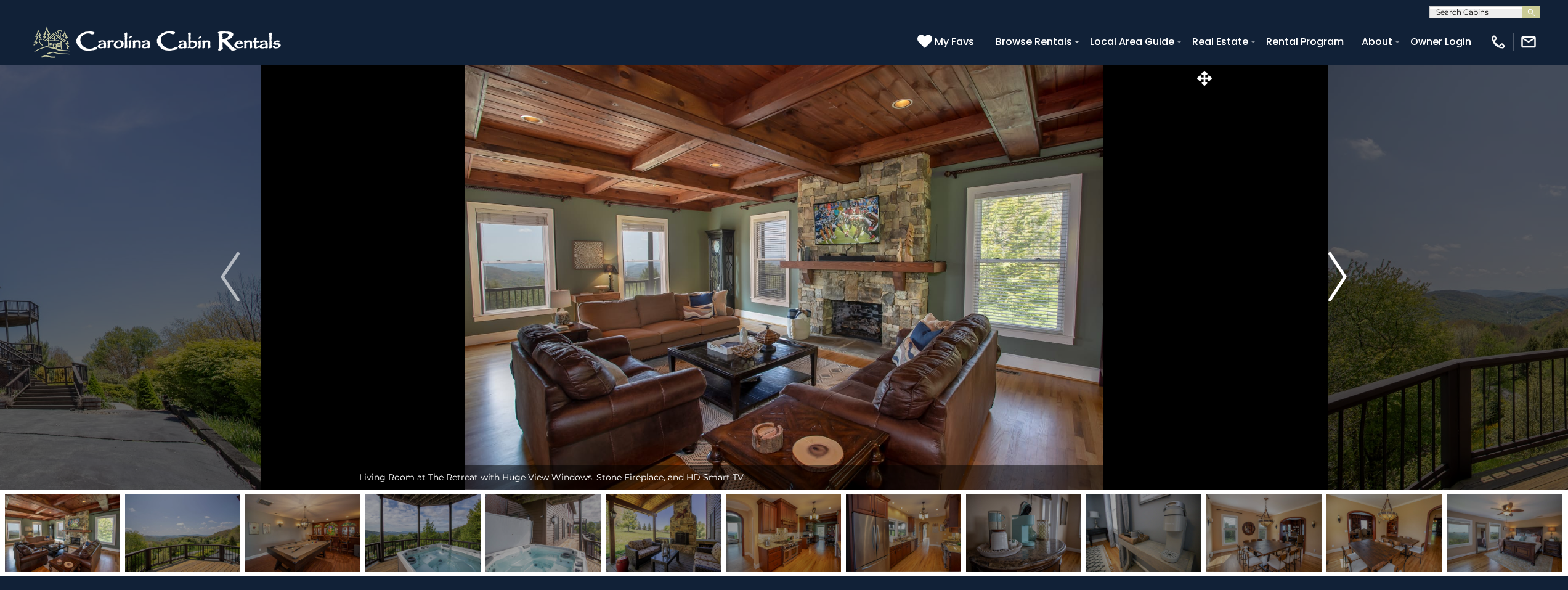
click at [1339, 268] on img "Next" at bounding box center [1337, 277] width 19 height 49
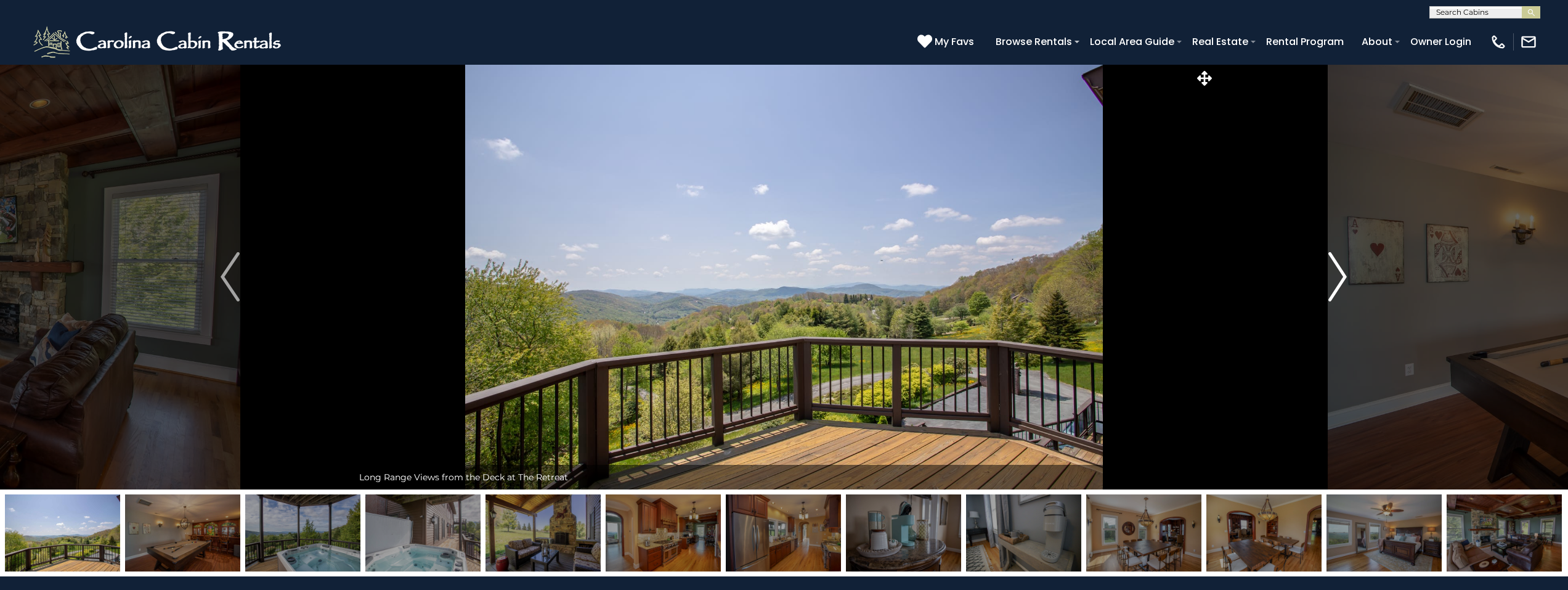
click at [1339, 268] on img "Next" at bounding box center [1337, 277] width 19 height 49
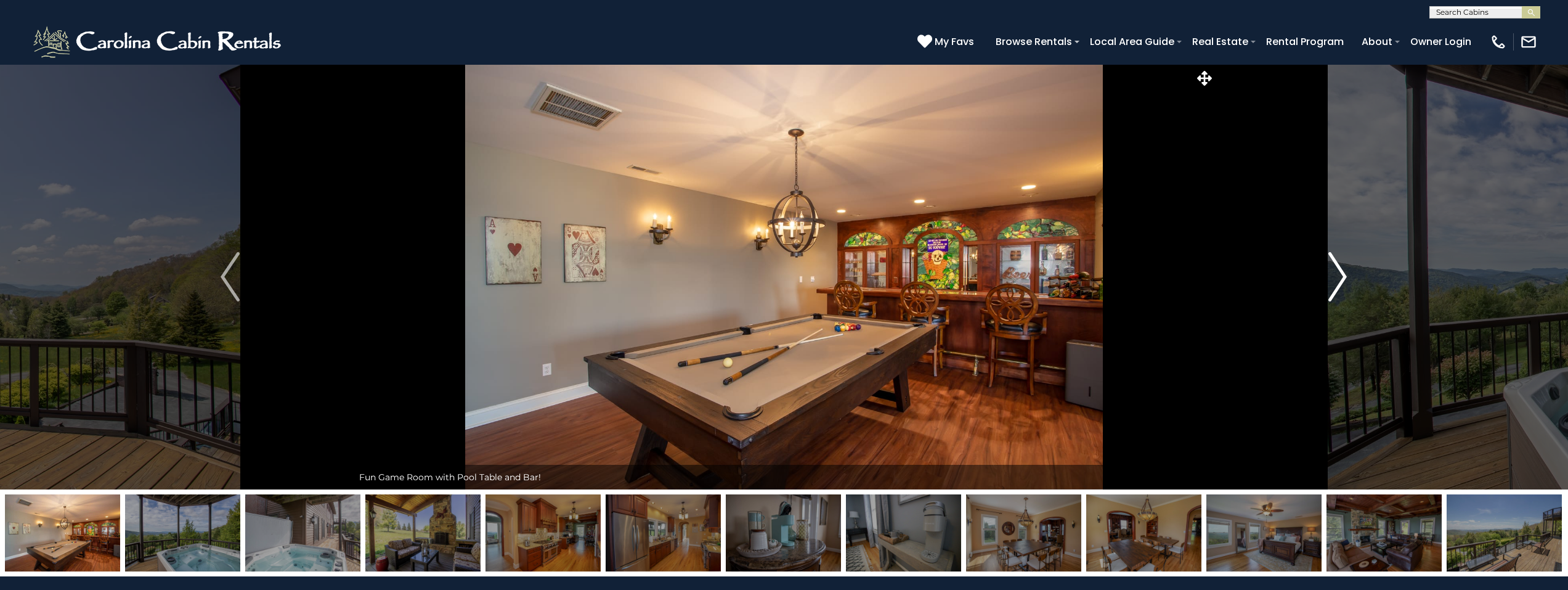
click at [1339, 268] on img "Next" at bounding box center [1337, 277] width 19 height 49
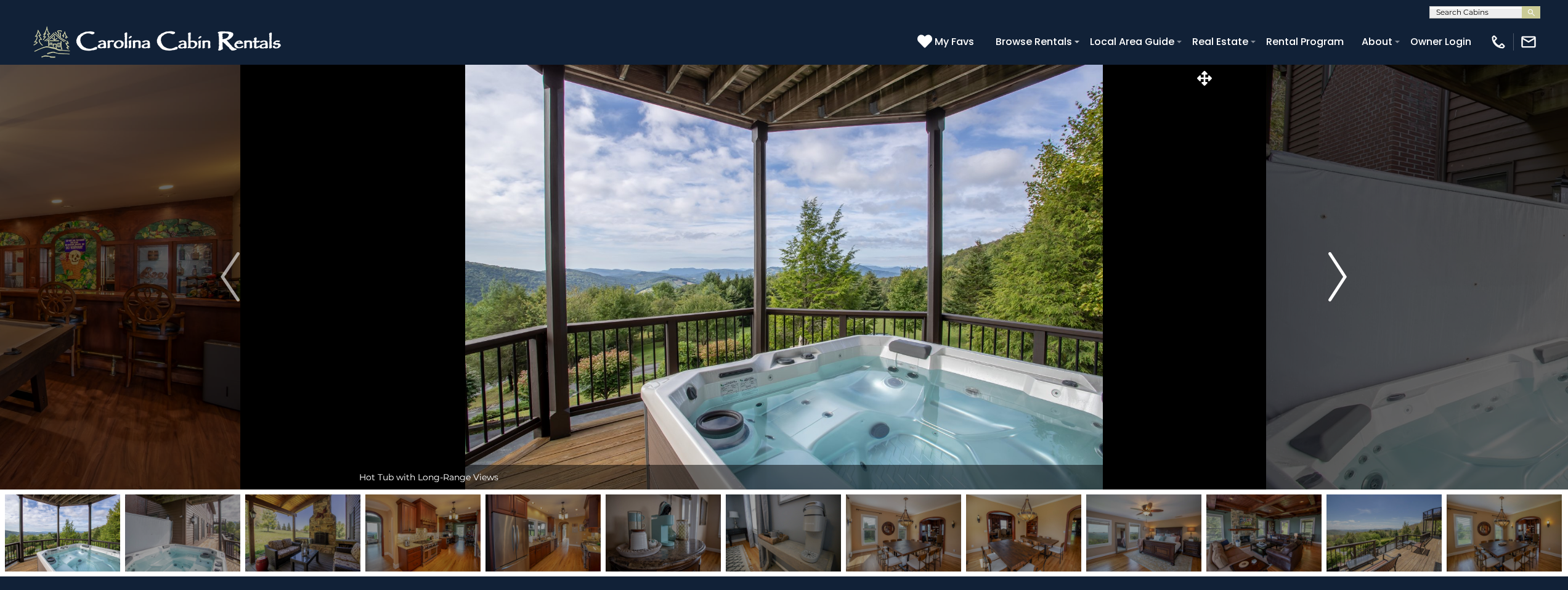
click at [1339, 268] on img "Next" at bounding box center [1337, 277] width 19 height 49
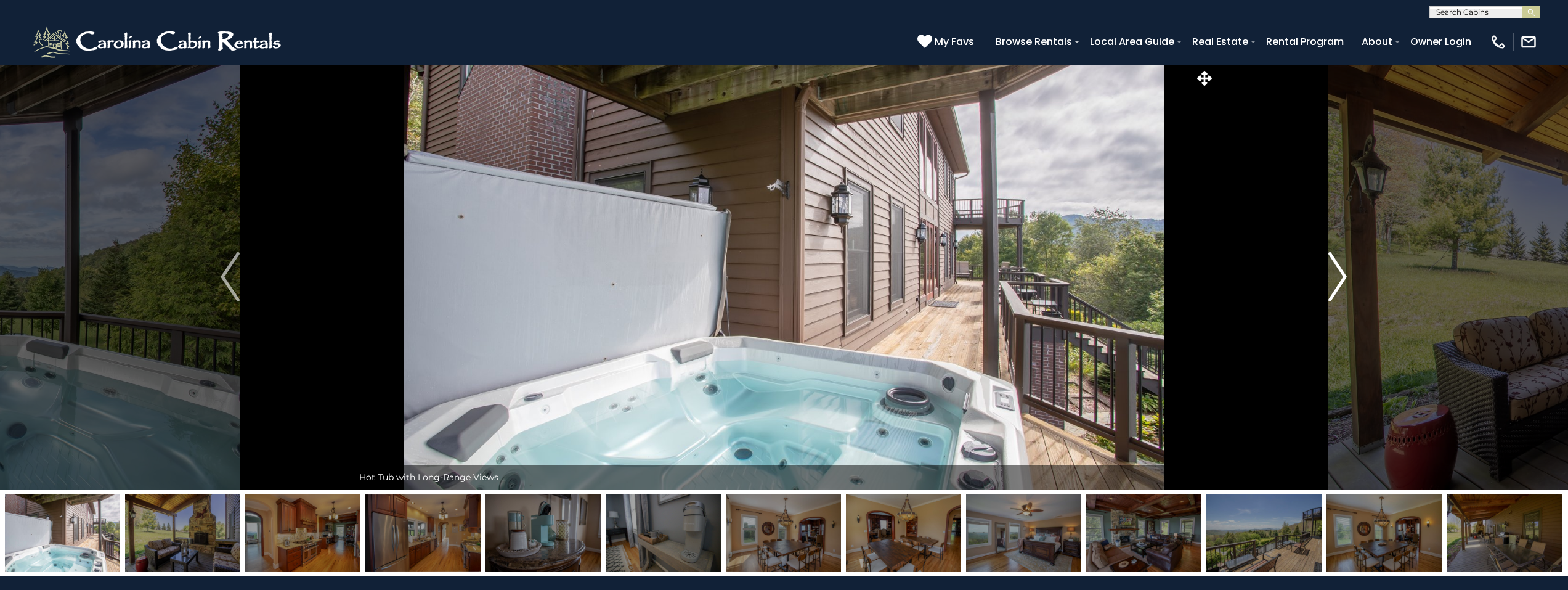
click at [1339, 268] on img "Next" at bounding box center [1337, 277] width 19 height 49
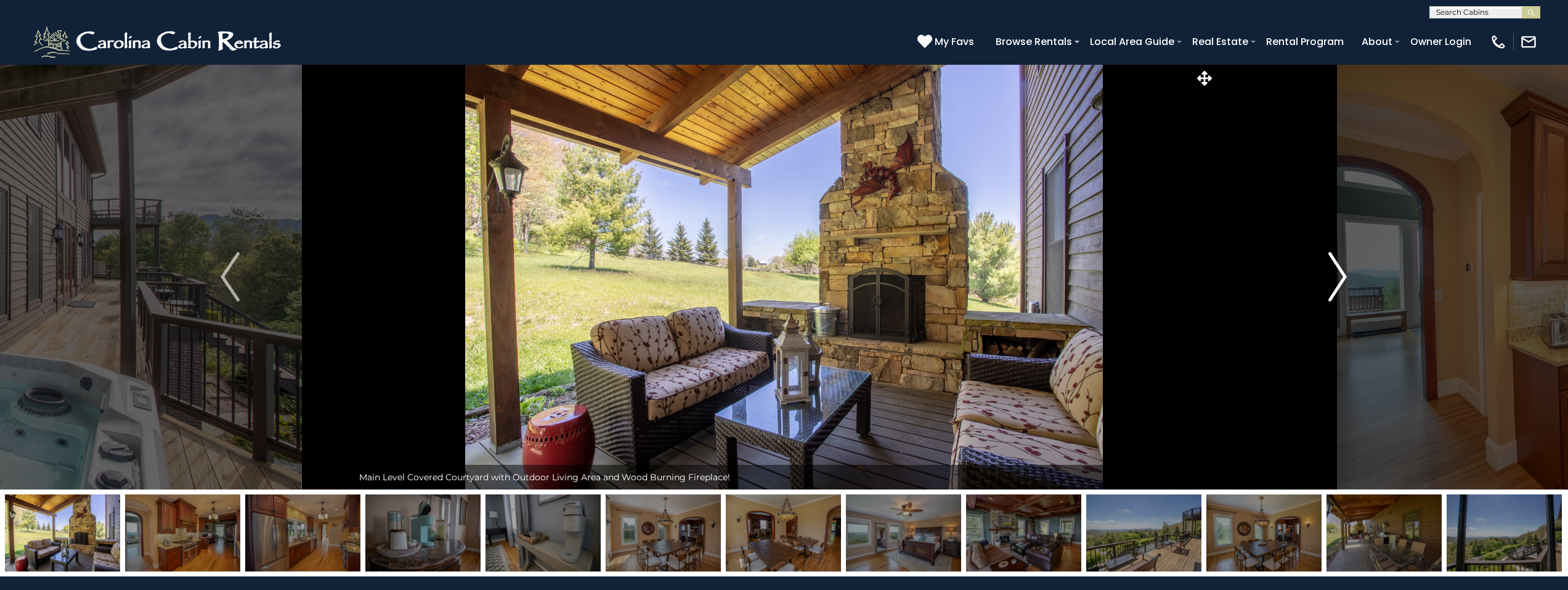
click at [1339, 268] on img "Next" at bounding box center [1337, 277] width 19 height 49
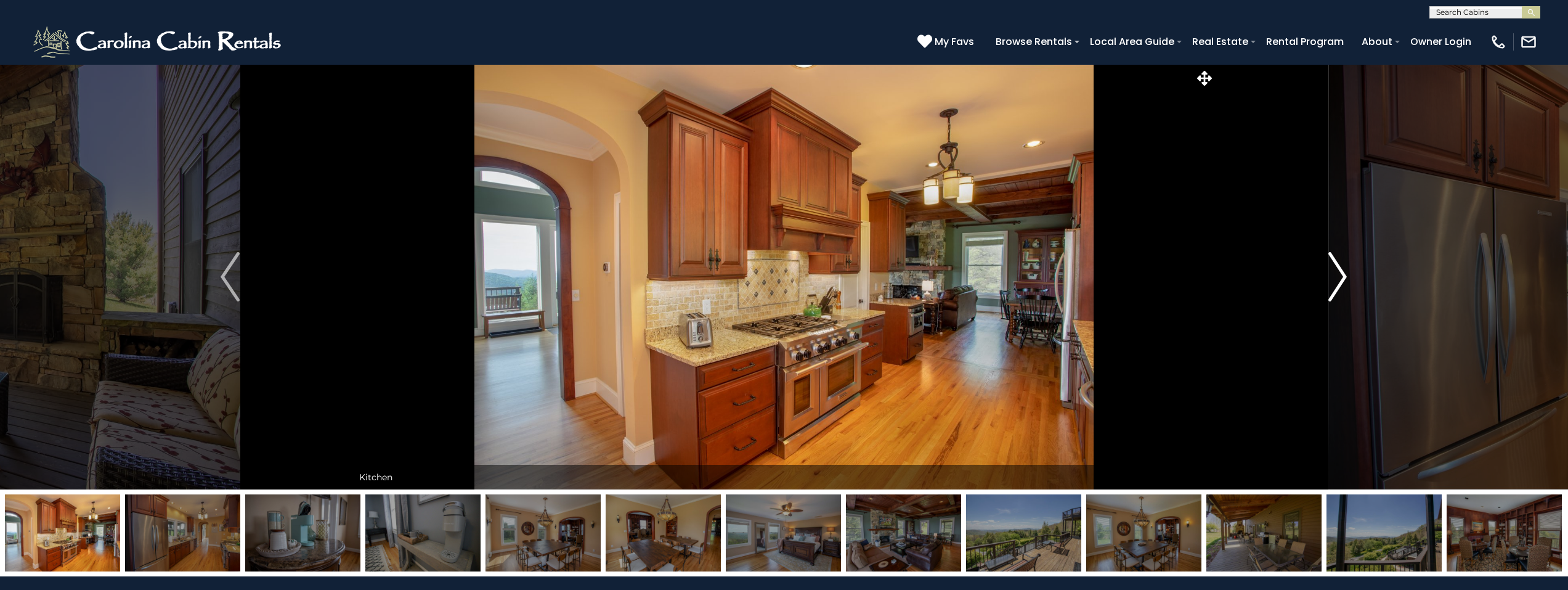
click at [1339, 268] on img "Next" at bounding box center [1337, 277] width 19 height 49
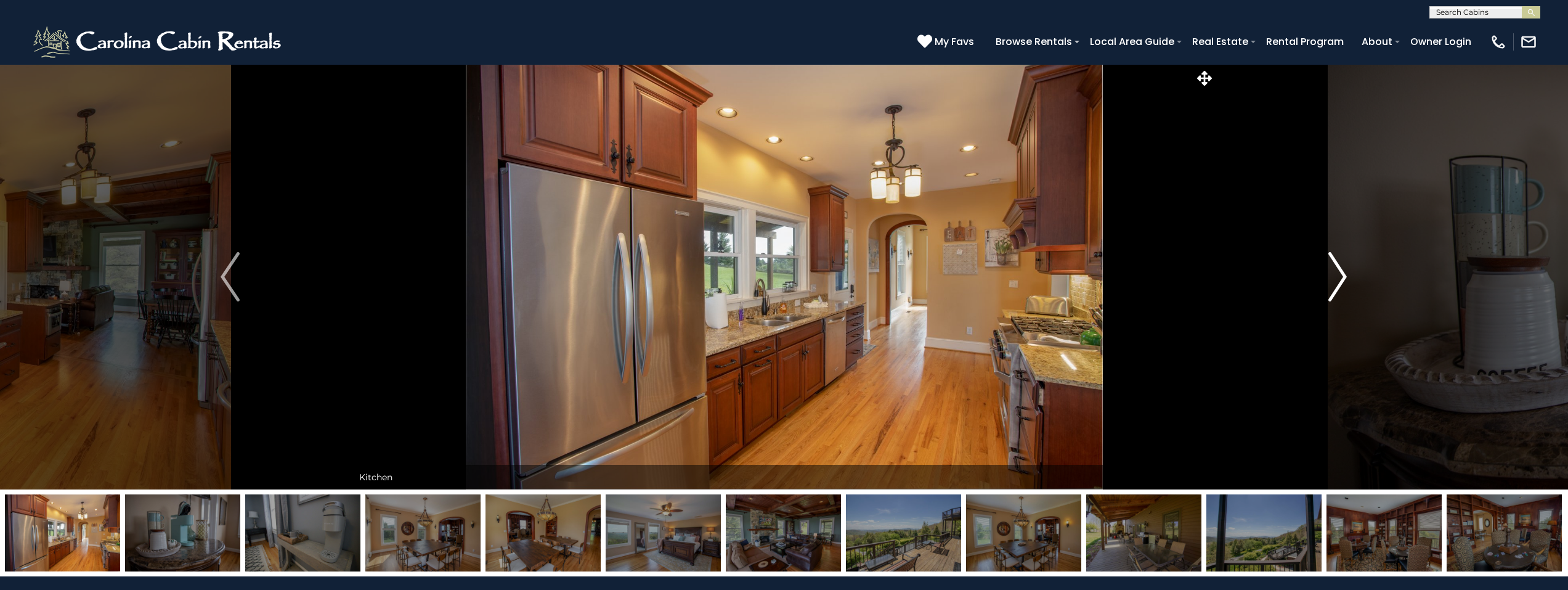
click at [1339, 268] on img "Next" at bounding box center [1337, 277] width 19 height 49
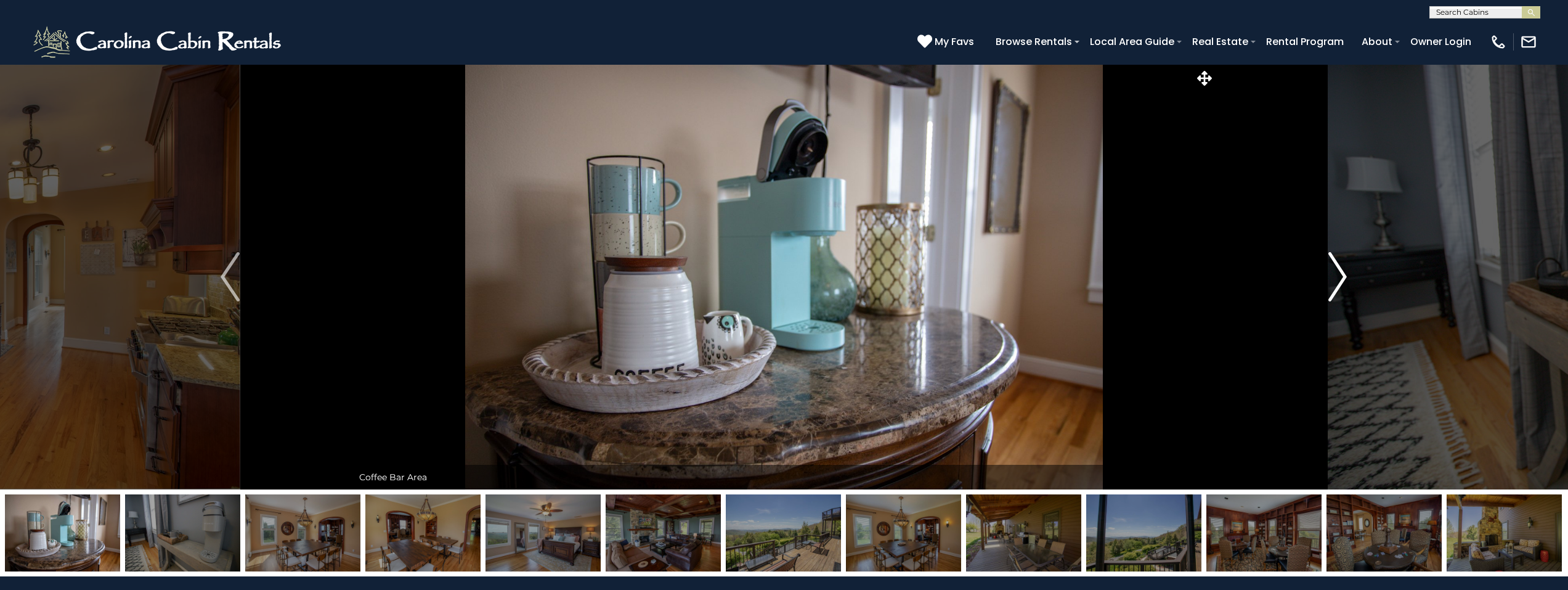
click at [1339, 268] on img "Next" at bounding box center [1337, 277] width 19 height 49
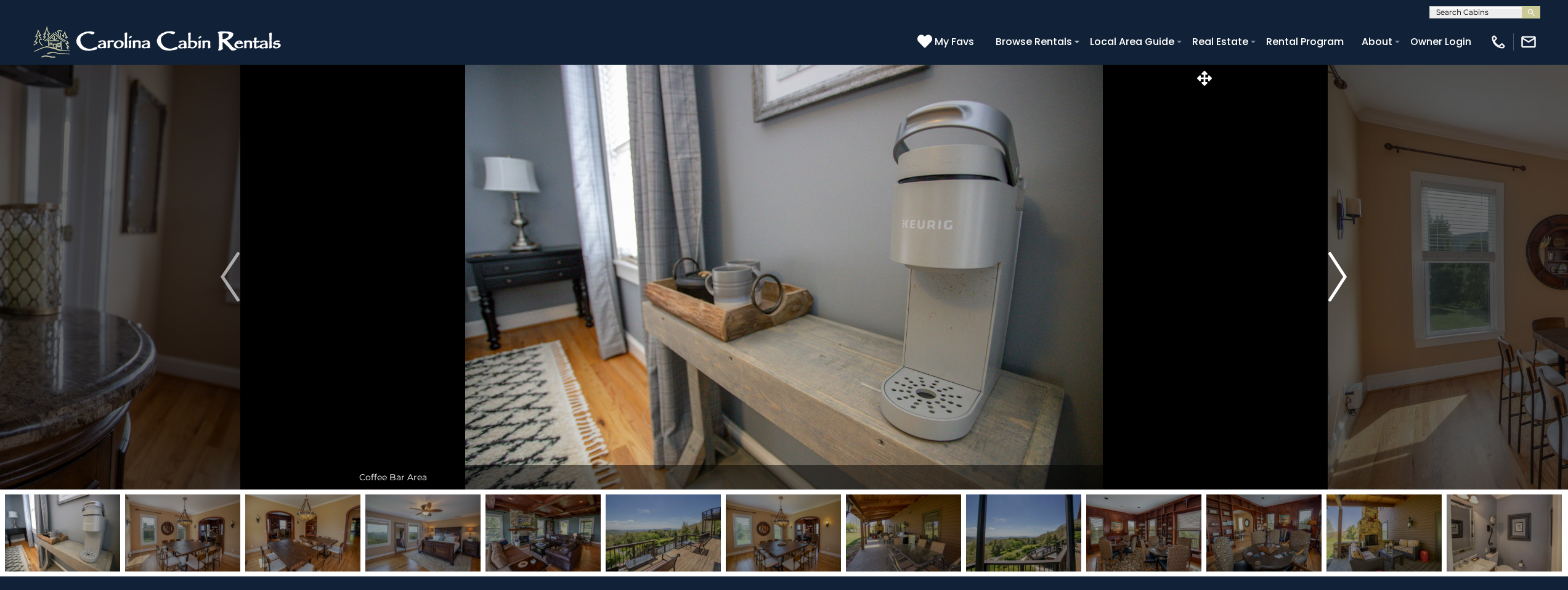
click at [1339, 268] on img "Next" at bounding box center [1337, 277] width 19 height 49
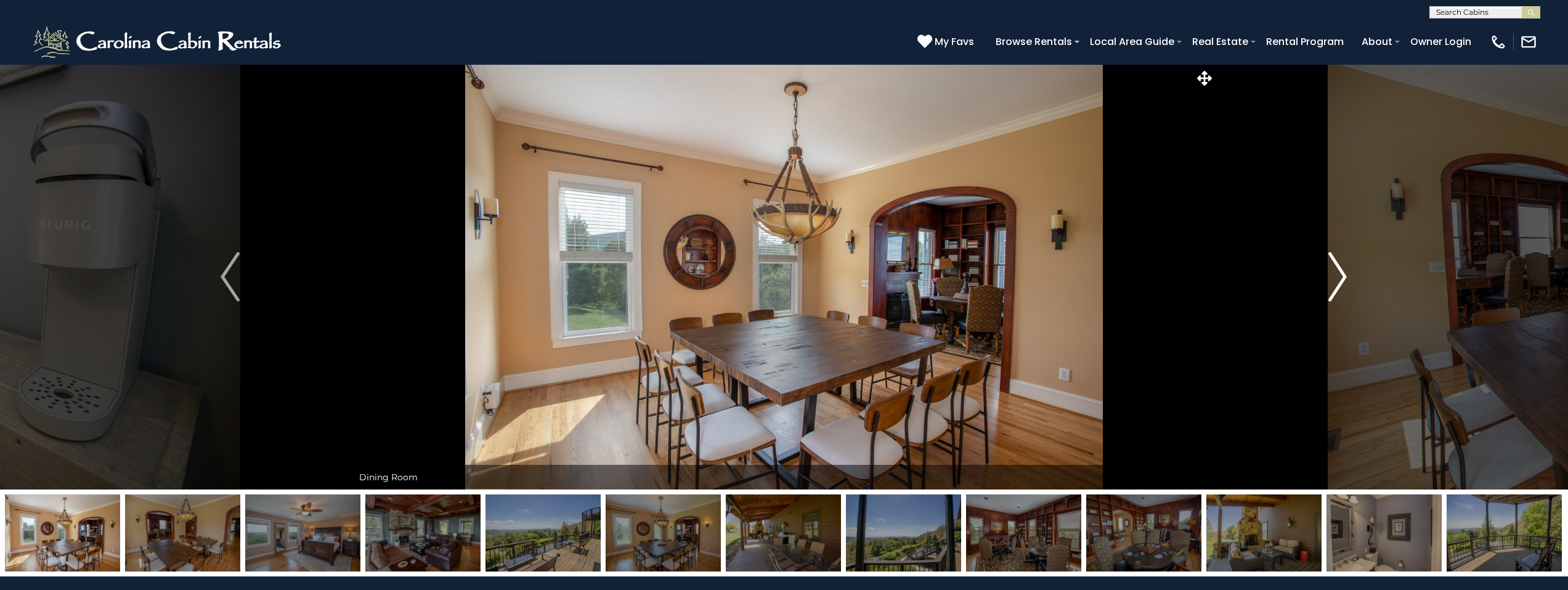
click at [1339, 268] on img "Next" at bounding box center [1337, 277] width 19 height 49
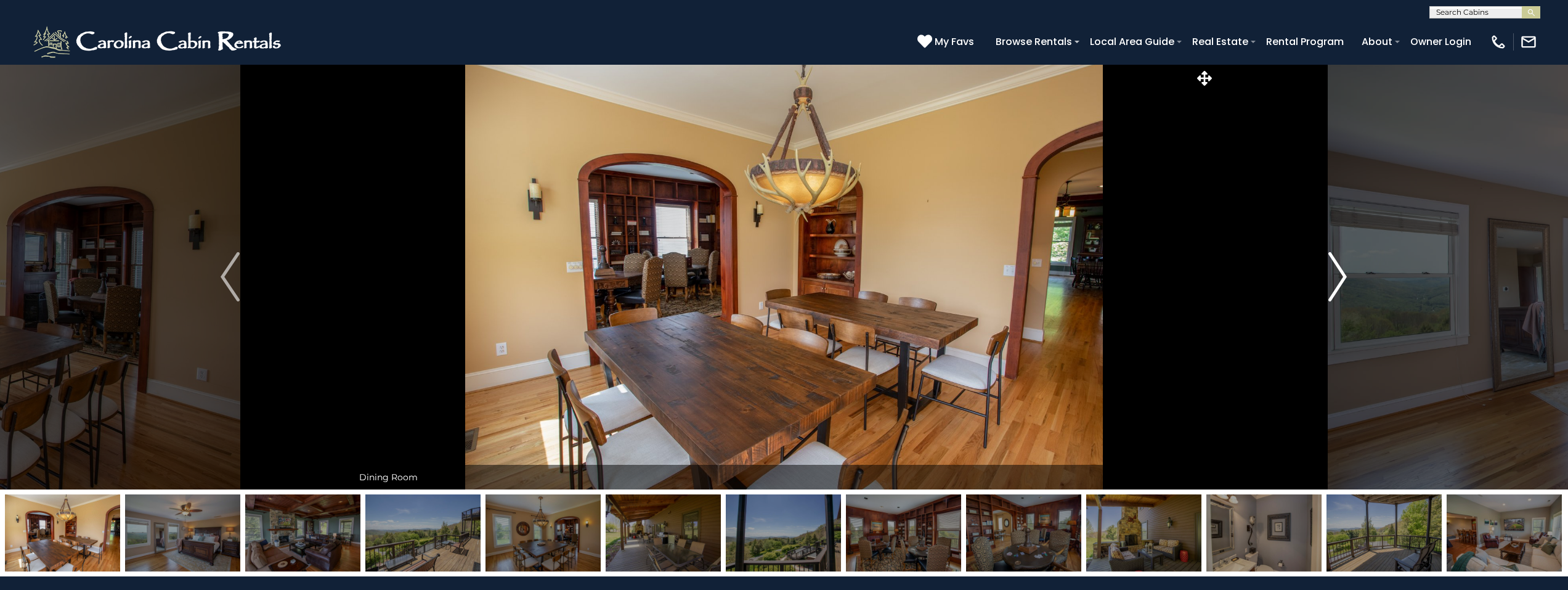
click at [1339, 268] on img "Next" at bounding box center [1337, 277] width 19 height 49
